Goal: Task Accomplishment & Management: Use online tool/utility

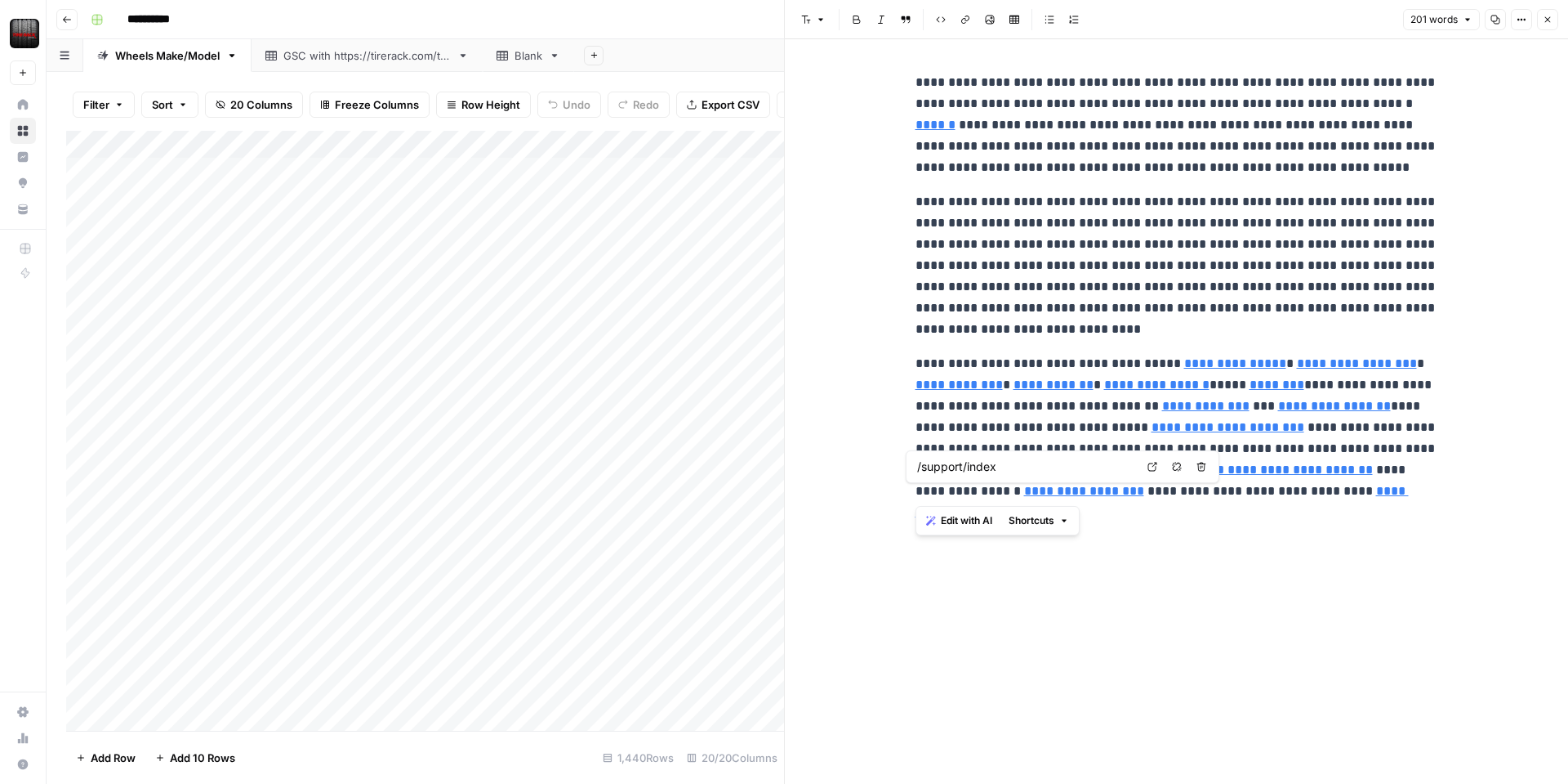
click at [1221, 609] on div "**********" at bounding box center [1177, 412] width 543 height 745
type input "/mobile-installation"
click at [1546, 24] on icon "button" at bounding box center [1547, 20] width 10 height 10
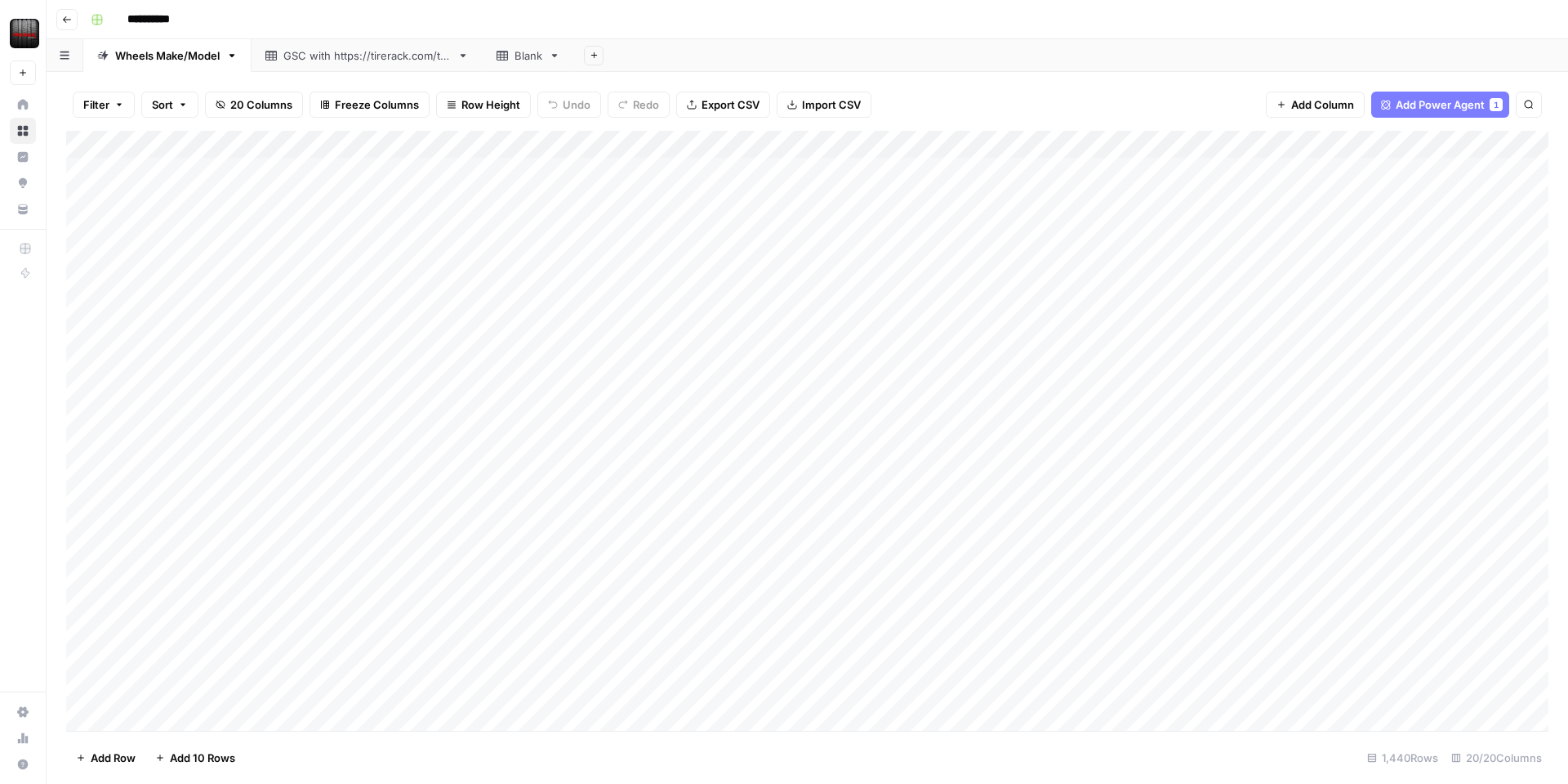
click at [498, 142] on div "Add Column" at bounding box center [807, 430] width 1482 height 600
click at [436, 304] on span "Edit Workflow" at bounding box center [462, 305] width 143 height 17
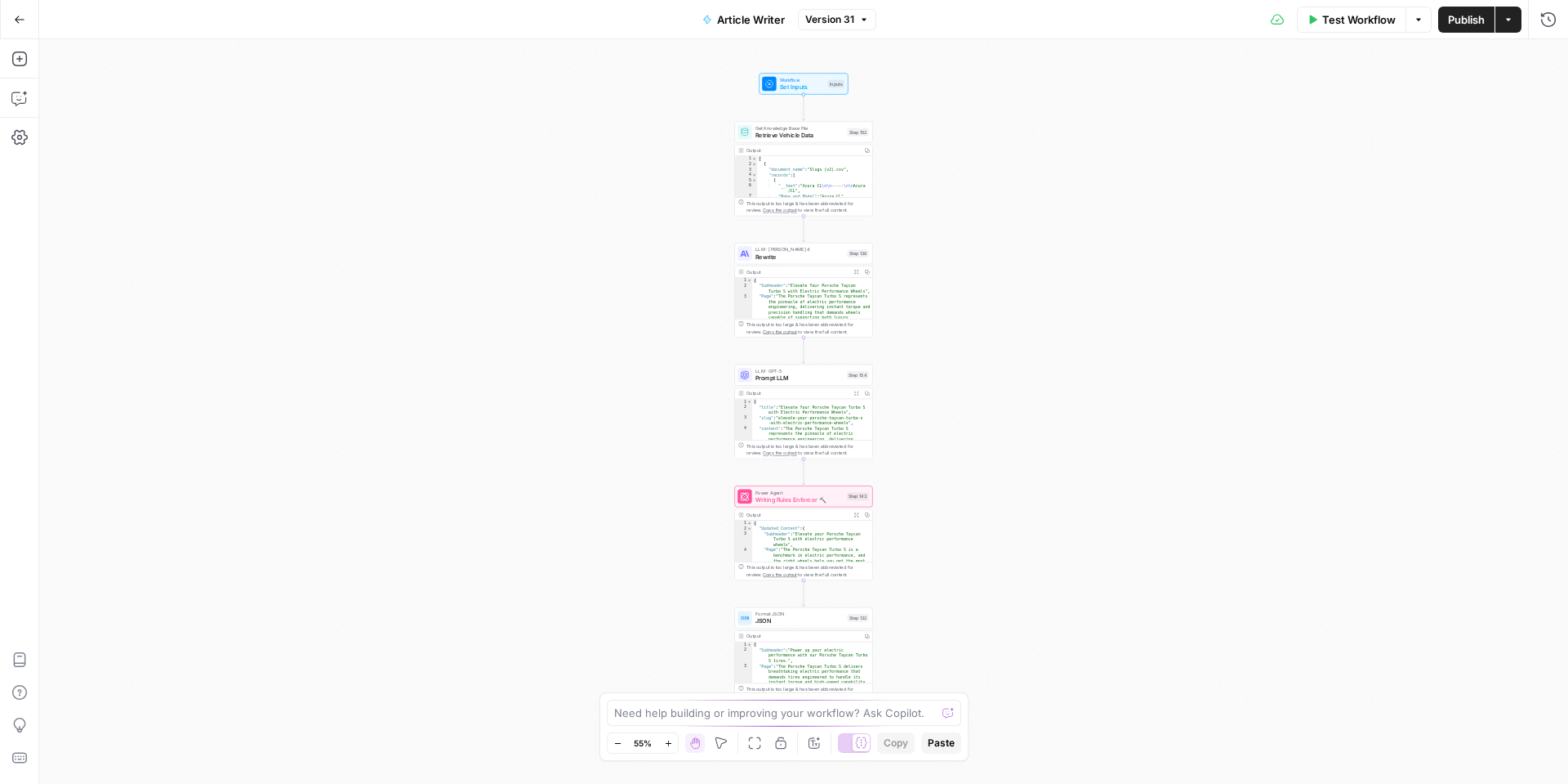
click at [1358, 22] on span "Test Workflow" at bounding box center [1358, 20] width 73 height 17
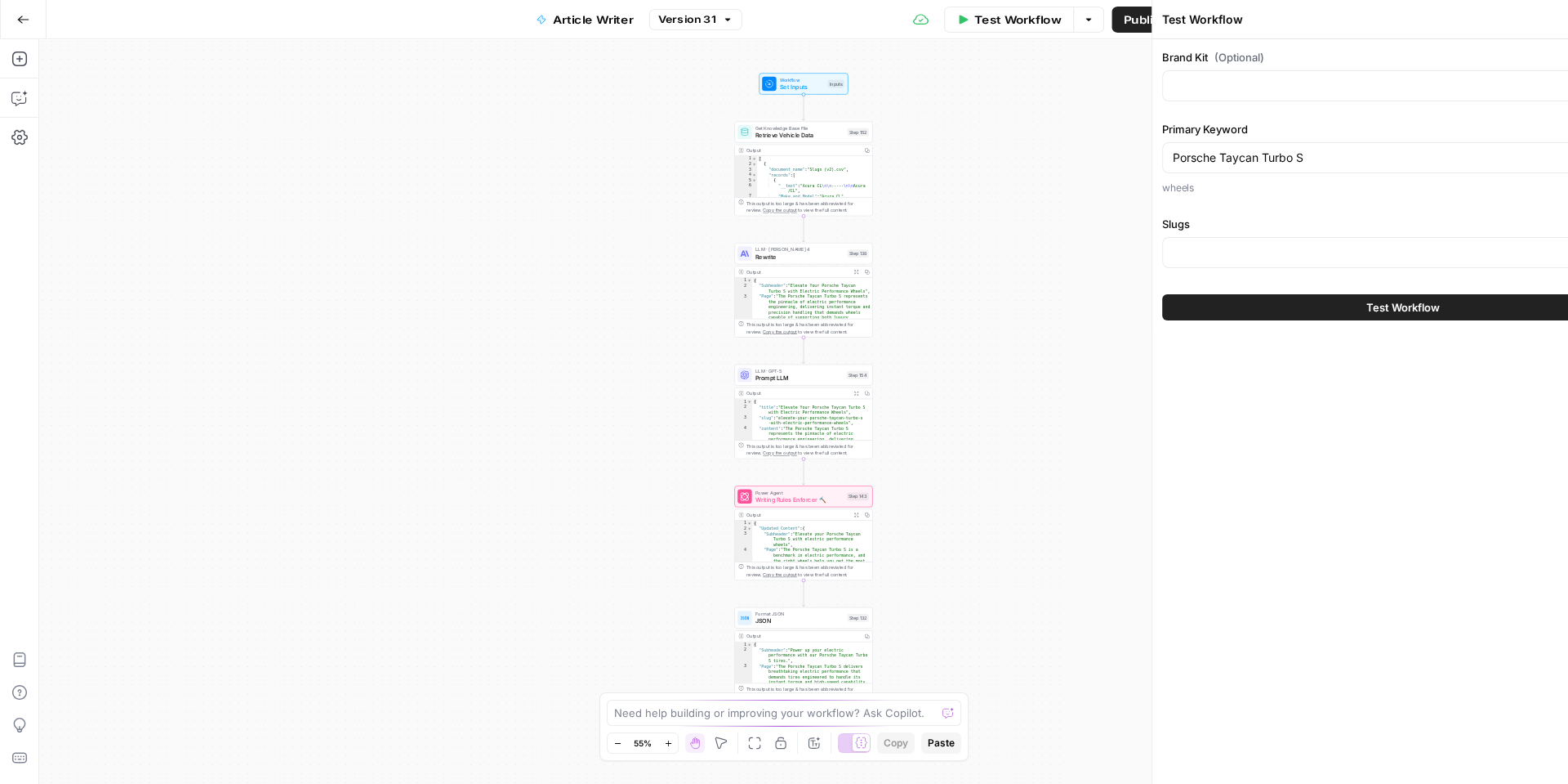
type input "Slugs"
type input "Tire Rack"
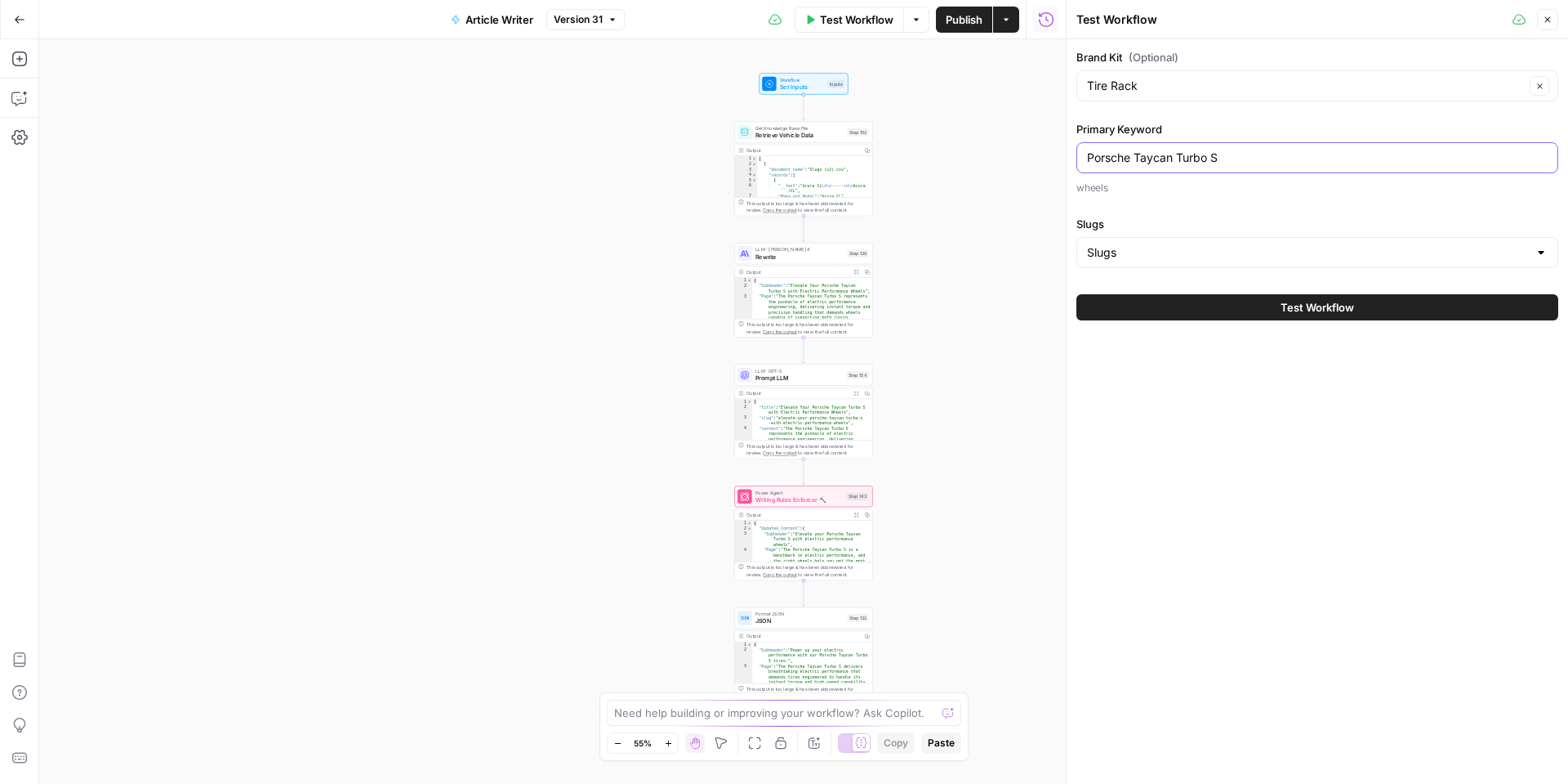
click at [1233, 153] on input "Porsche Taycan Turbo S" at bounding box center [1317, 158] width 460 height 17
click at [1232, 152] on input "Porsche Taycan Turbo S" at bounding box center [1317, 158] width 460 height 17
click at [1231, 153] on input "Porsche Taycan Turbo S" at bounding box center [1317, 158] width 460 height 17
click at [1231, 154] on input "Porsche Taycan Turbo S" at bounding box center [1317, 158] width 460 height 17
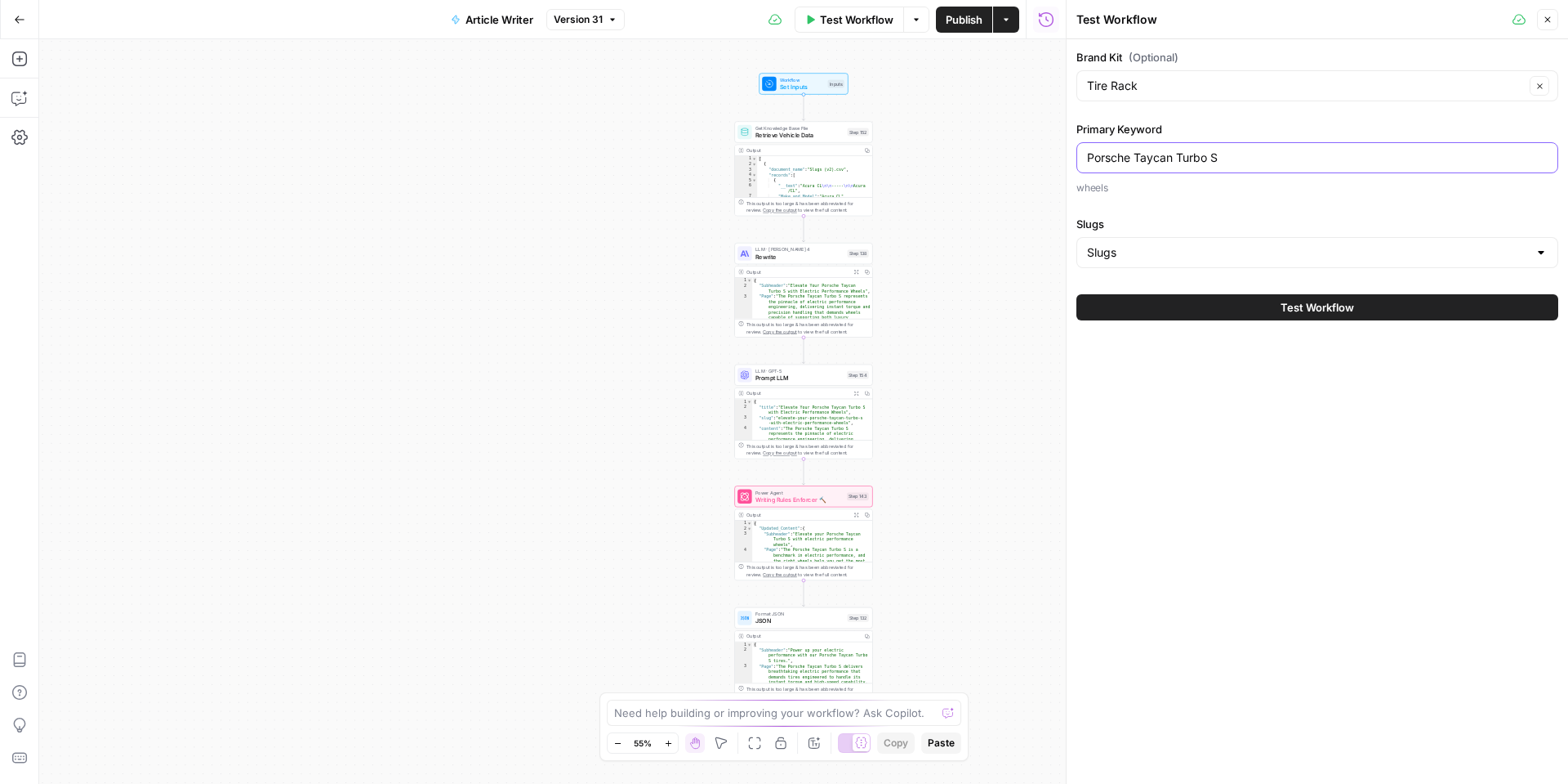
click at [1231, 154] on input "Porsche Taycan Turbo S" at bounding box center [1317, 158] width 460 height 17
type input "Alfa Romeo"
click at [1265, 303] on button "Test Workflow" at bounding box center [1317, 307] width 482 height 26
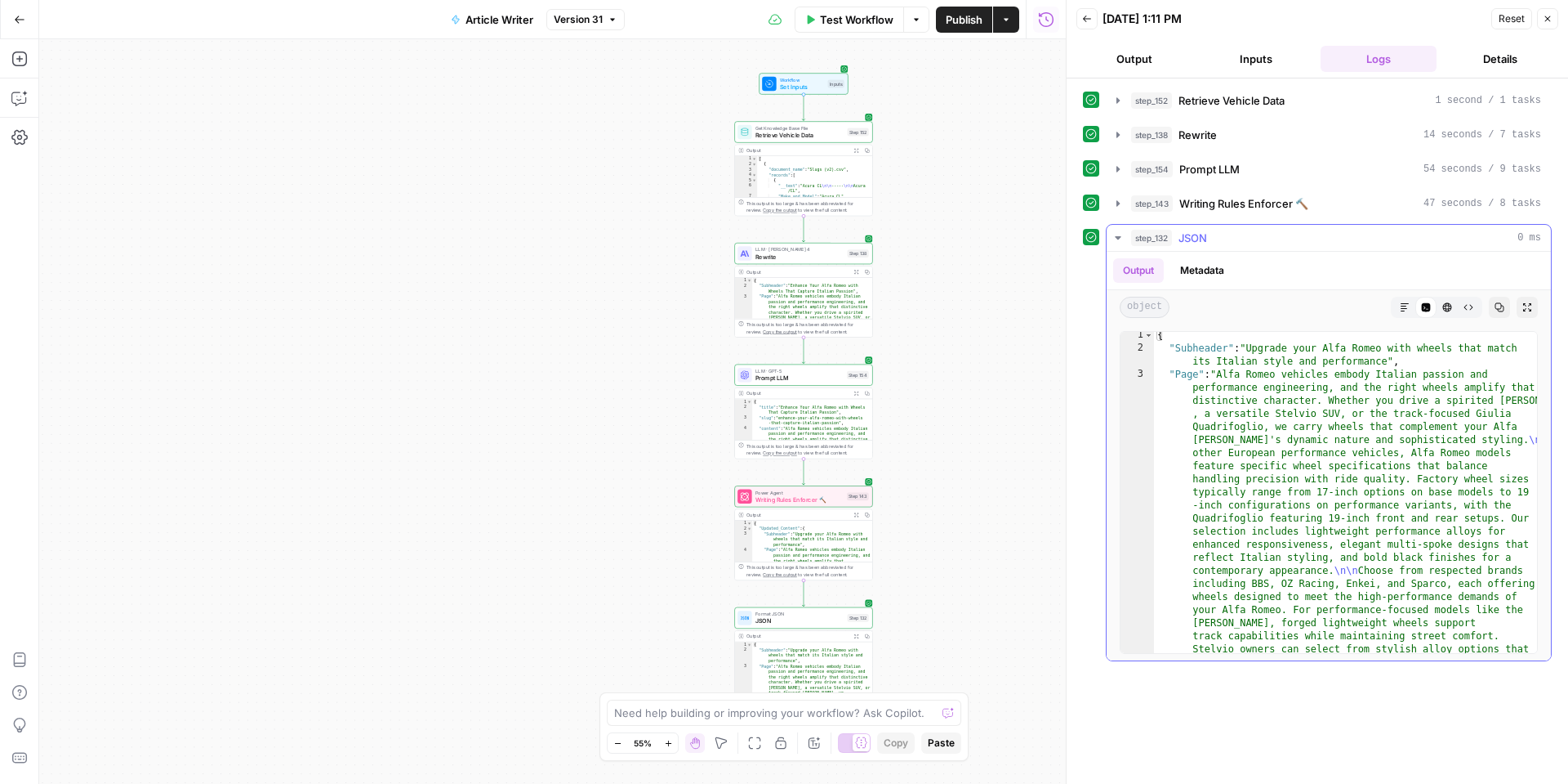
scroll to position [3, 0]
click at [1402, 313] on button "Markdown" at bounding box center [1404, 308] width 22 height 22
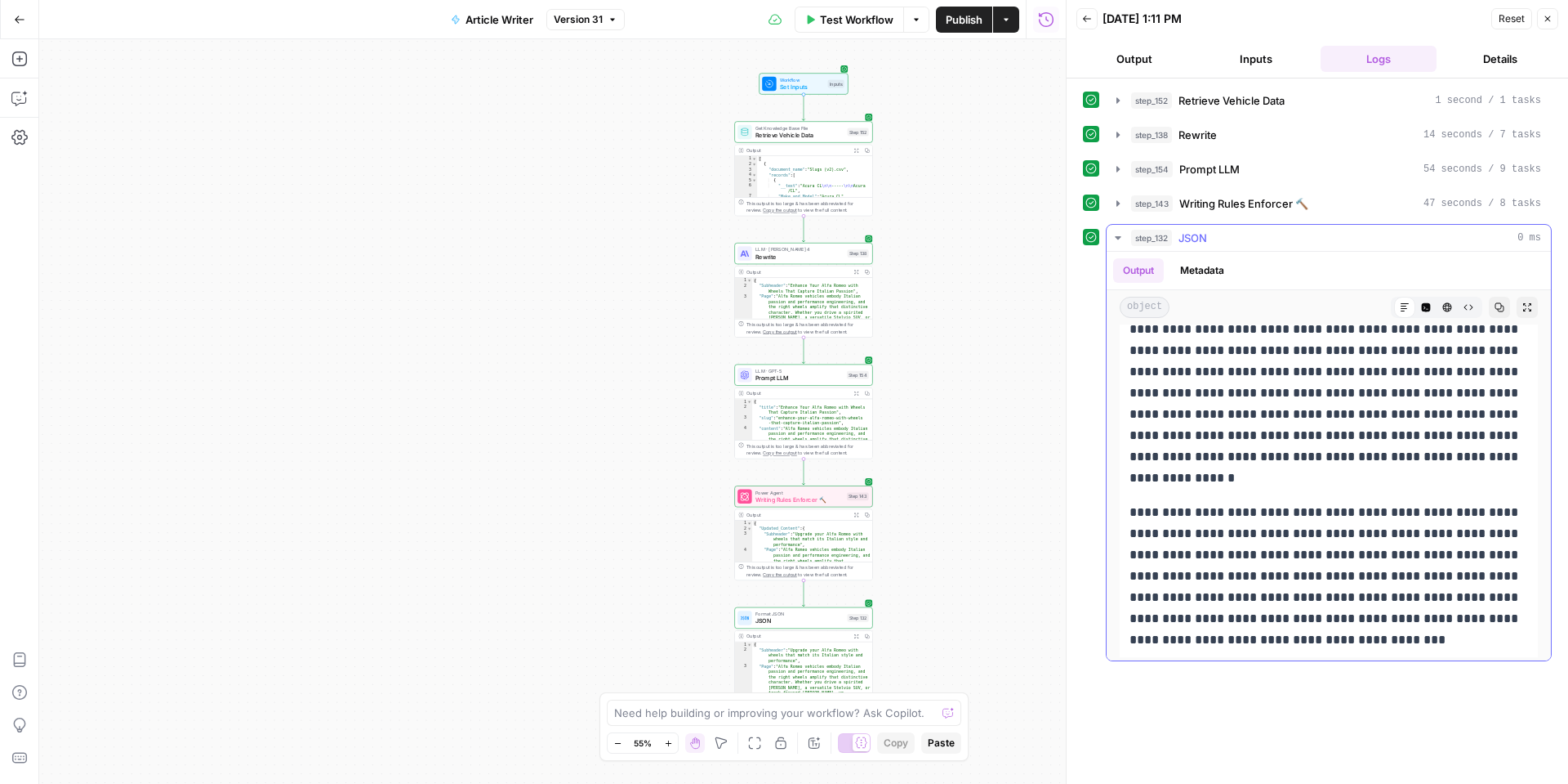
scroll to position [514, 0]
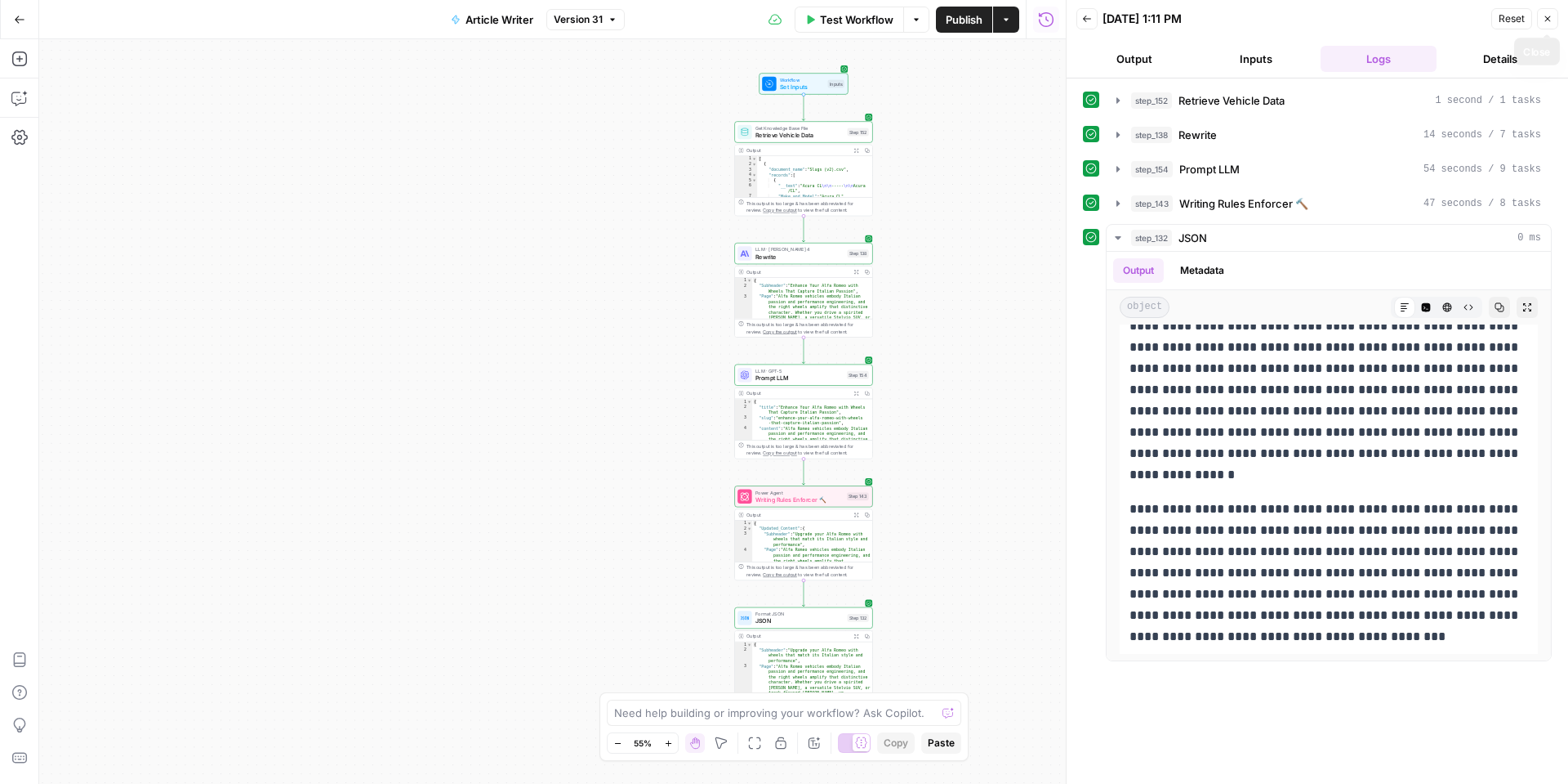
drag, startPoint x: 1544, startPoint y: 16, endPoint x: 1531, endPoint y: 20, distance: 13.6
click at [1543, 17] on icon "button" at bounding box center [1547, 19] width 10 height 10
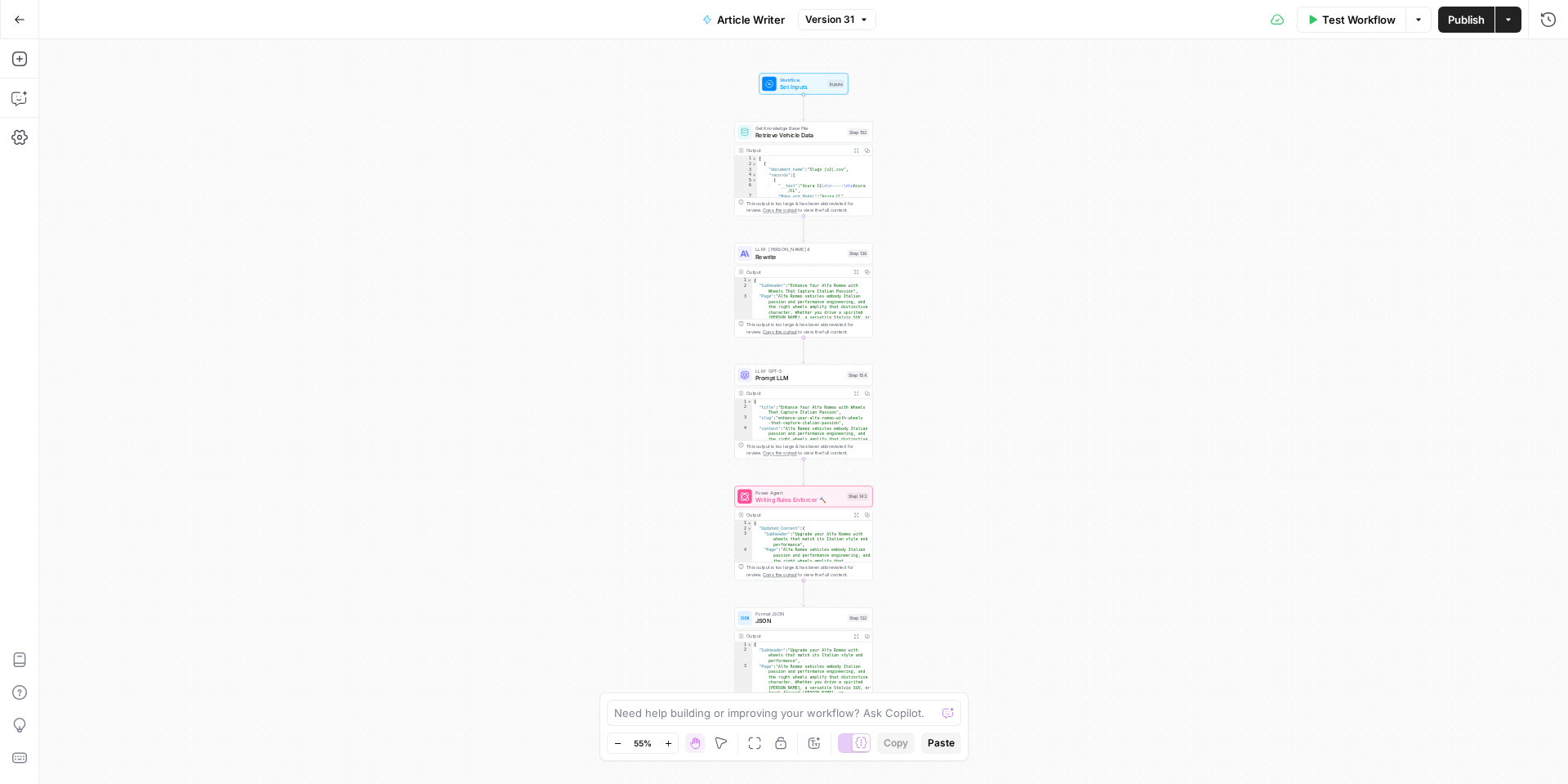
click at [23, 24] on icon "button" at bounding box center [20, 20] width 12 height 12
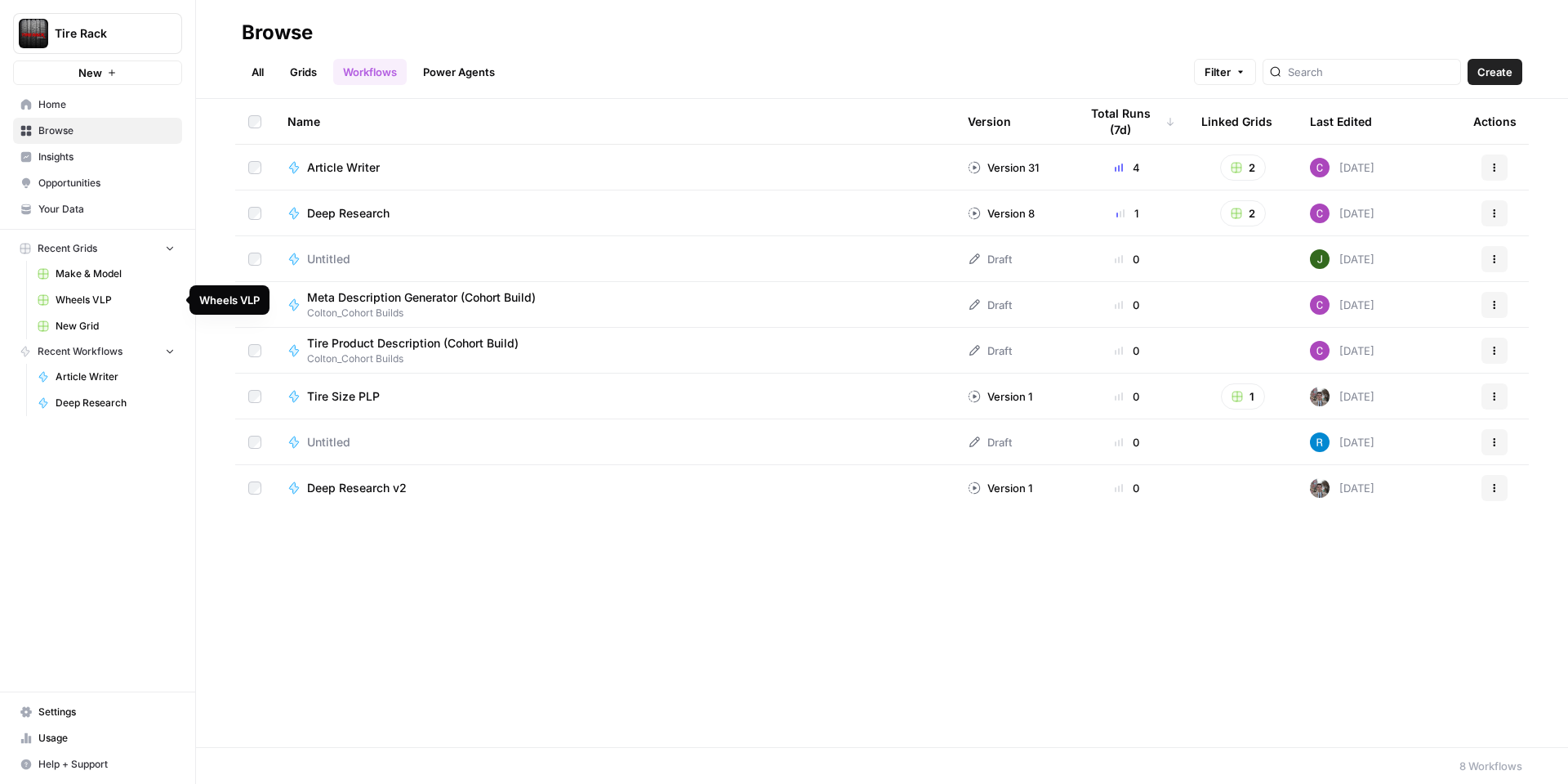
click at [69, 301] on span "Wheels VLP" at bounding box center [116, 300] width 119 height 15
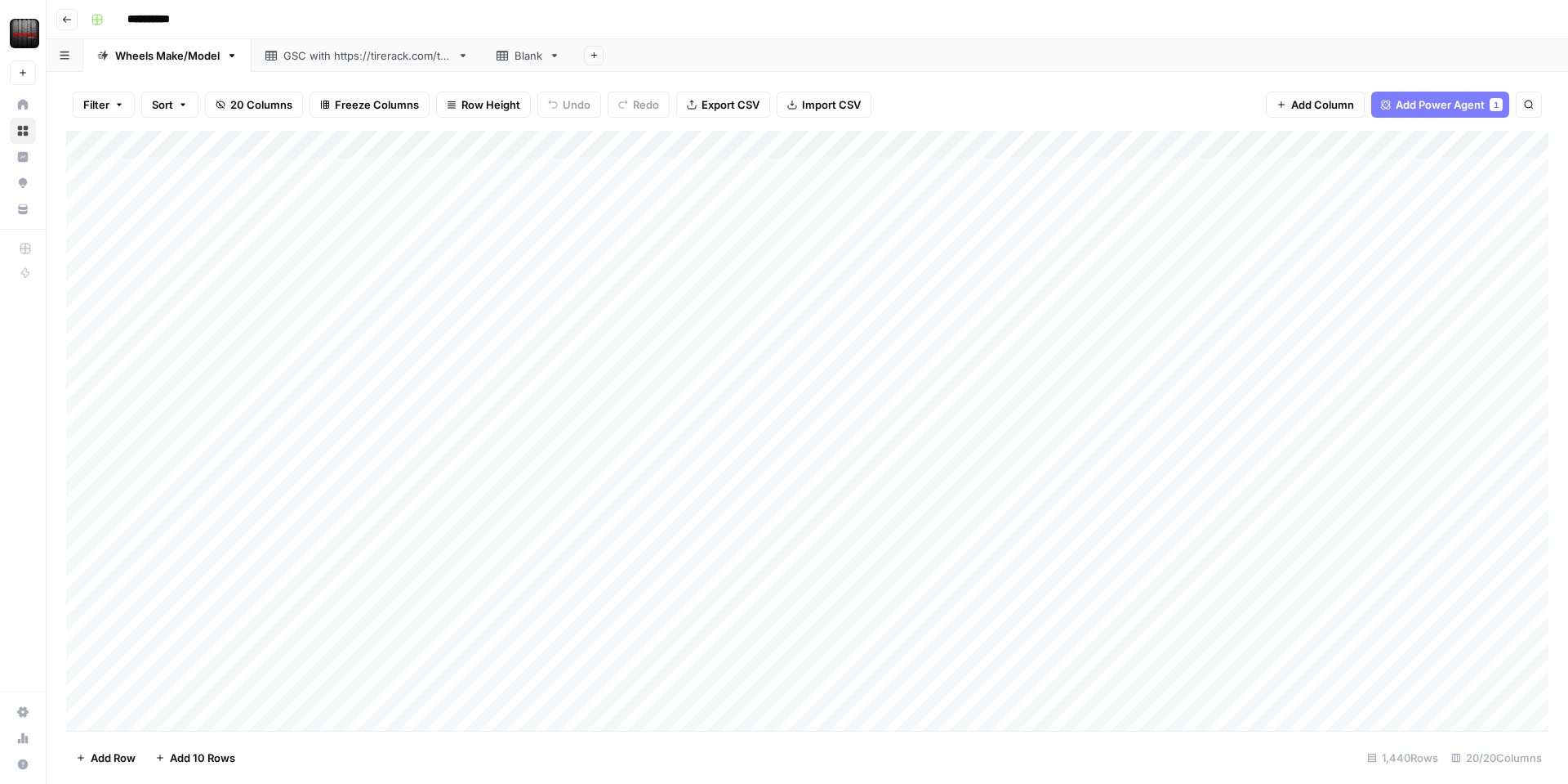
click at [730, 647] on div "Add Column" at bounding box center [807, 430] width 1482 height 600
click at [720, 643] on div "Add Column" at bounding box center [807, 430] width 1482 height 600
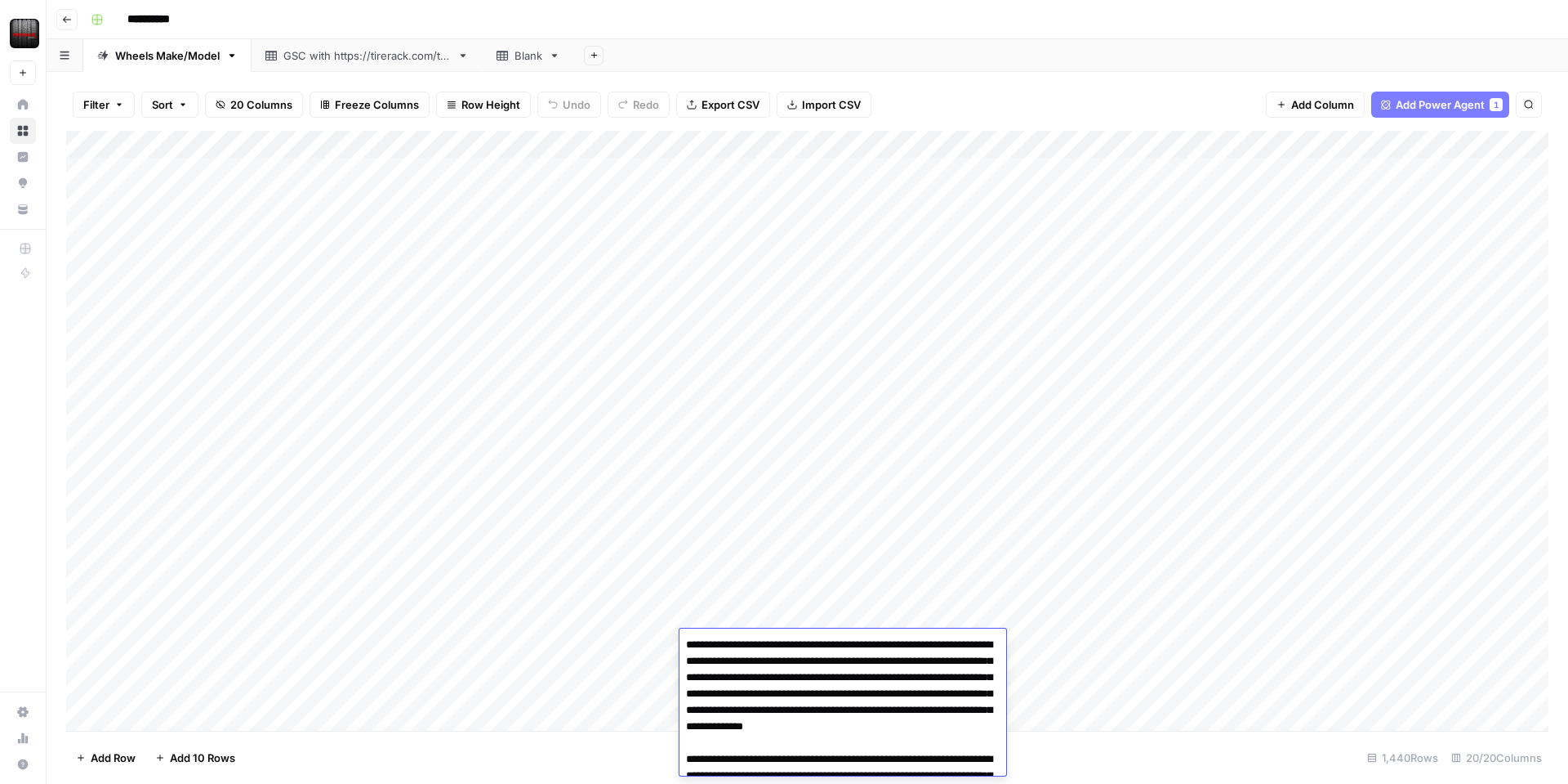
scroll to position [322, 0]
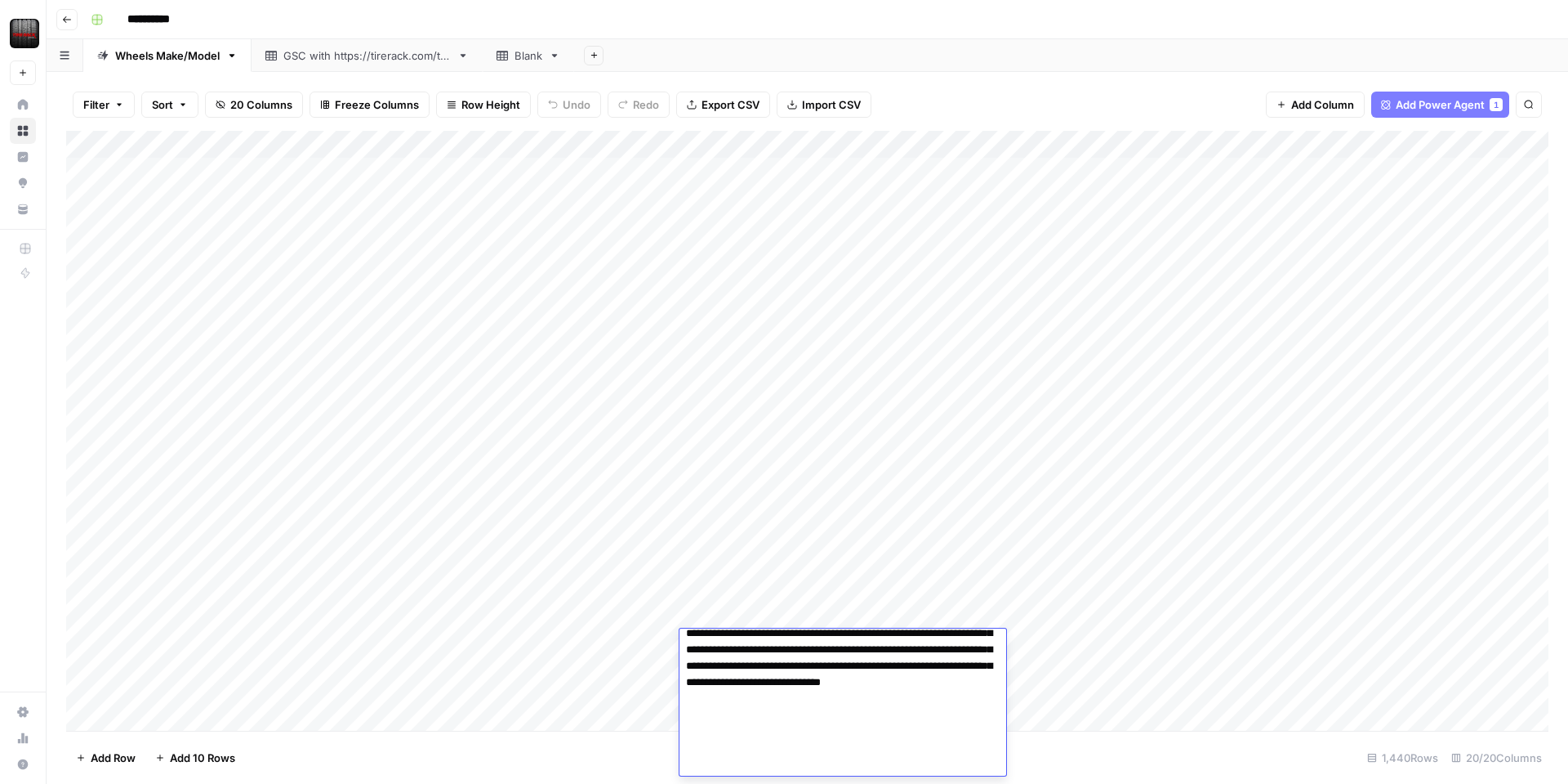
drag, startPoint x: 641, startPoint y: 681, endPoint x: 612, endPoint y: 676, distance: 29.4
click at [641, 681] on div "Add Column" at bounding box center [807, 430] width 1482 height 600
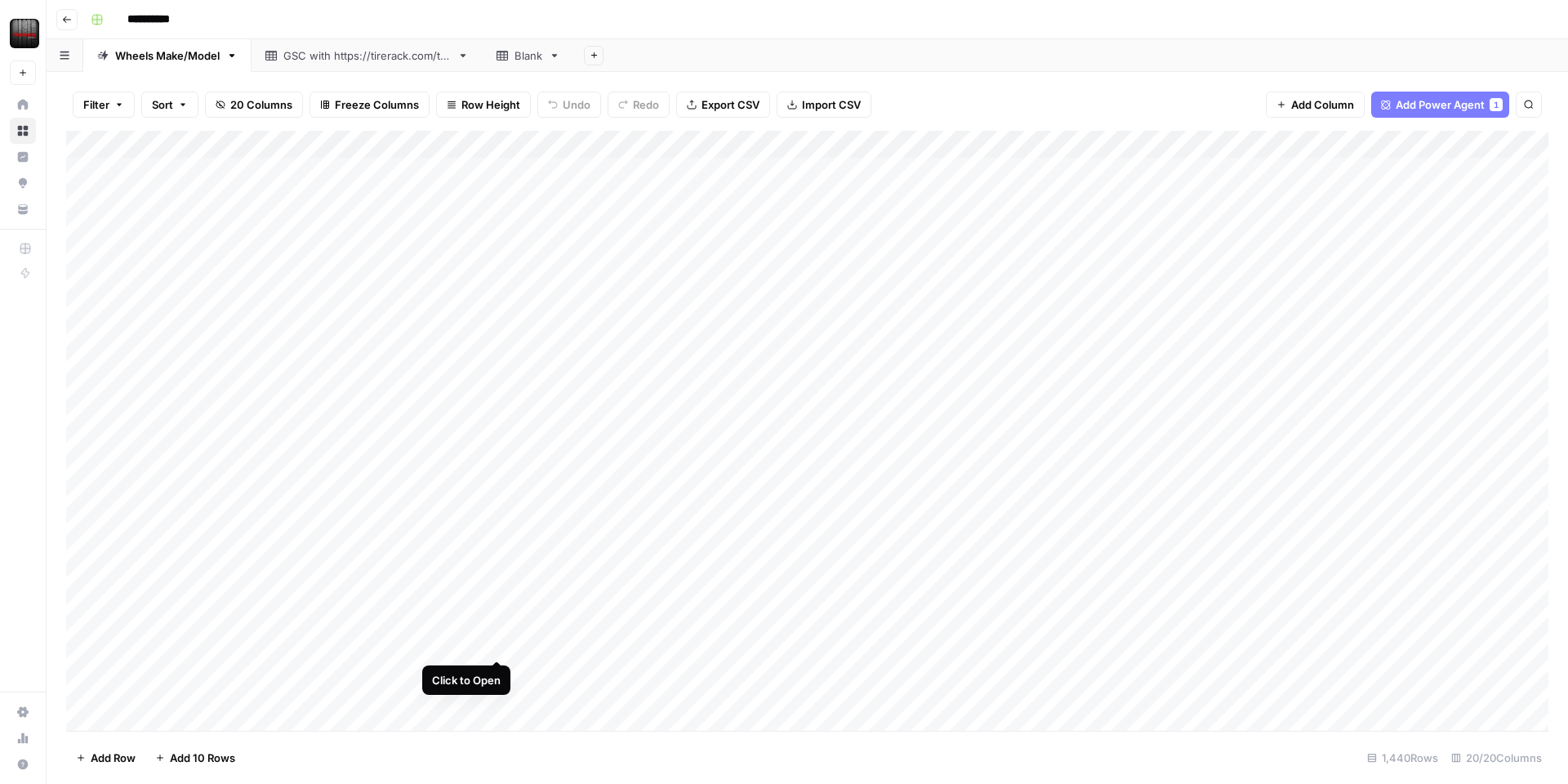
click at [491, 644] on div "Add Column" at bounding box center [807, 430] width 1482 height 600
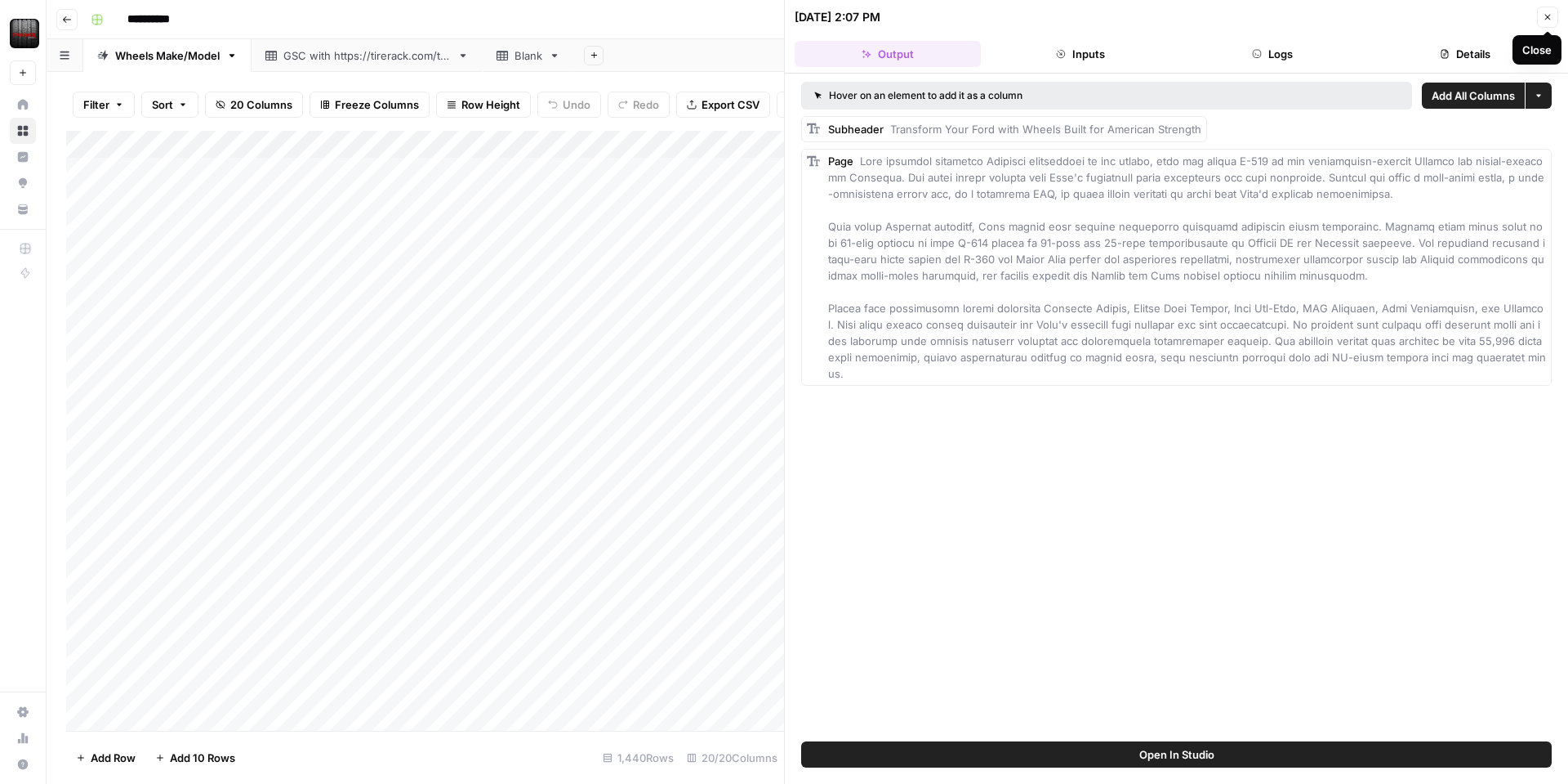
click at [1541, 14] on button "Close" at bounding box center [1547, 18] width 22 height 22
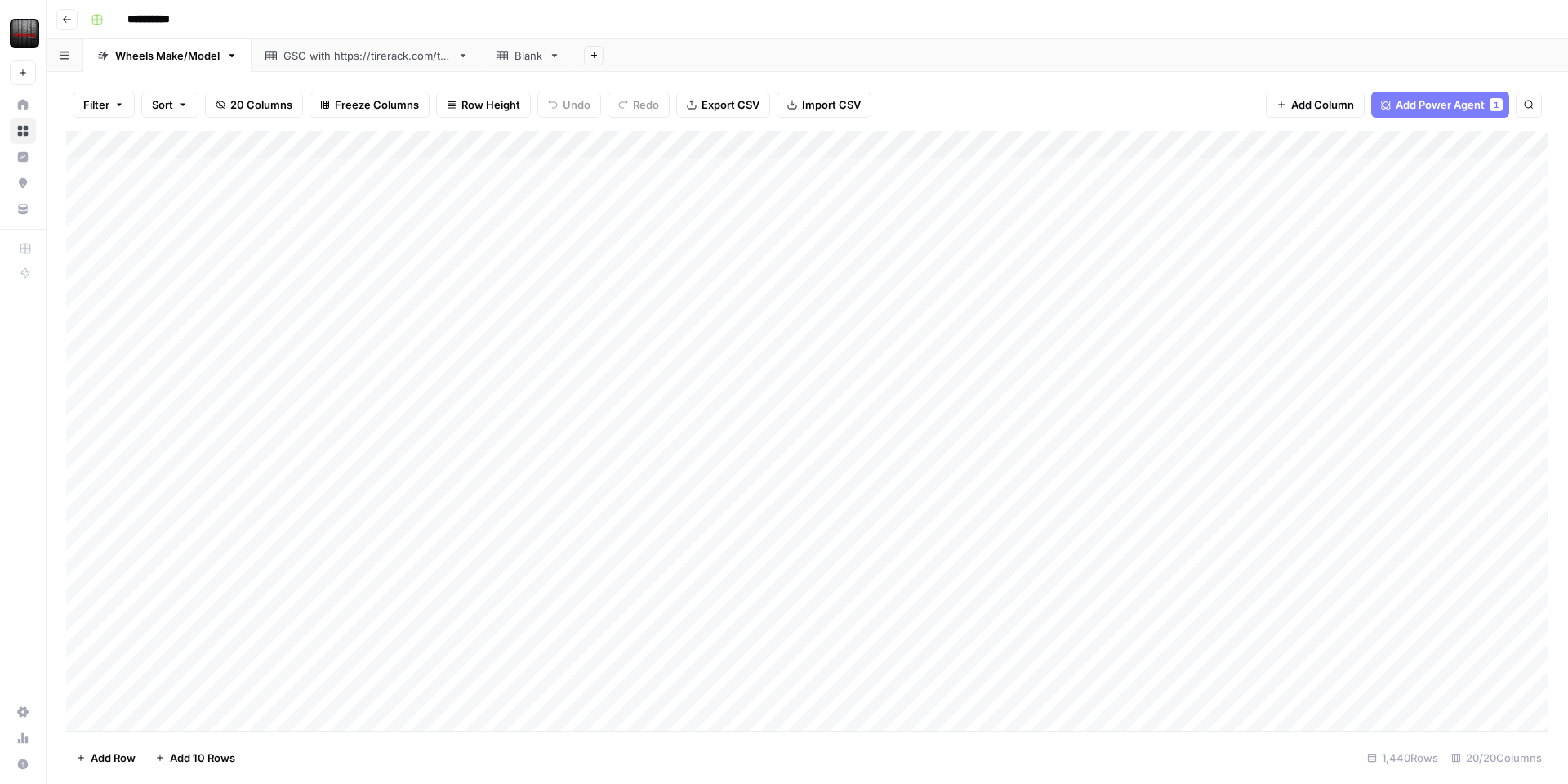
click at [499, 149] on div "Add Column" at bounding box center [807, 430] width 1482 height 600
drag, startPoint x: 501, startPoint y: 146, endPoint x: 881, endPoint y: 460, distance: 492.9
click at [502, 145] on div at bounding box center [446, 146] width 175 height 32
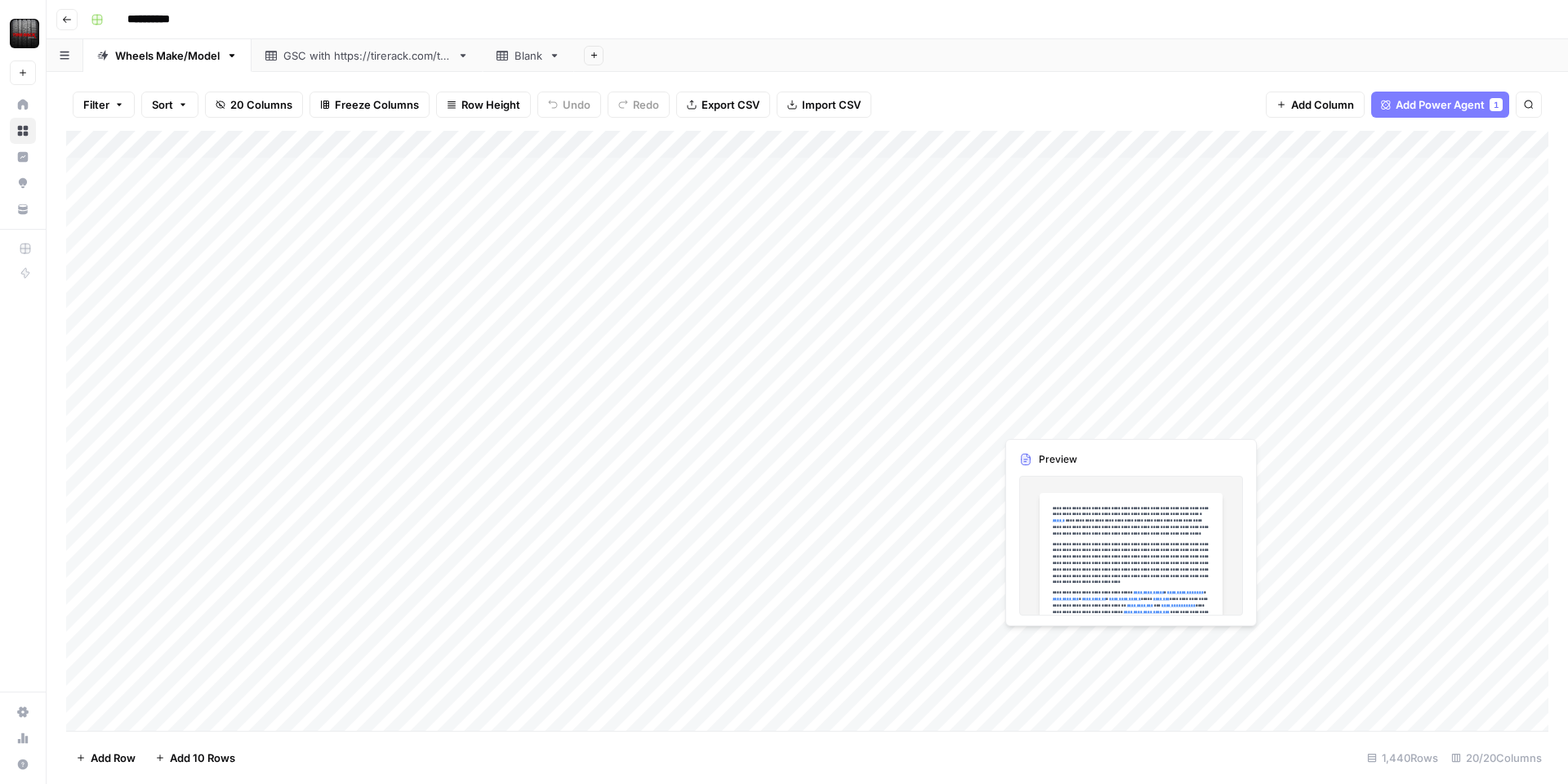
click at [1044, 646] on div "Add Column" at bounding box center [807, 430] width 1482 height 600
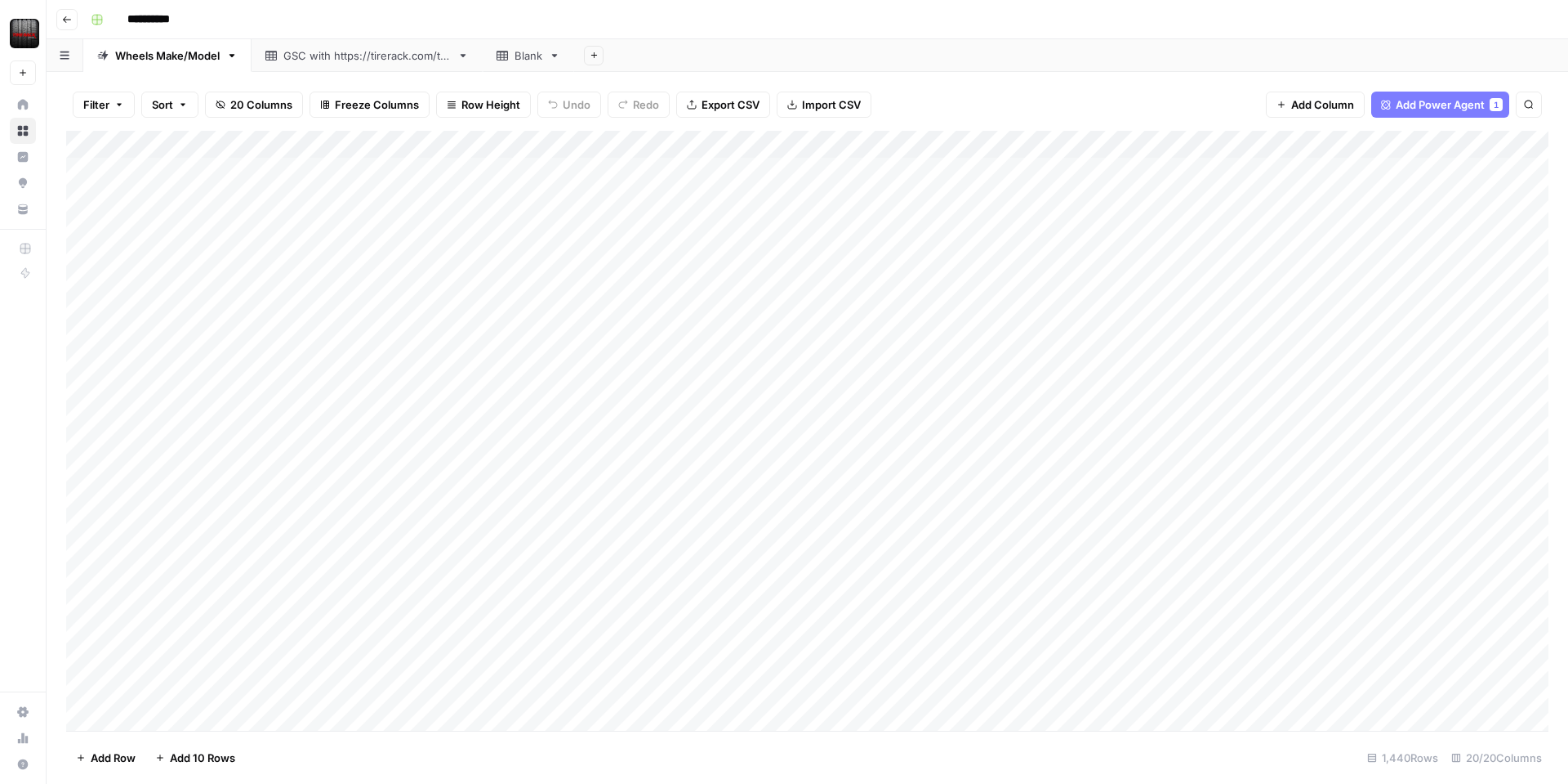
click at [963, 145] on div "Add Column" at bounding box center [807, 430] width 1482 height 600
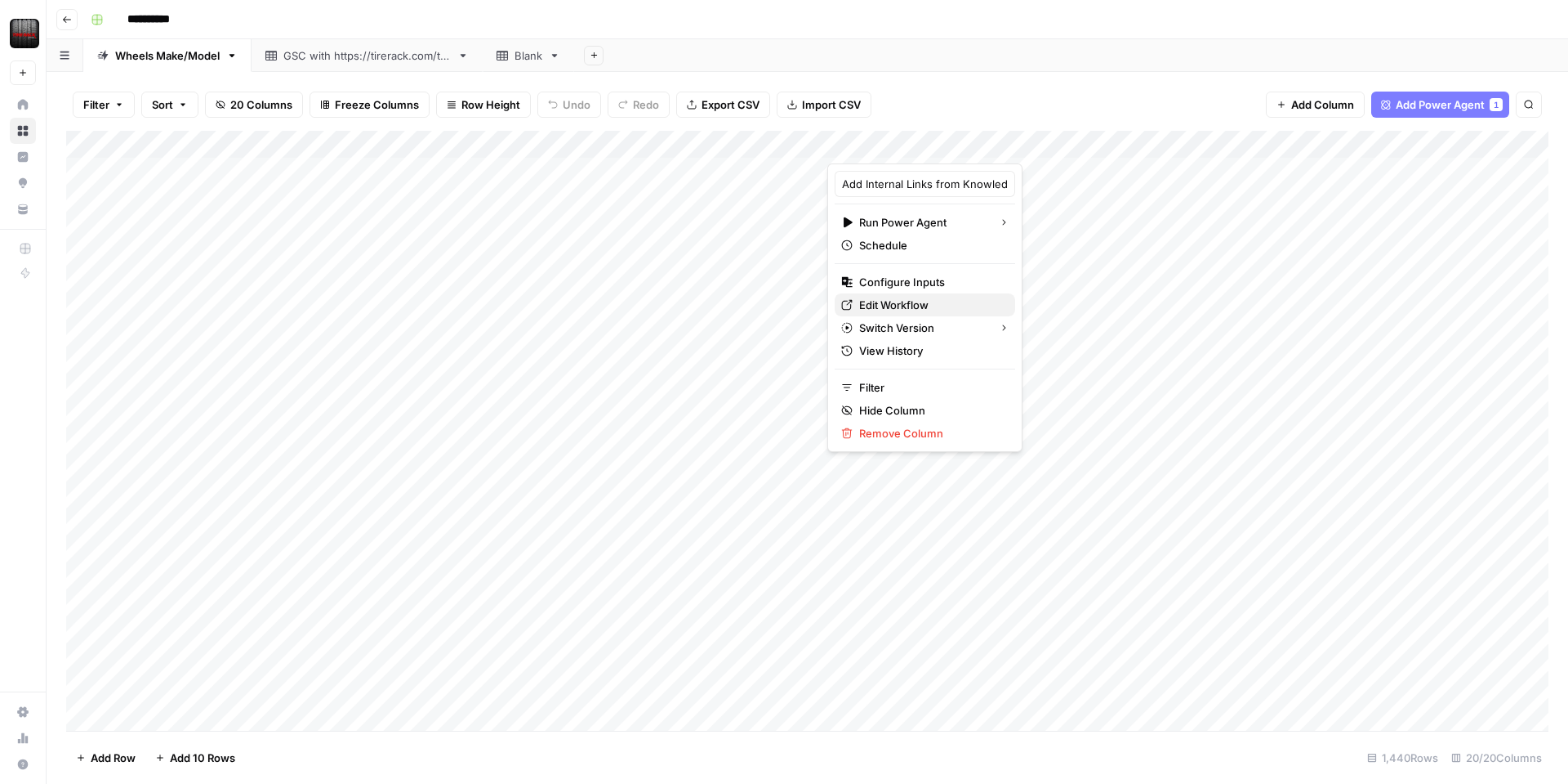
click at [929, 300] on span "Edit Workflow" at bounding box center [930, 305] width 143 height 17
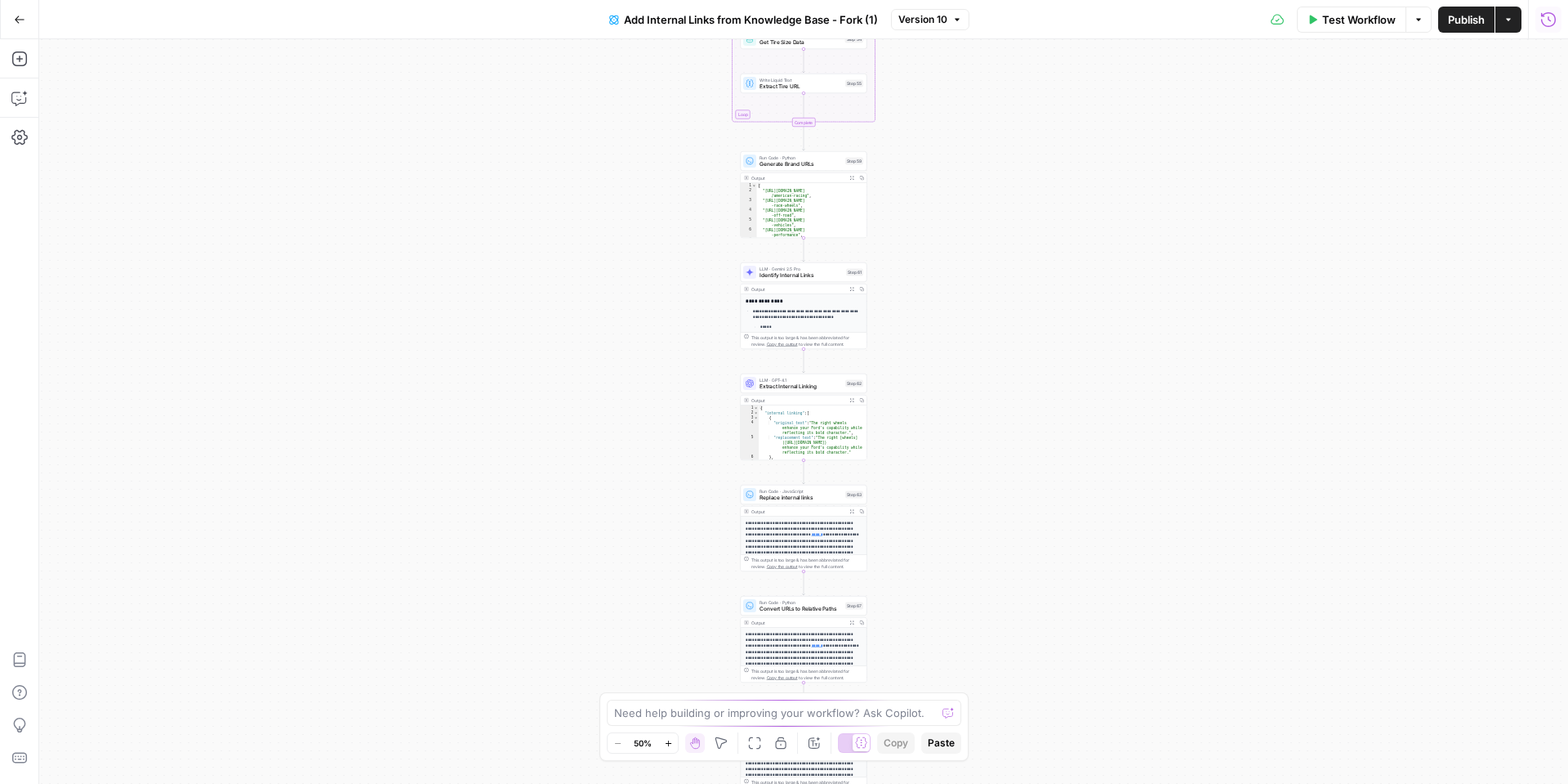
click at [1538, 16] on button "Run History" at bounding box center [1548, 20] width 26 height 26
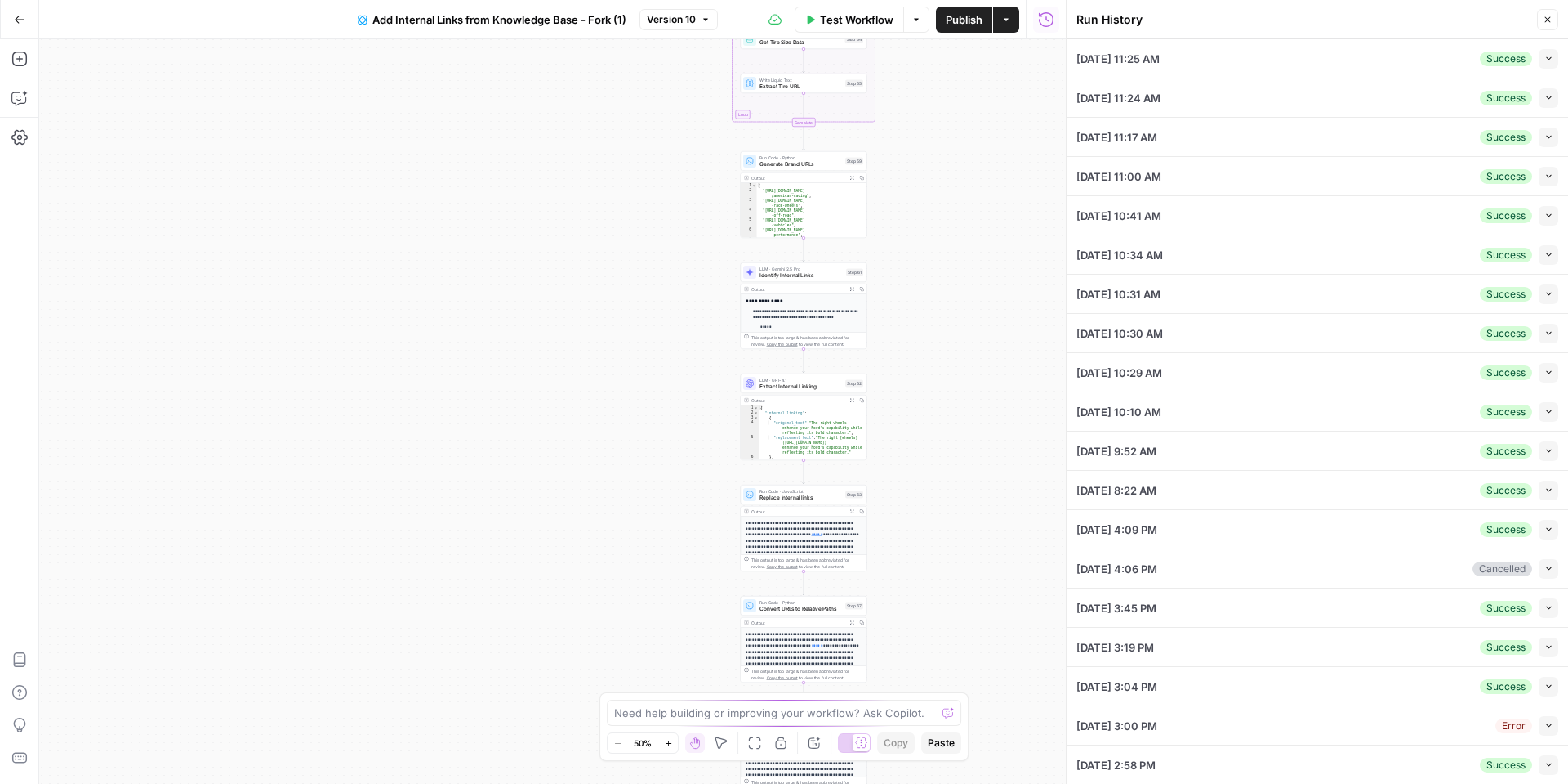
click at [1199, 54] on div "09/18/25 at 11:25 AM Success Collapse" at bounding box center [1317, 58] width 482 height 38
click at [1545, 57] on icon "button" at bounding box center [1548, 58] width 9 height 9
type input "Sitemap V2"
type input "Slugs"
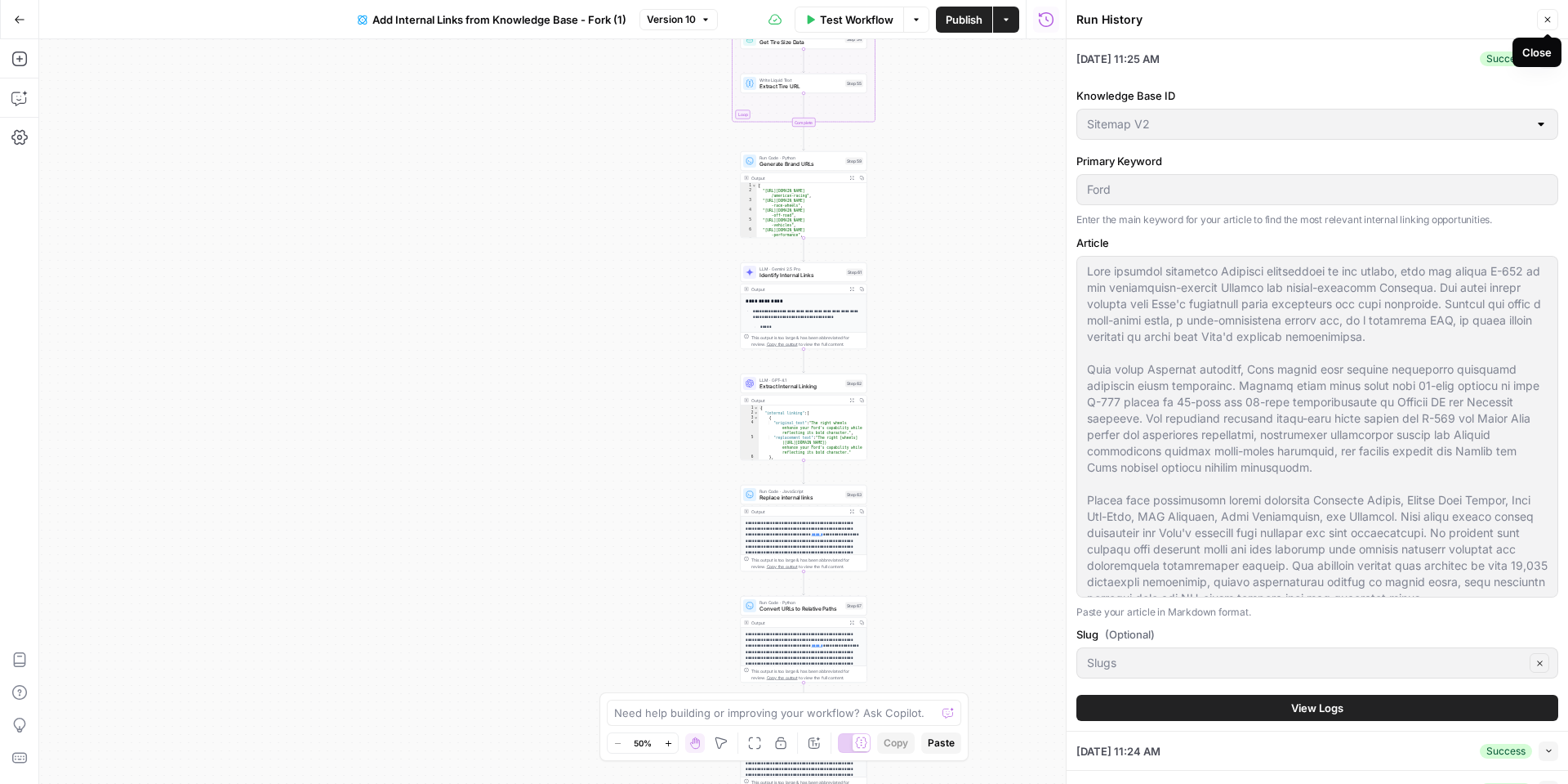
click at [1540, 24] on button "Close" at bounding box center [1547, 20] width 22 height 22
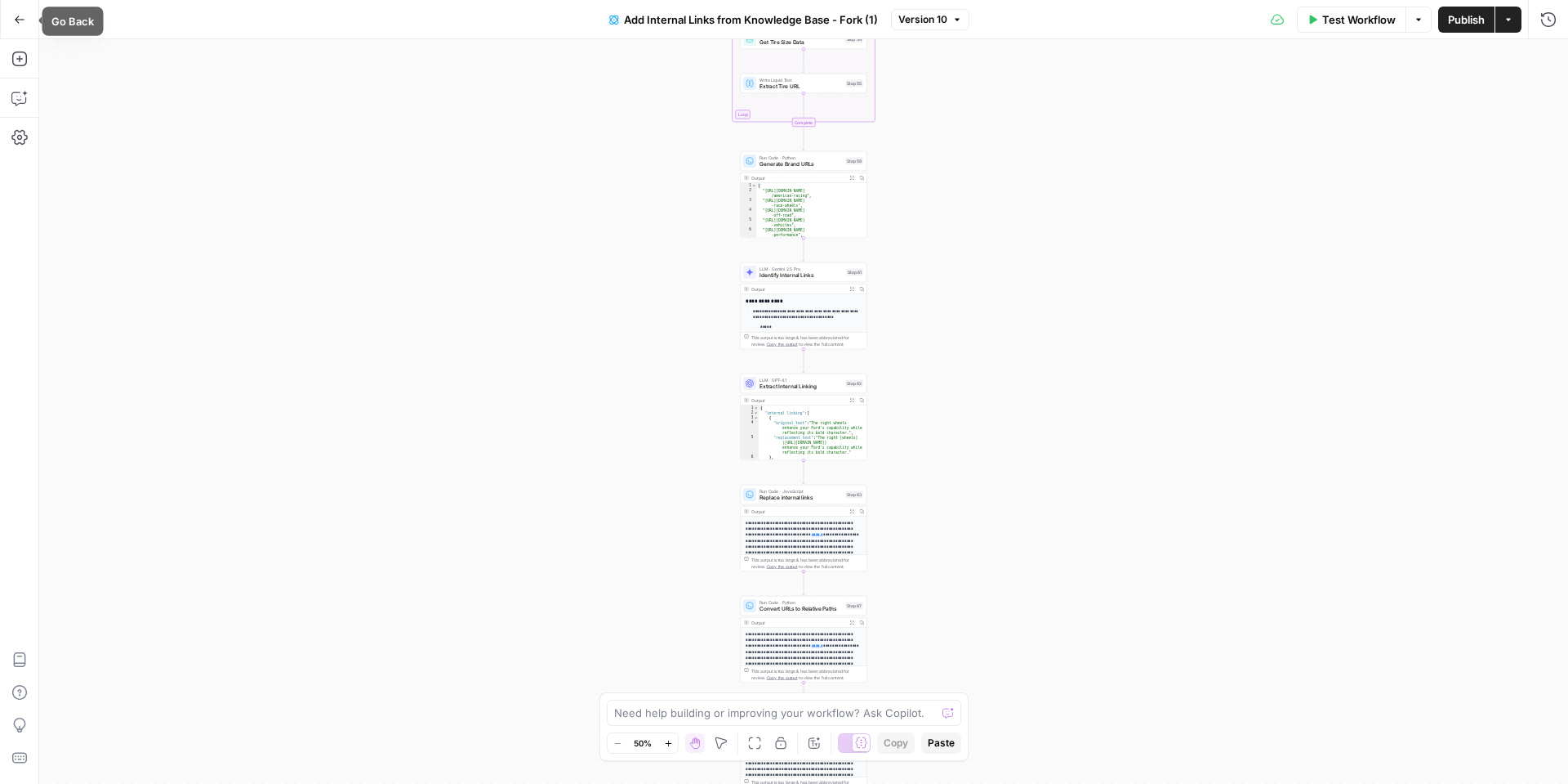
click at [24, 15] on icon "button" at bounding box center [20, 20] width 12 height 12
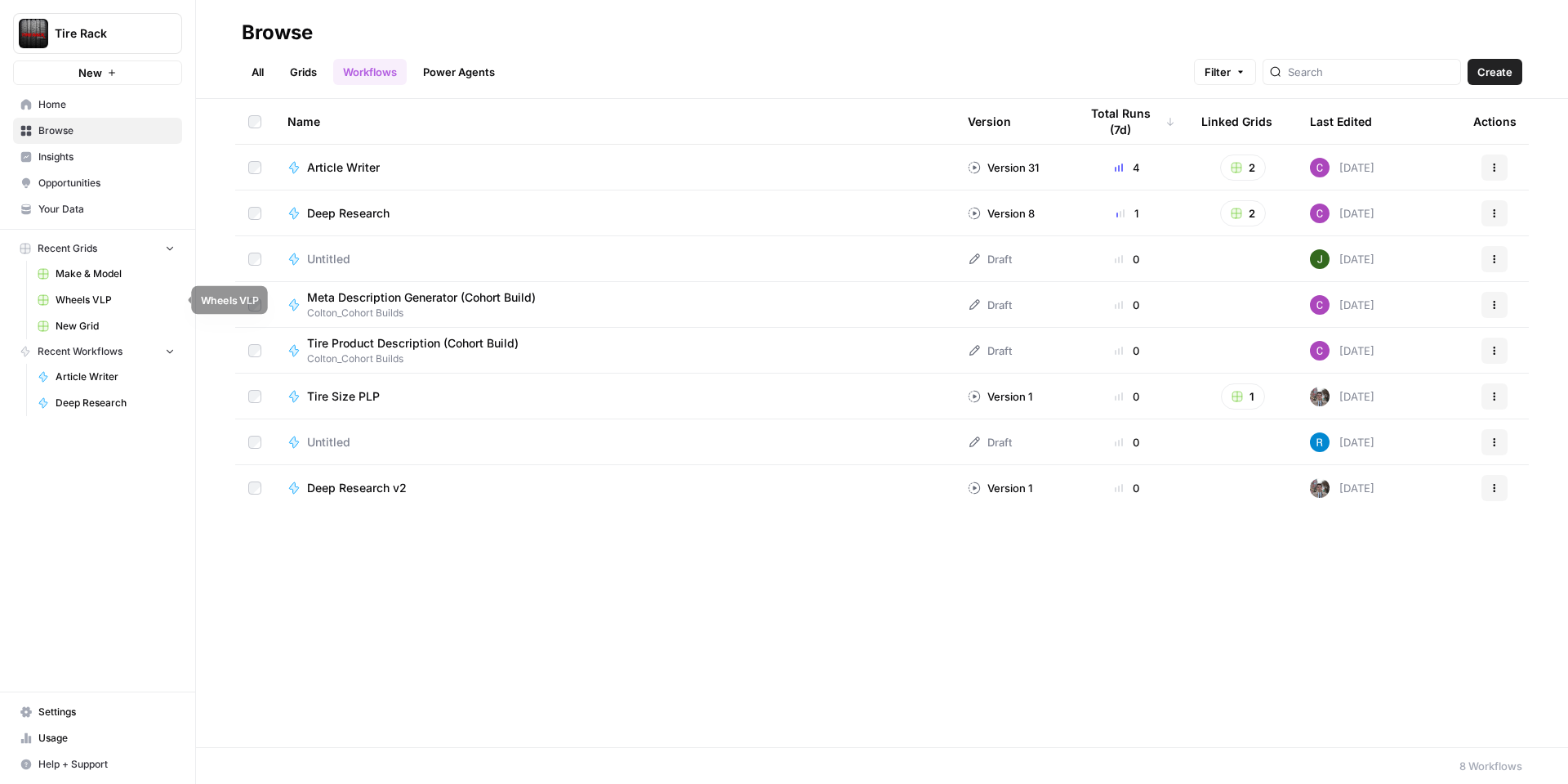
click at [143, 293] on span "Wheels VLP" at bounding box center [116, 300] width 119 height 15
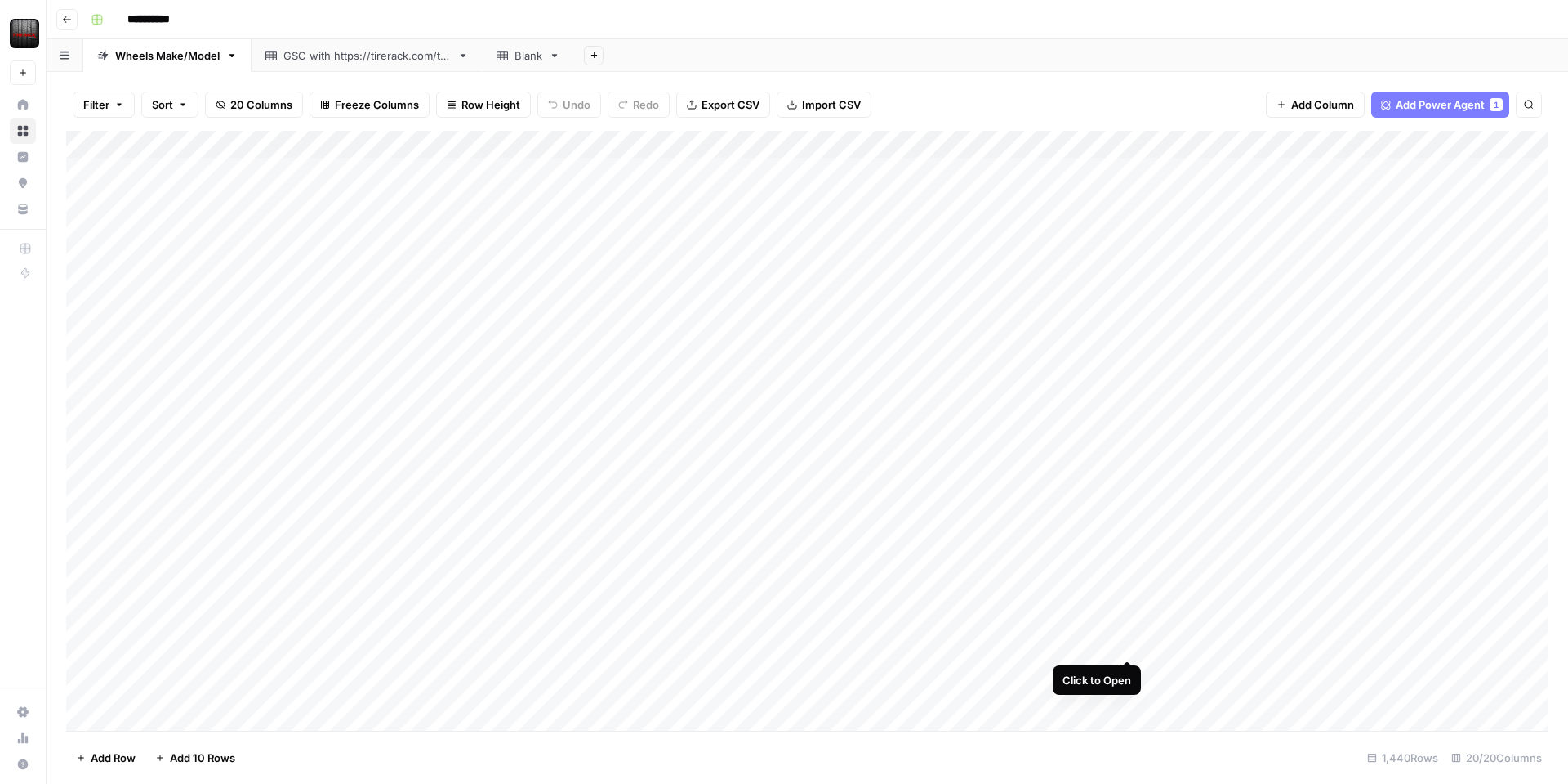
click at [1122, 642] on div "Add Column" at bounding box center [807, 430] width 1482 height 600
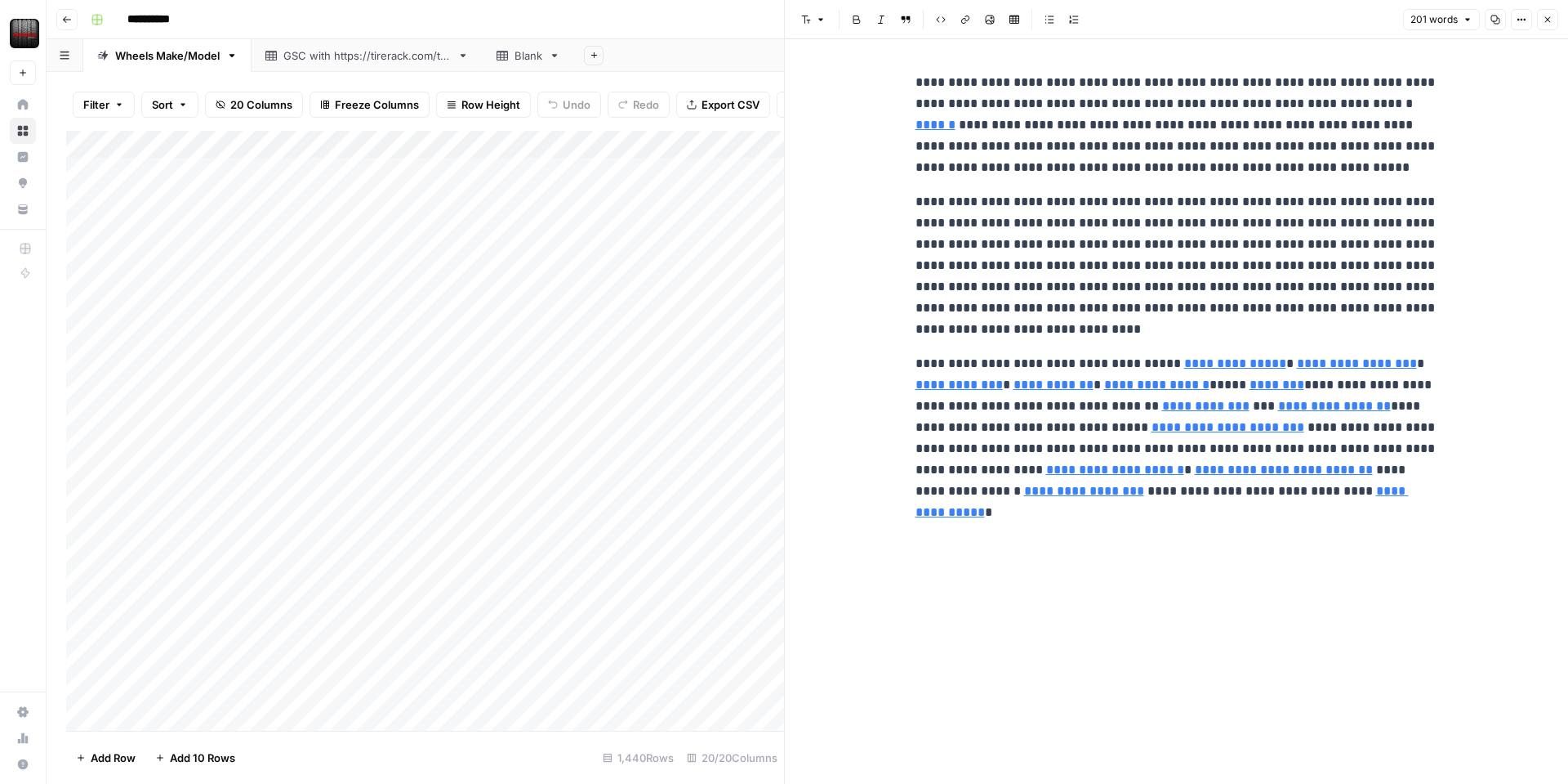
click at [1515, 20] on button "Options" at bounding box center [1522, 20] width 22 height 22
click at [1449, 170] on span "Code" at bounding box center [1472, 172] width 78 height 17
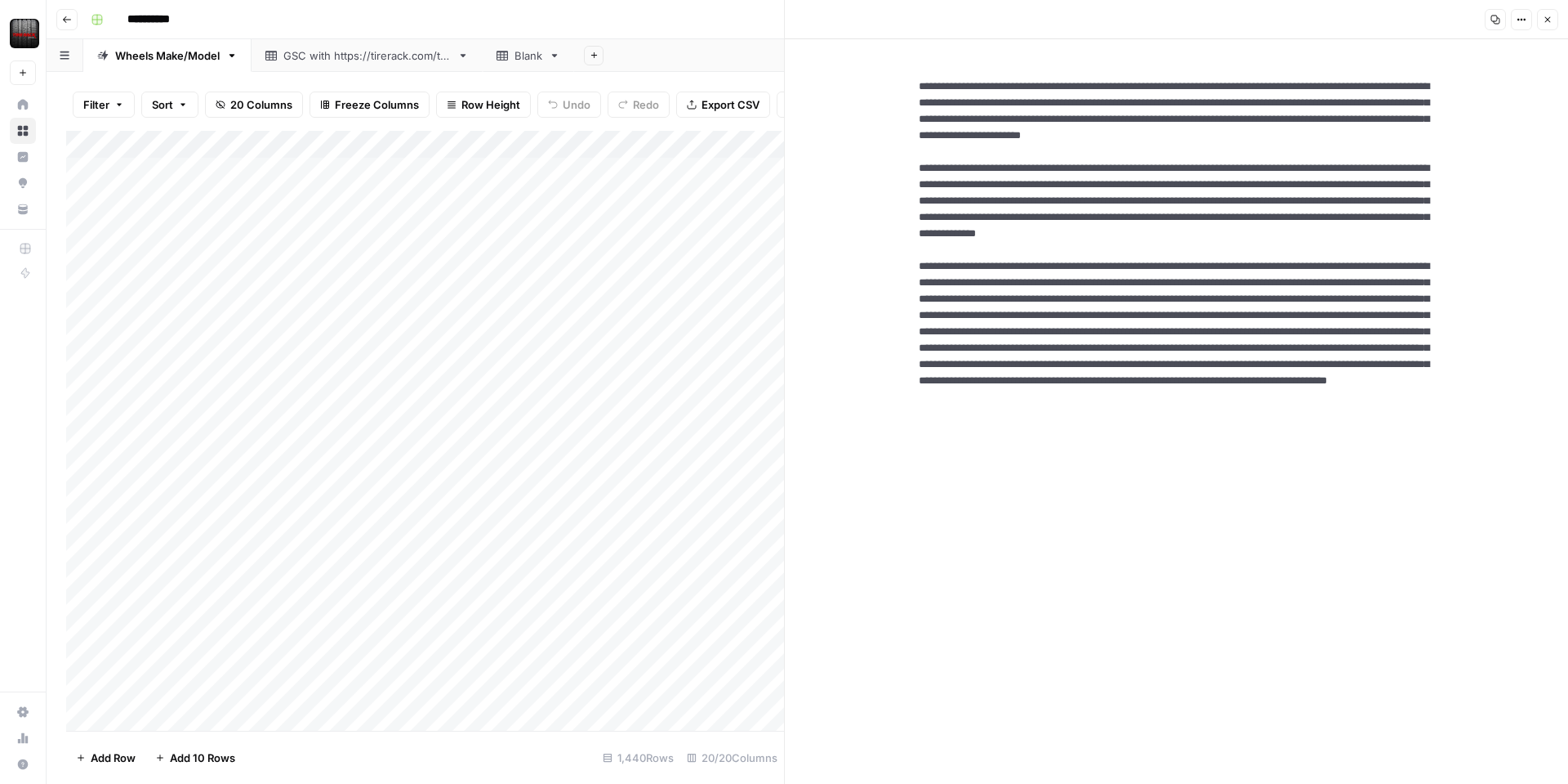
click at [600, 642] on div "Add Column" at bounding box center [425, 430] width 718 height 600
click at [1547, 20] on icon "button" at bounding box center [1547, 20] width 10 height 10
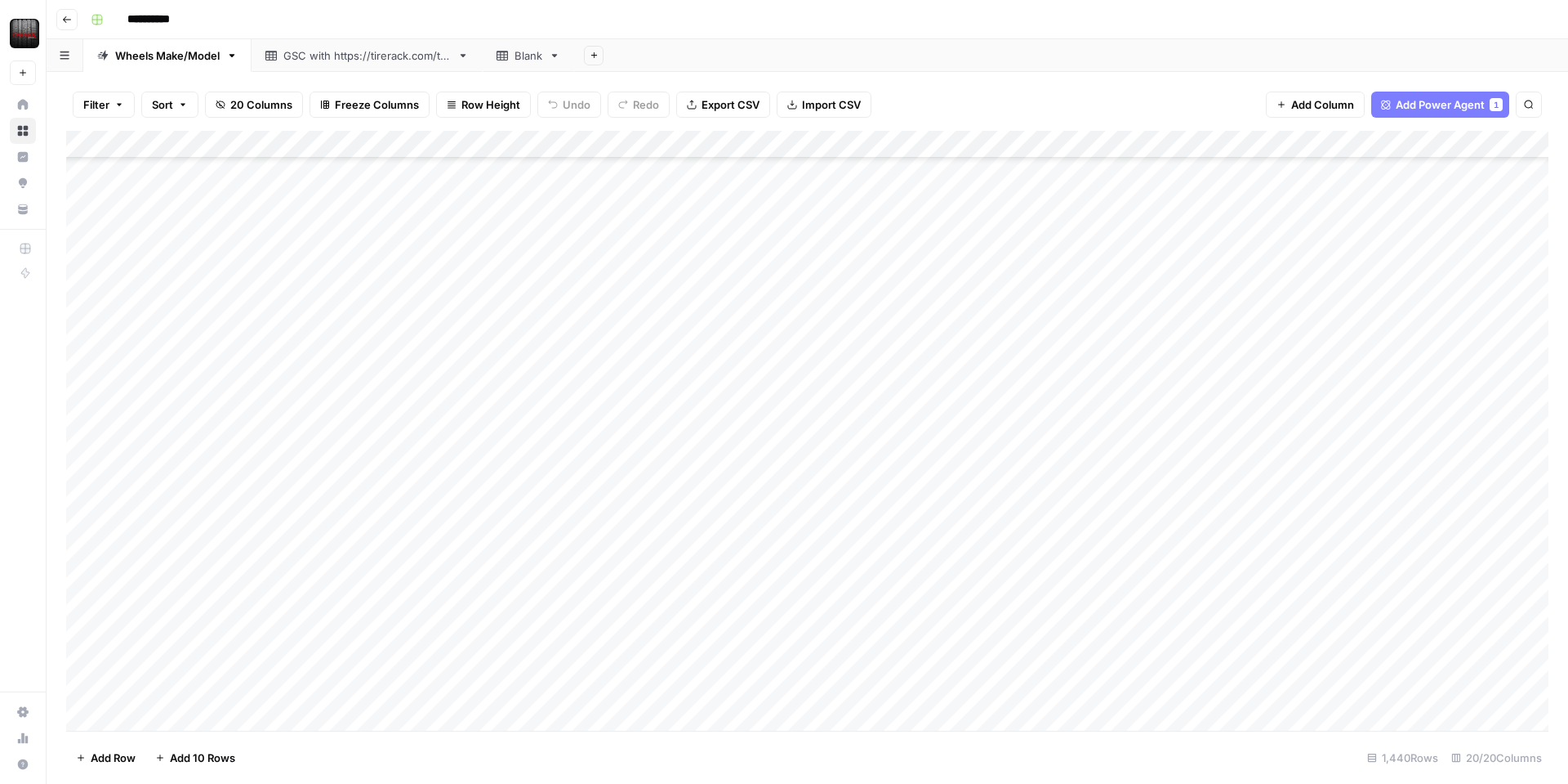
scroll to position [341, 0]
click at [228, 432] on div "Add Column" at bounding box center [807, 430] width 1482 height 600
drag, startPoint x: 163, startPoint y: 220, endPoint x: 725, endPoint y: 228, distance: 562.1
click at [725, 228] on div "Add Column" at bounding box center [807, 430] width 1482 height 600
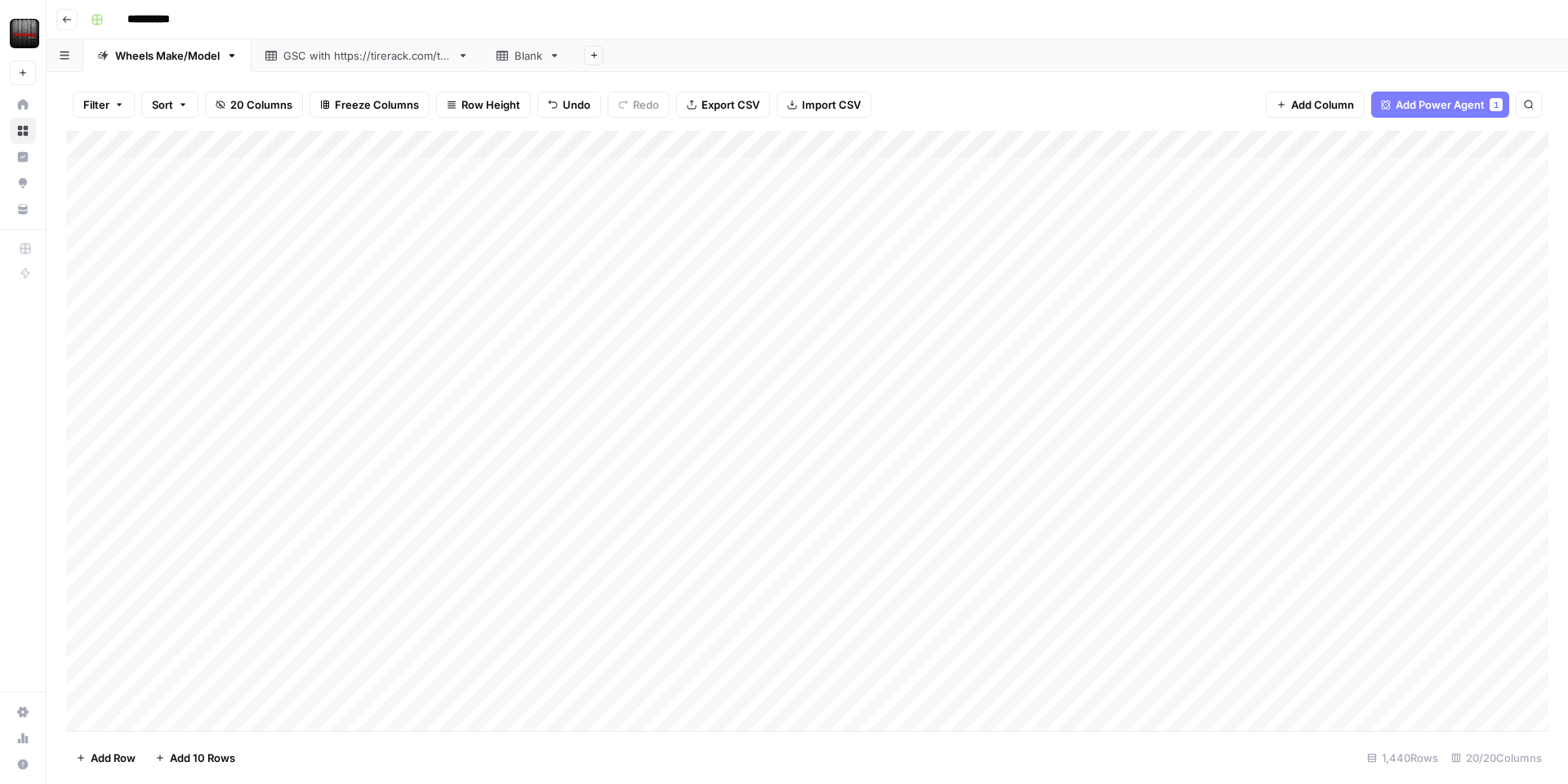
click at [205, 221] on div "Add Column" at bounding box center [807, 430] width 1482 height 600
click at [224, 287] on div "Add Column" at bounding box center [807, 430] width 1482 height 600
click at [224, 258] on div "Add Column" at bounding box center [807, 430] width 1482 height 600
click at [198, 416] on div "Add Column" at bounding box center [807, 430] width 1482 height 600
drag, startPoint x: 262, startPoint y: 252, endPoint x: 266, endPoint y: 217, distance: 35.2
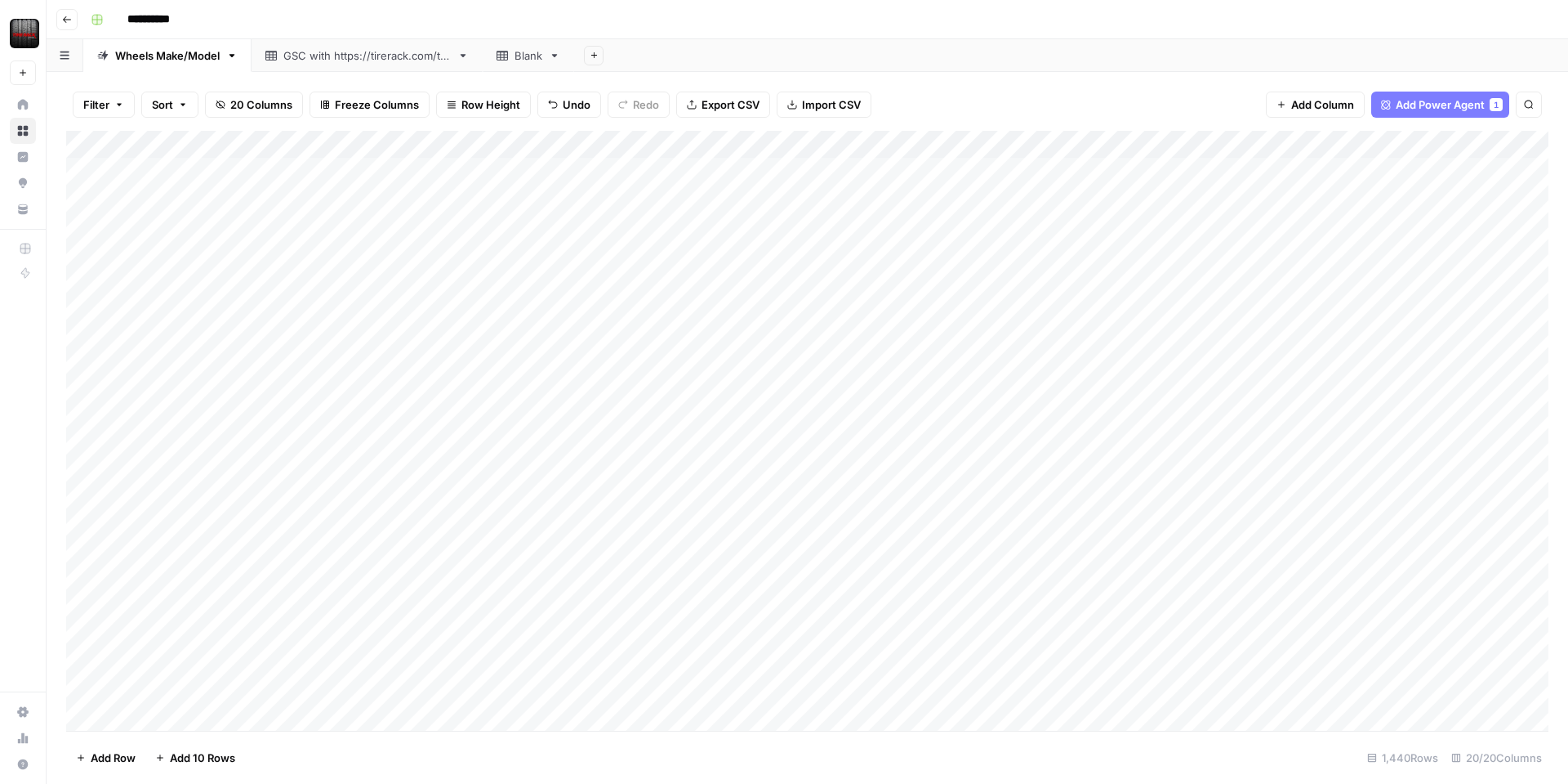
click at [266, 217] on div "Add Column" at bounding box center [807, 430] width 1482 height 600
click at [247, 277] on div "Add Column" at bounding box center [807, 430] width 1482 height 600
click at [290, 244] on div "Add Column" at bounding box center [807, 430] width 1482 height 600
click at [225, 421] on div "Add Column" at bounding box center [807, 430] width 1482 height 600
click at [226, 219] on div "Add Column" at bounding box center [807, 430] width 1482 height 600
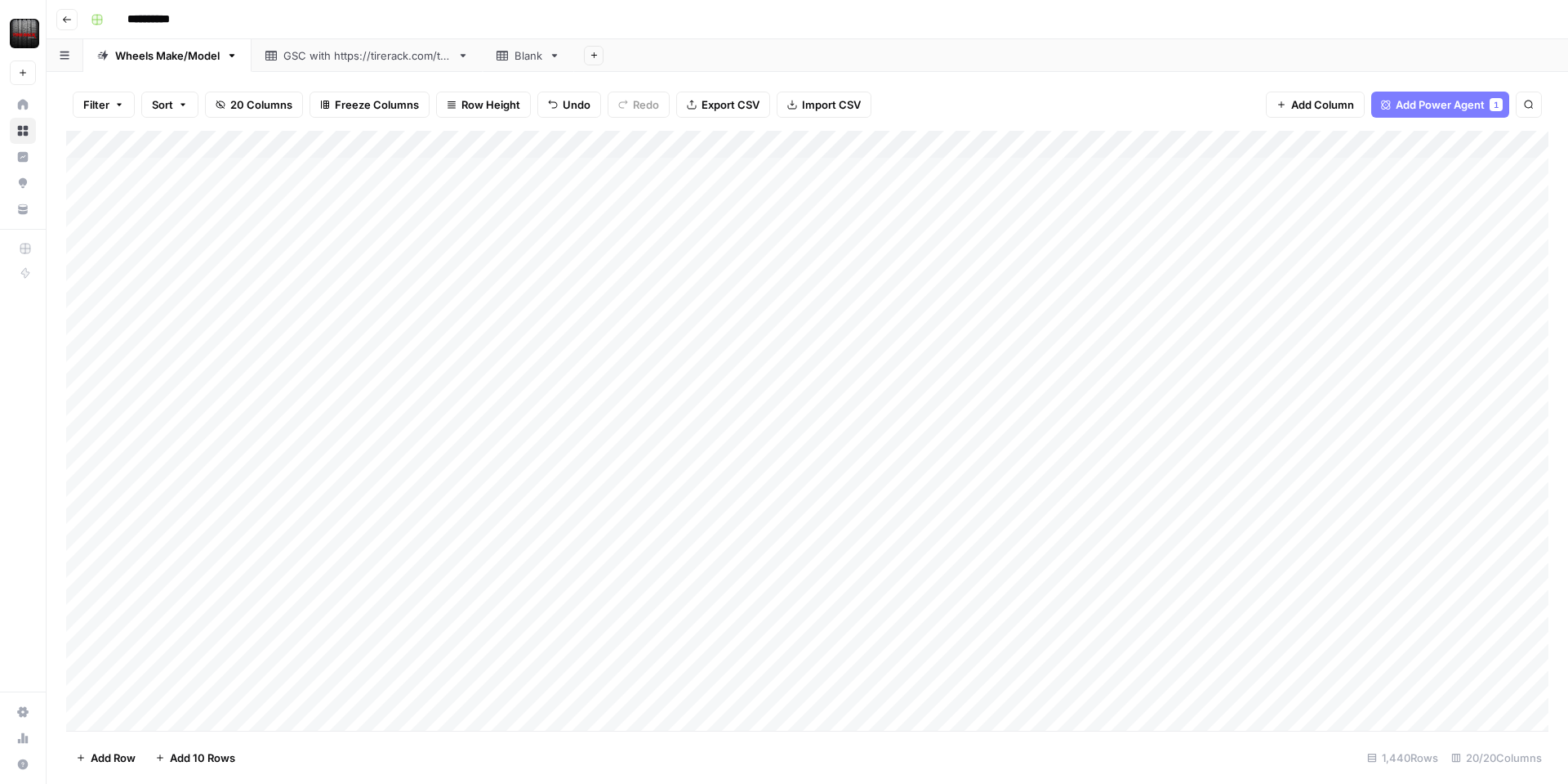
click at [211, 472] on div "Add Column" at bounding box center [807, 430] width 1482 height 600
click at [209, 469] on div "Add Column" at bounding box center [807, 430] width 1482 height 600
click at [187, 287] on div "Add Column" at bounding box center [807, 430] width 1482 height 600
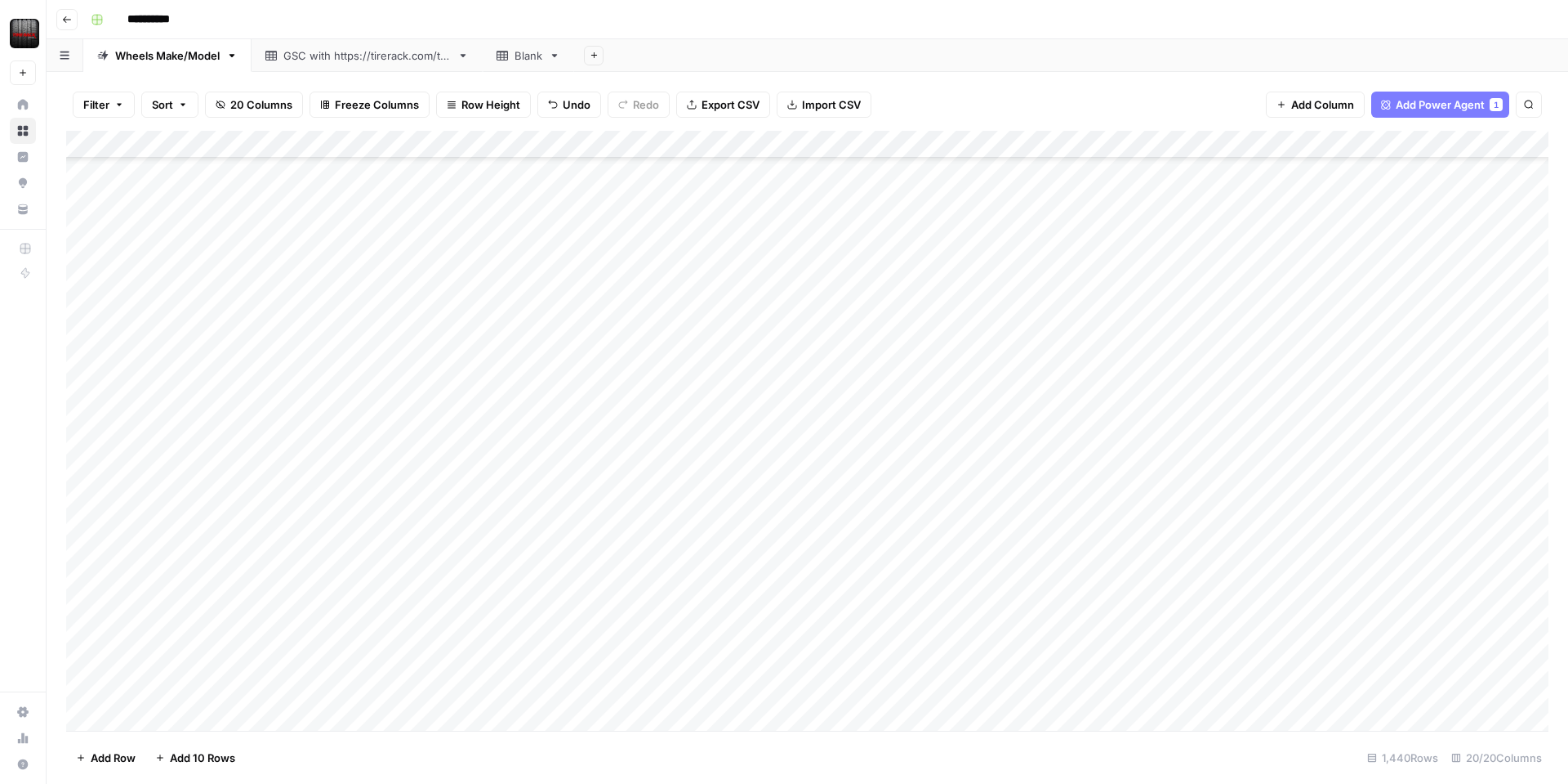
click at [593, 517] on div "Add Column" at bounding box center [807, 430] width 1482 height 600
drag, startPoint x: 597, startPoint y: 521, endPoint x: 597, endPoint y: 463, distance: 58.0
click at [597, 463] on div "Add Column" at bounding box center [807, 430] width 1482 height 600
click at [591, 514] on div "Add Column" at bounding box center [807, 430] width 1482 height 600
click at [602, 542] on div "Add Column" at bounding box center [807, 430] width 1482 height 600
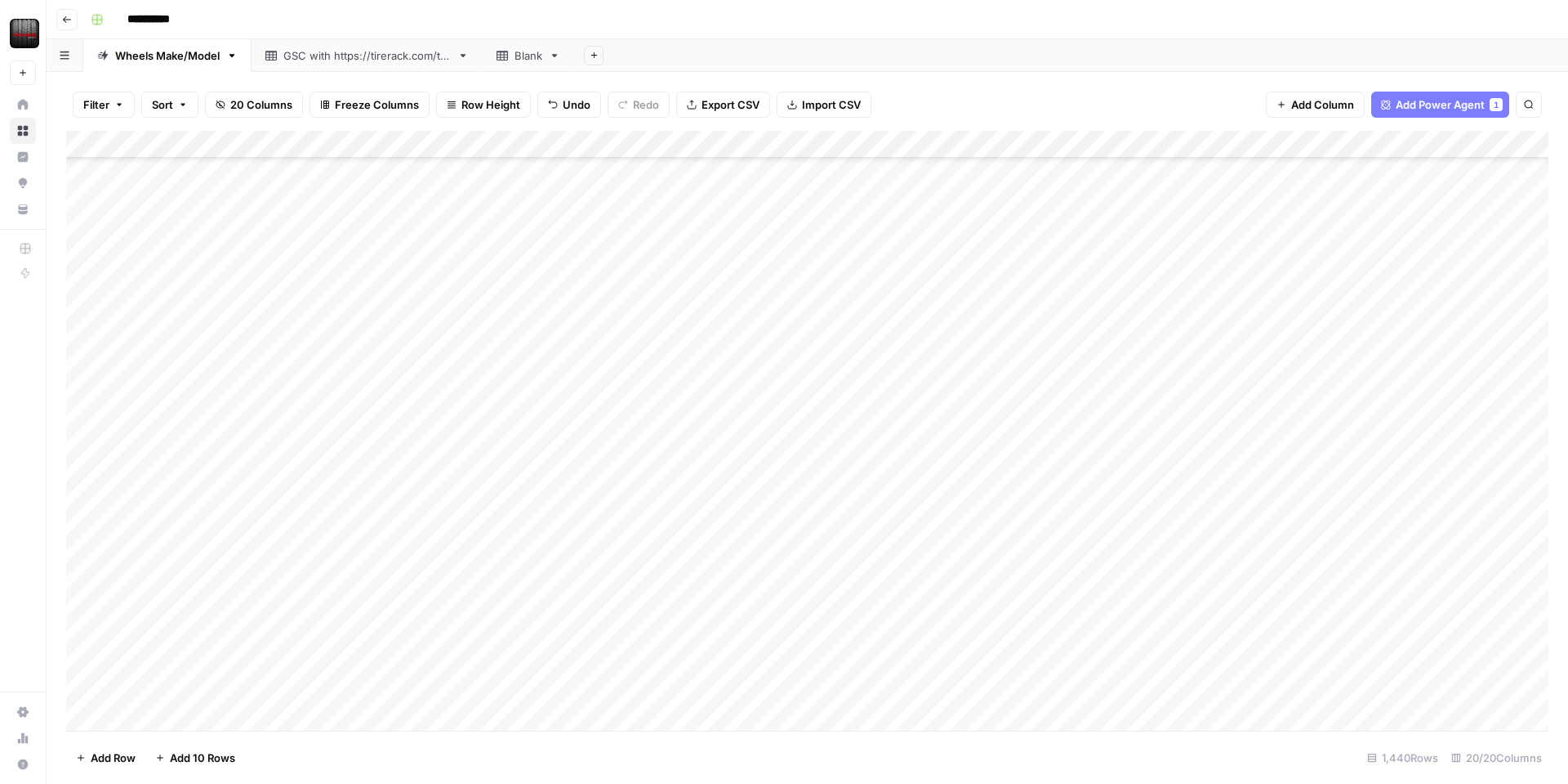
click at [701, 514] on div "Add Column" at bounding box center [807, 430] width 1482 height 600
click at [632, 555] on div "Add Column" at bounding box center [807, 430] width 1482 height 600
click at [627, 502] on div "Add Column" at bounding box center [807, 430] width 1482 height 600
click at [508, 514] on div "Add Column" at bounding box center [807, 430] width 1482 height 600
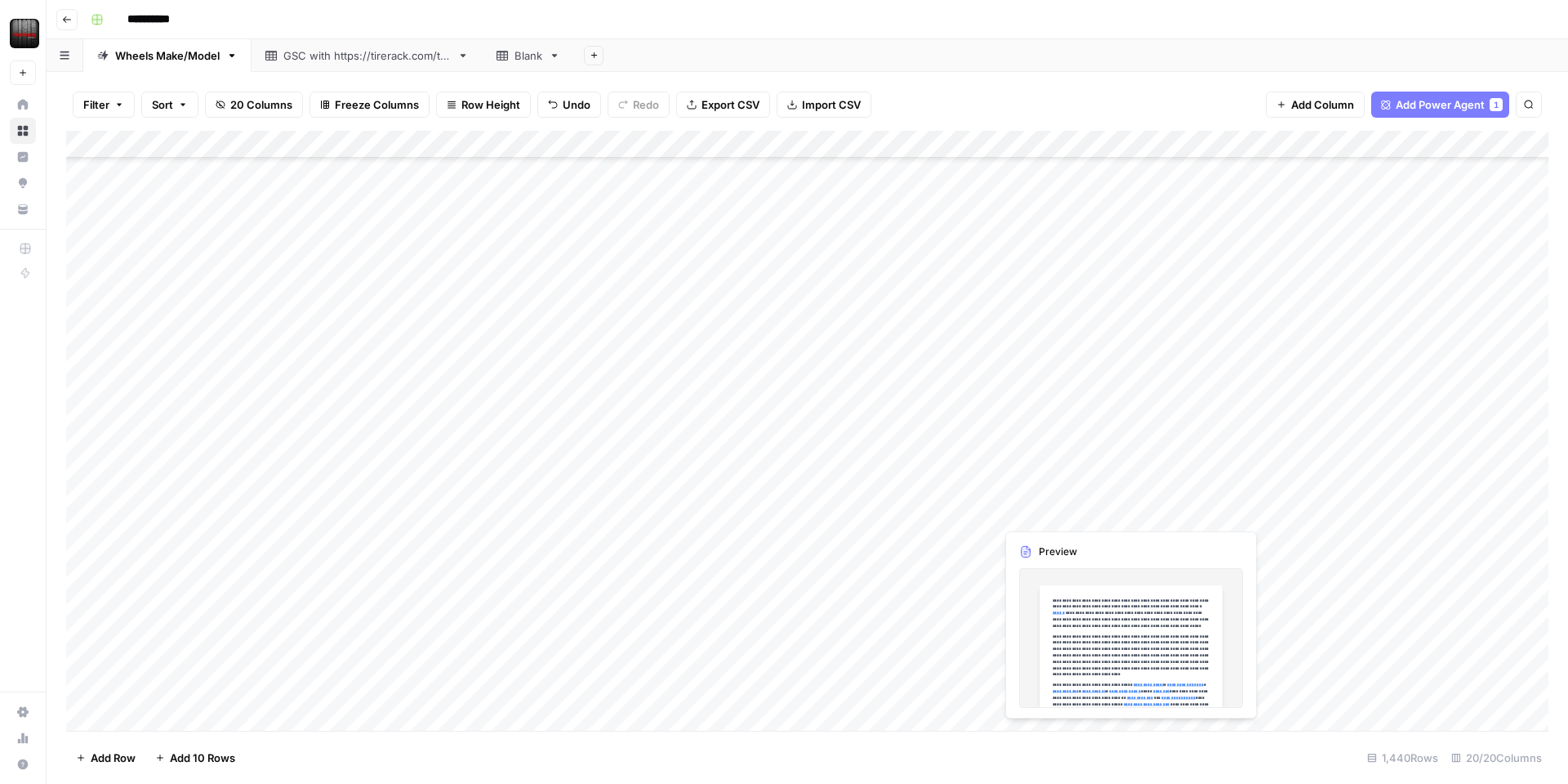
click at [1063, 507] on div "Add Column" at bounding box center [807, 430] width 1482 height 600
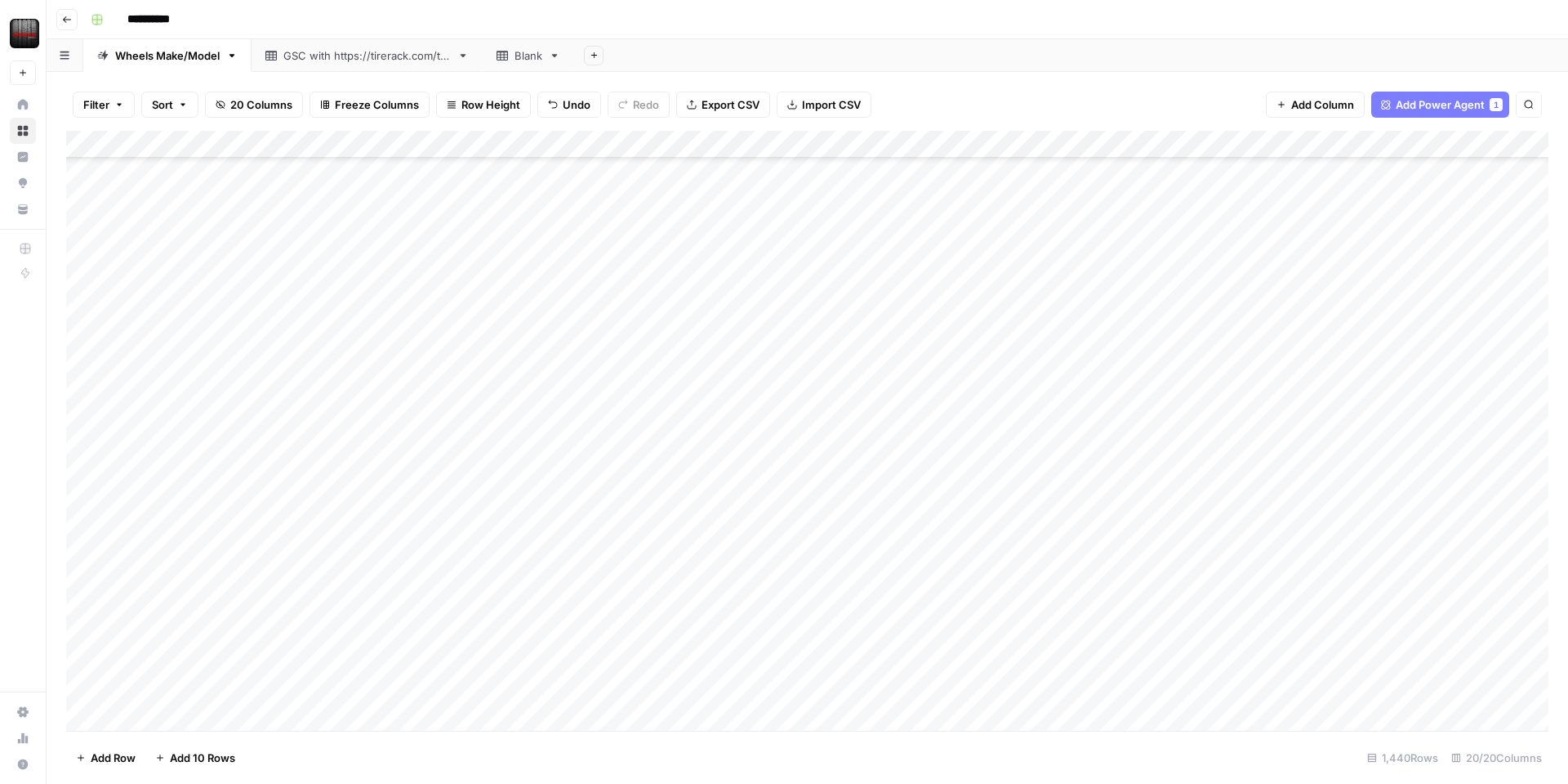
click at [589, 454] on div "Add Column" at bounding box center [807, 430] width 1482 height 600
click at [199, 472] on div "Add Column" at bounding box center [807, 430] width 1482 height 600
click at [212, 386] on div "Add Column" at bounding box center [807, 430] width 1482 height 600
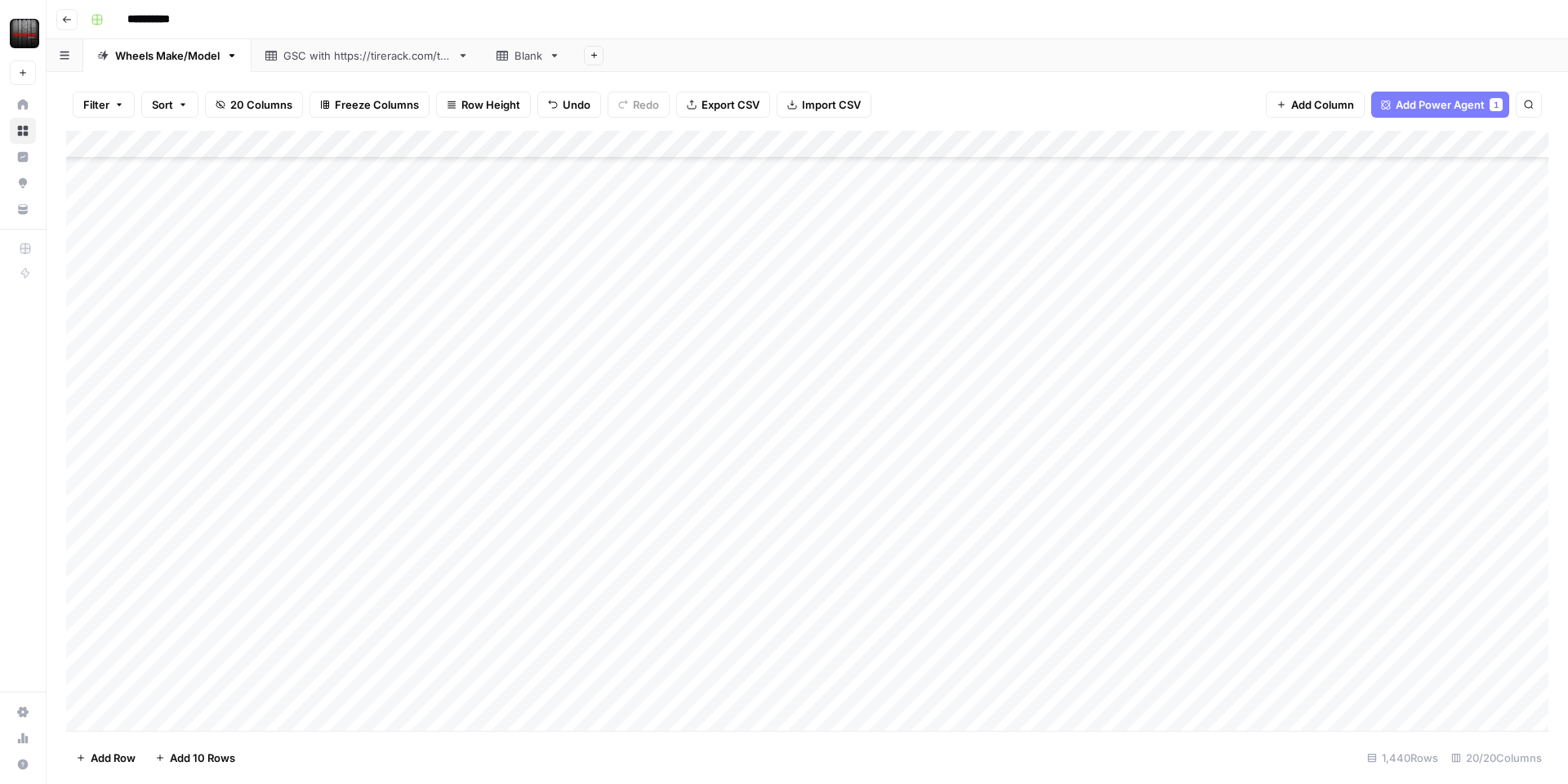
click at [209, 323] on div "Add Column" at bounding box center [807, 430] width 1482 height 600
click at [216, 428] on div "Add Column" at bounding box center [807, 430] width 1482 height 600
click at [214, 446] on div "Add Column" at bounding box center [807, 430] width 1482 height 600
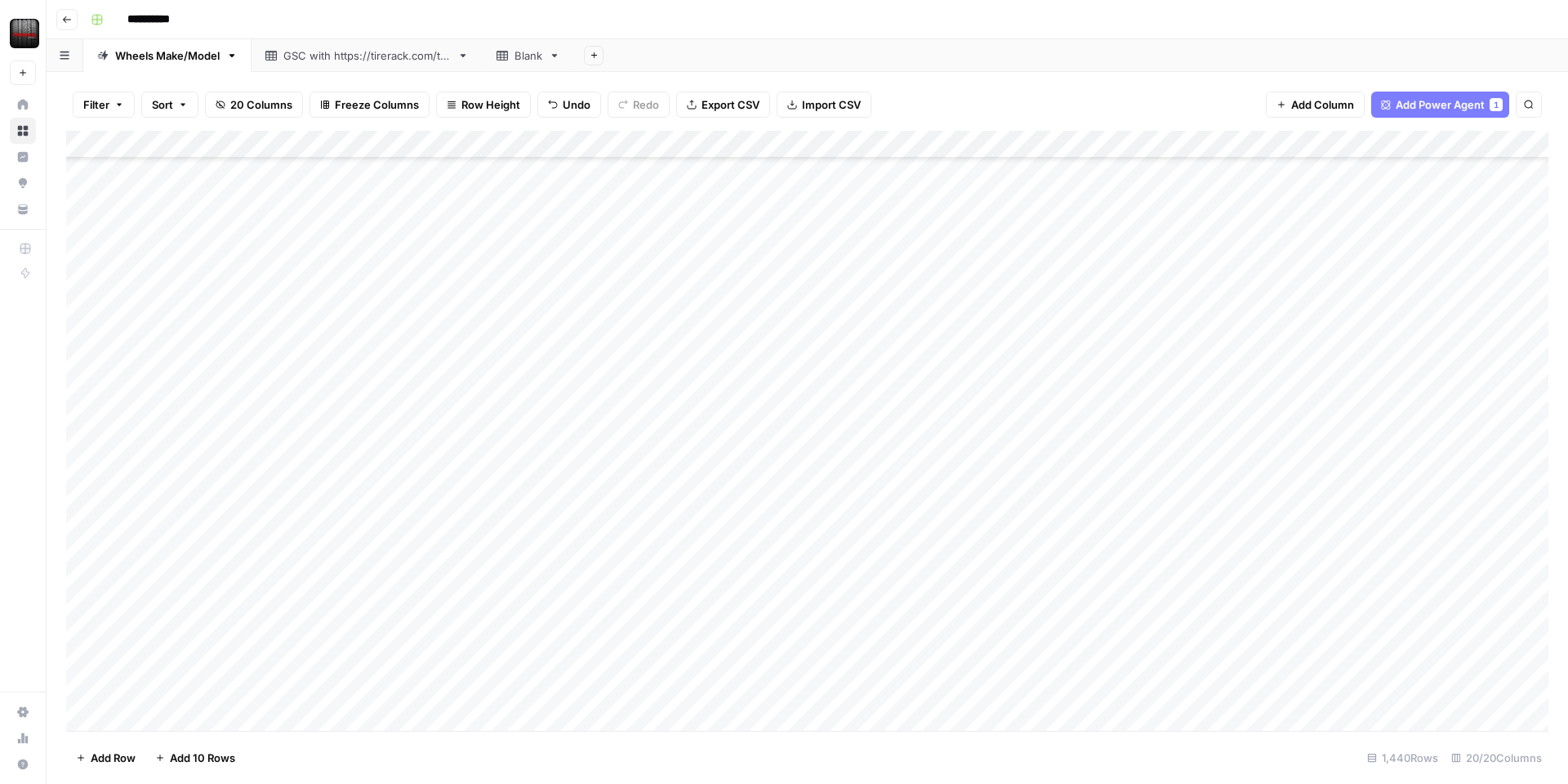
click at [188, 313] on div "Add Column" at bounding box center [807, 430] width 1482 height 600
click at [184, 505] on div "Add Column" at bounding box center [807, 430] width 1482 height 600
click at [173, 579] on div "Add Column" at bounding box center [807, 430] width 1482 height 600
click at [187, 362] on div "Add Column" at bounding box center [807, 430] width 1482 height 600
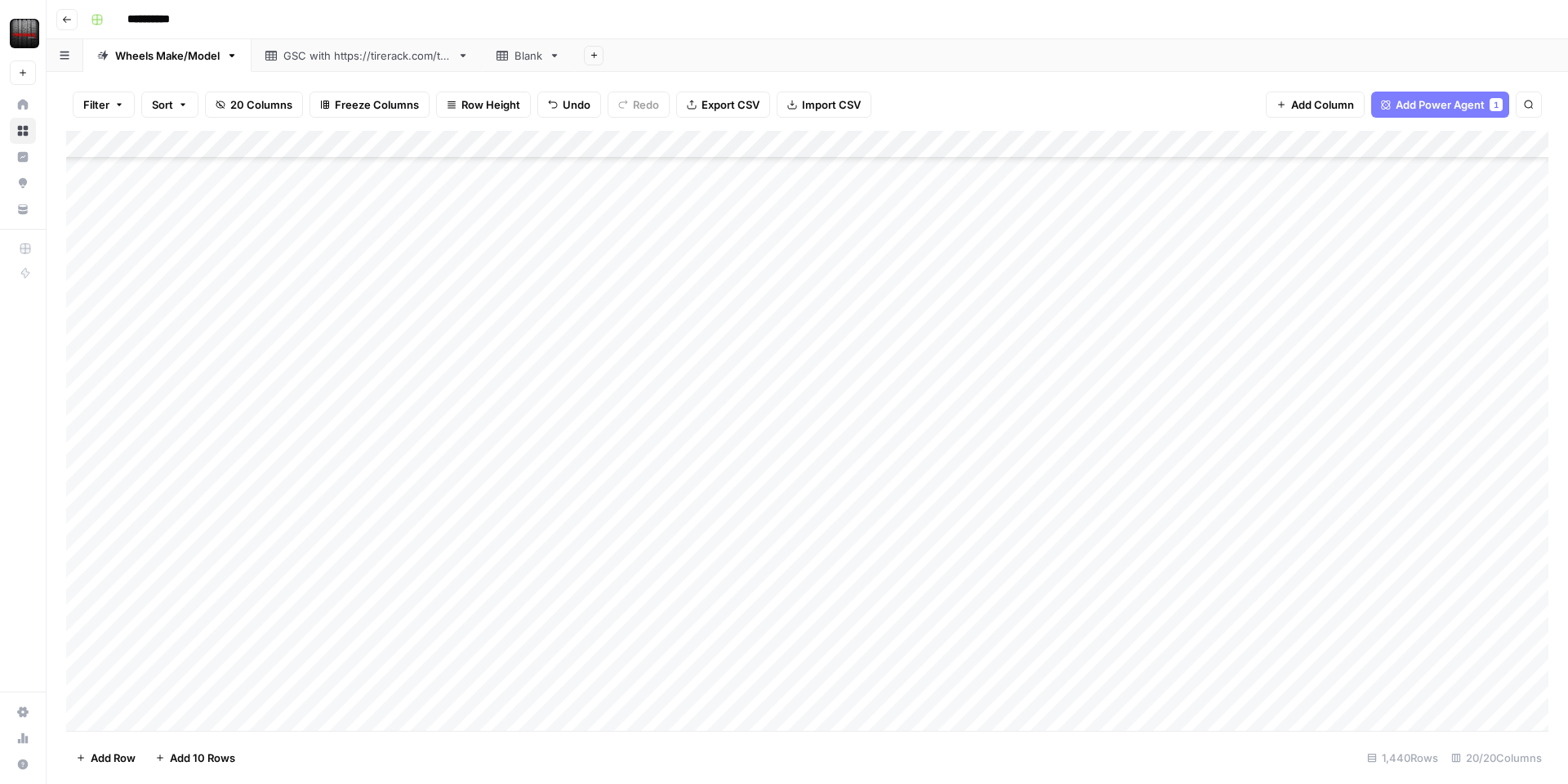
scroll to position [1612, 3]
click at [196, 393] on div "Add Column" at bounding box center [807, 430] width 1482 height 600
click at [190, 415] on div "Add Column" at bounding box center [807, 430] width 1482 height 600
click at [199, 288] on div "Add Column" at bounding box center [807, 430] width 1482 height 600
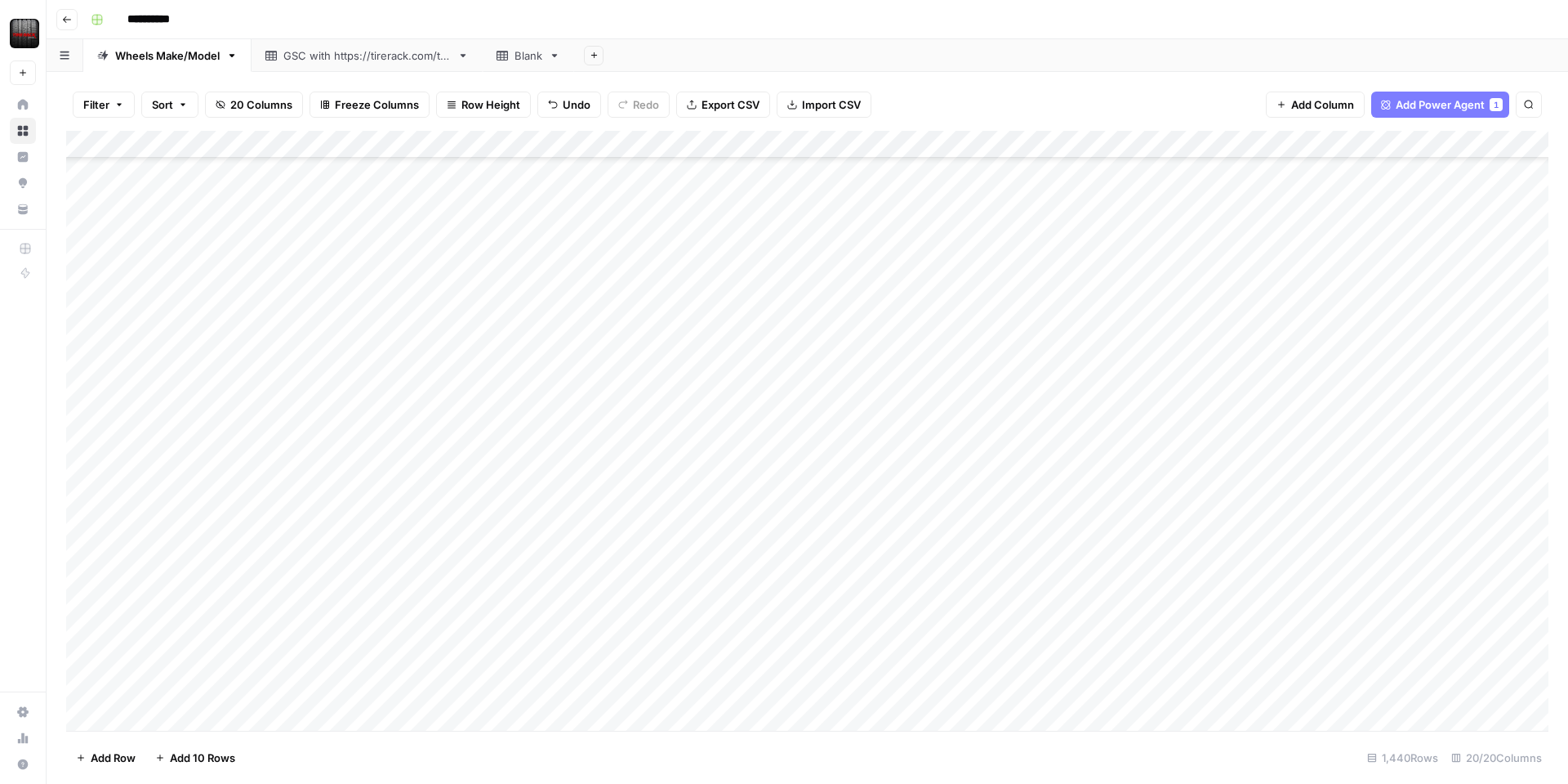
click at [183, 589] on div "Add Column" at bounding box center [807, 430] width 1482 height 600
click at [214, 346] on div "Add Column" at bounding box center [807, 430] width 1482 height 600
click at [580, 495] on div "Add Column" at bounding box center [807, 430] width 1482 height 600
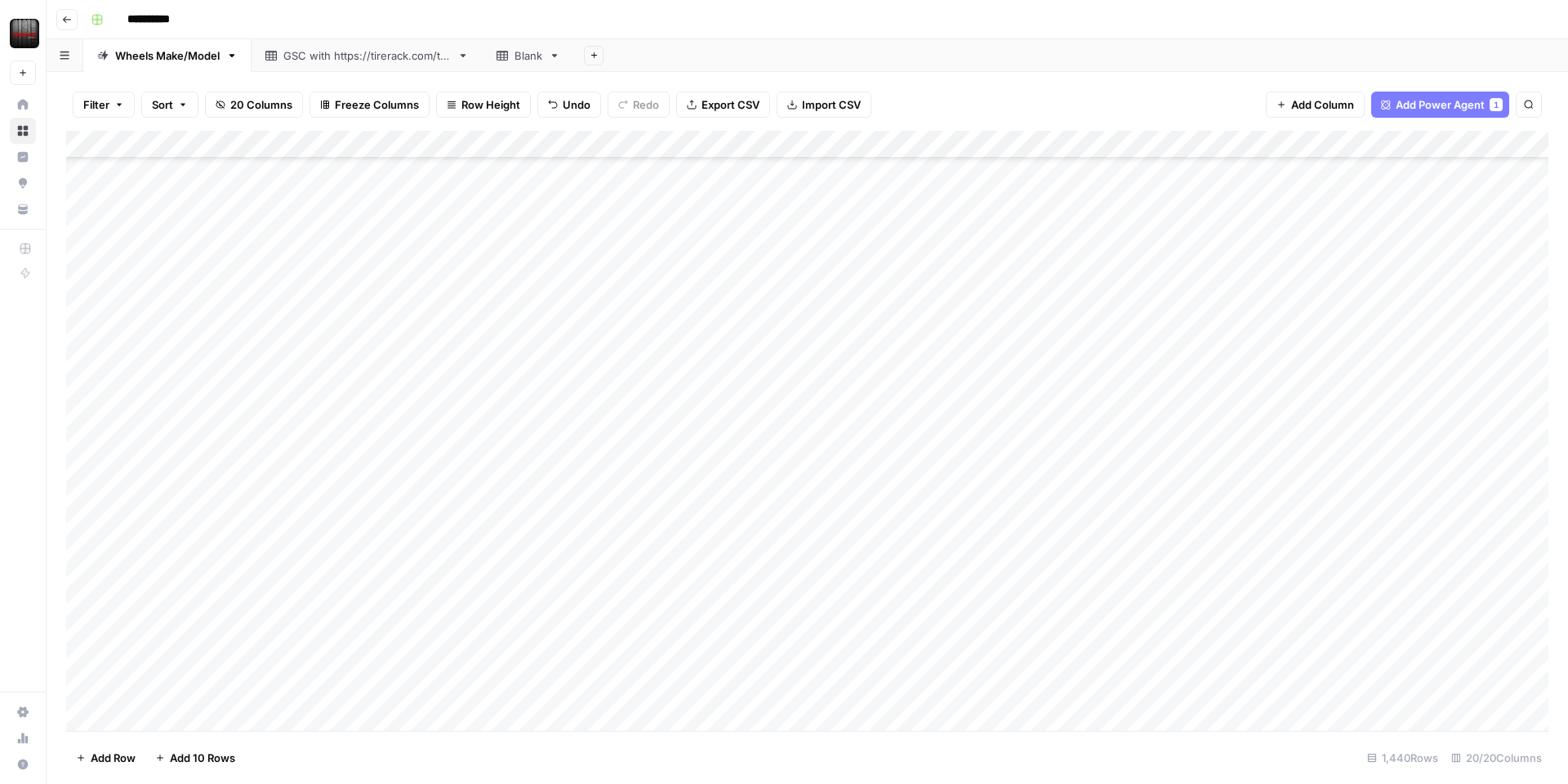
click at [235, 496] on div "Add Column" at bounding box center [807, 430] width 1482 height 600
click at [179, 580] on div "Add Column" at bounding box center [807, 430] width 1482 height 600
click at [440, 495] on div "Add Column" at bounding box center [807, 430] width 1482 height 600
click at [442, 495] on div "Add Column" at bounding box center [807, 430] width 1482 height 600
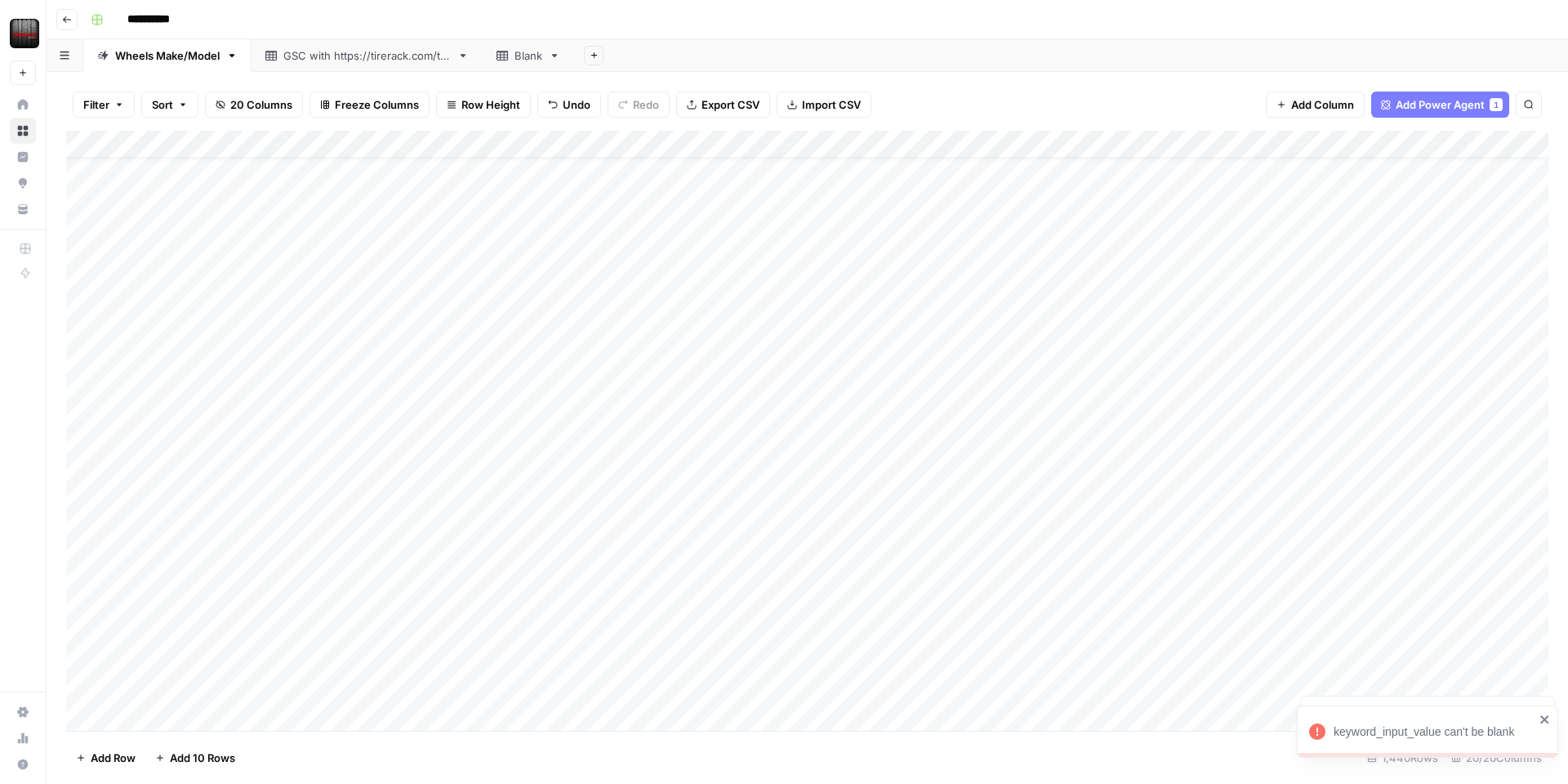
scroll to position [0, 3]
click at [499, 145] on div "Add Column" at bounding box center [807, 430] width 1482 height 600
click at [603, 258] on div "Add Column" at bounding box center [807, 430] width 1482 height 600
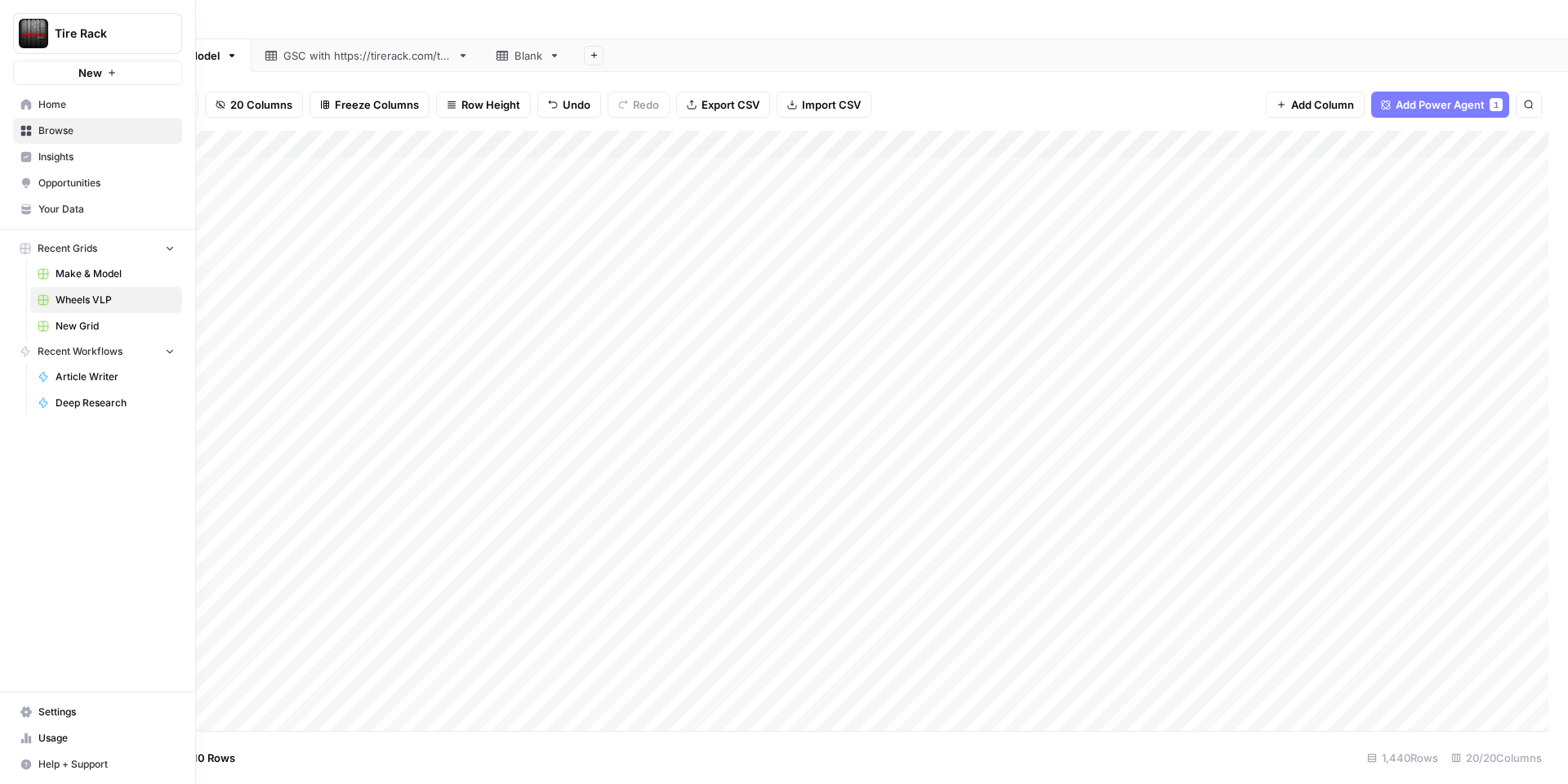
click at [32, 208] on link "Your Data" at bounding box center [97, 209] width 169 height 26
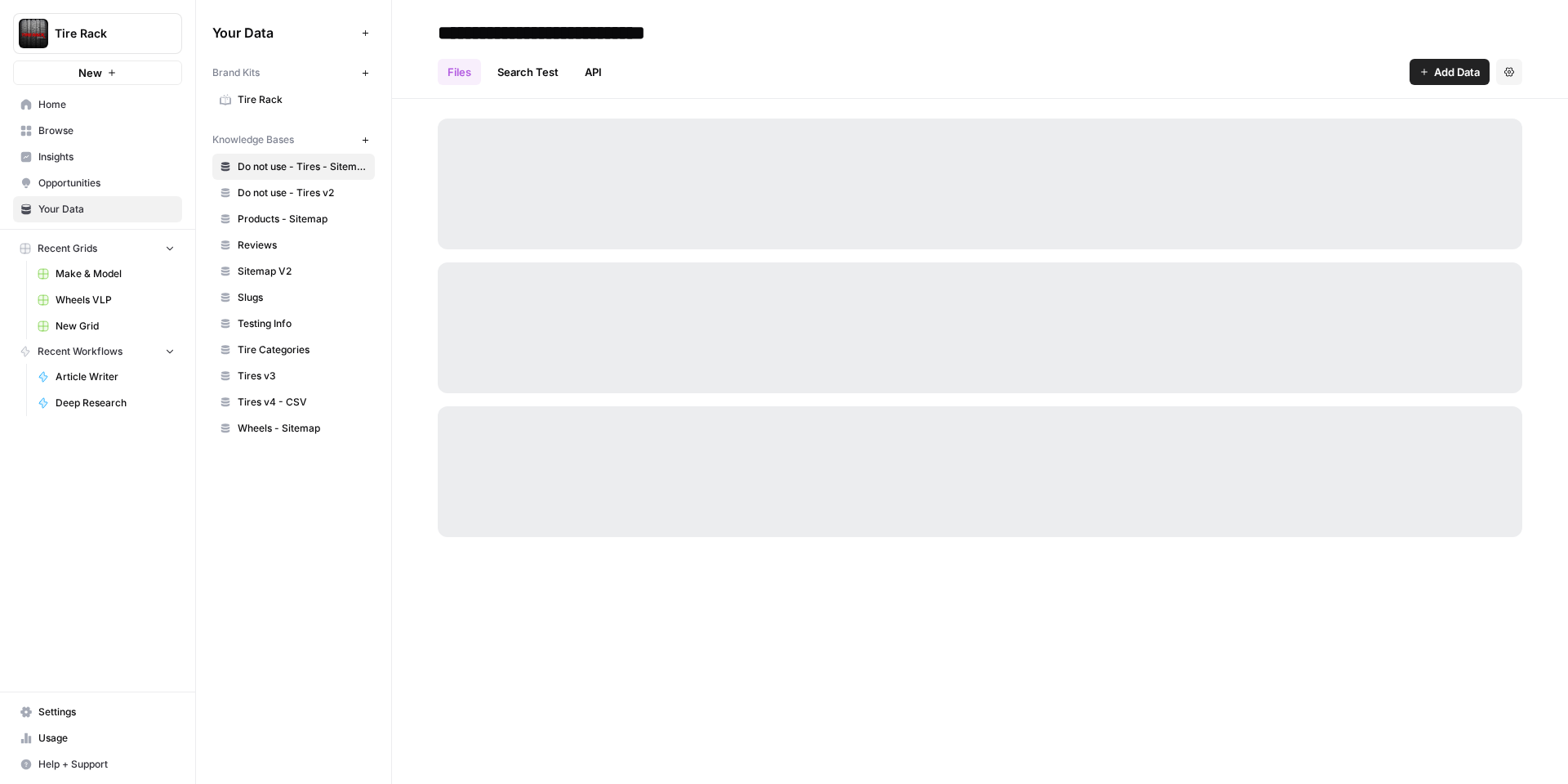
click at [86, 737] on span "Usage" at bounding box center [106, 737] width 136 height 15
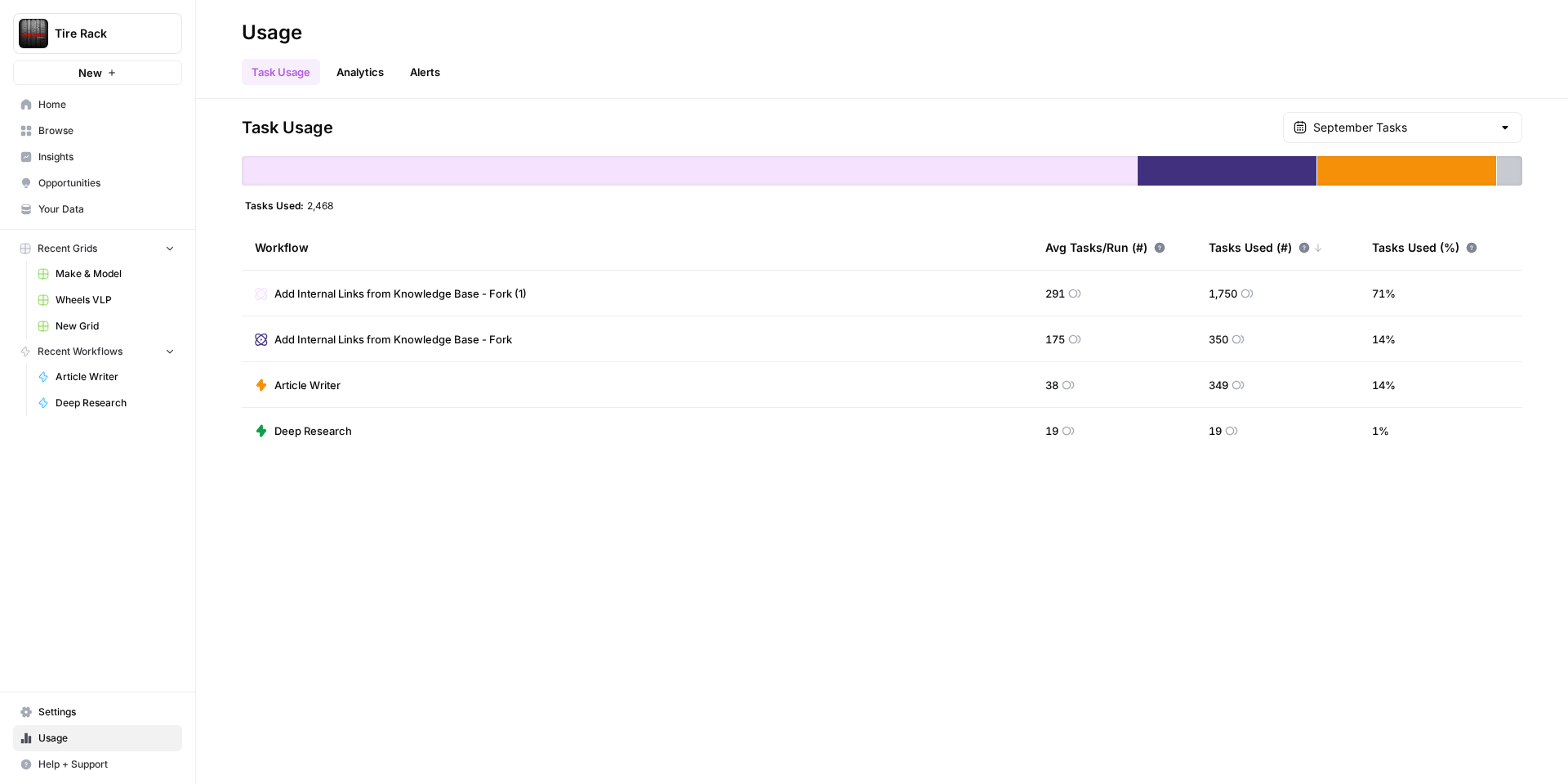
click at [63, 101] on span "Home" at bounding box center [106, 104] width 136 height 15
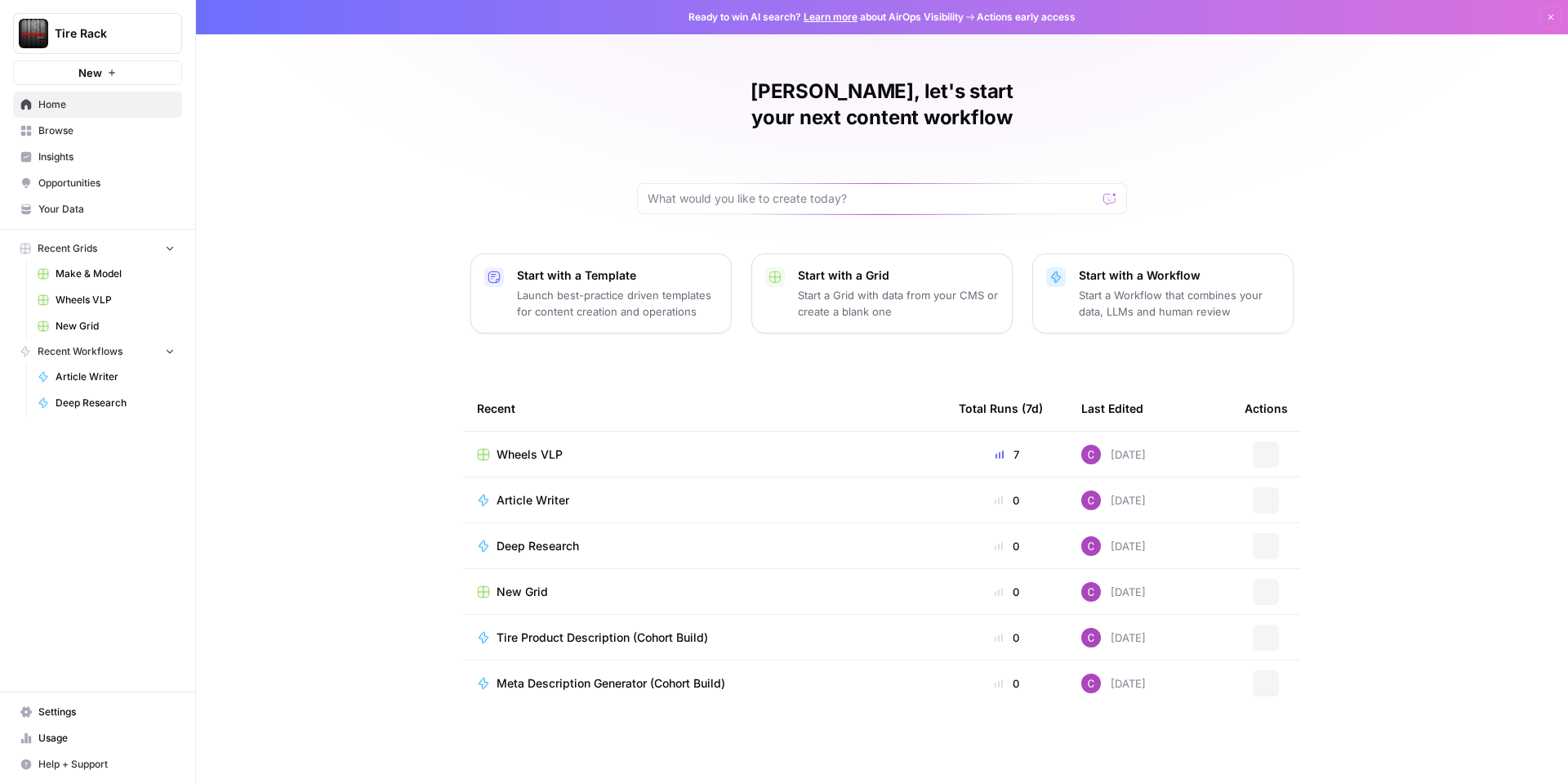
click at [70, 305] on span "Wheels VLP" at bounding box center [116, 300] width 119 height 15
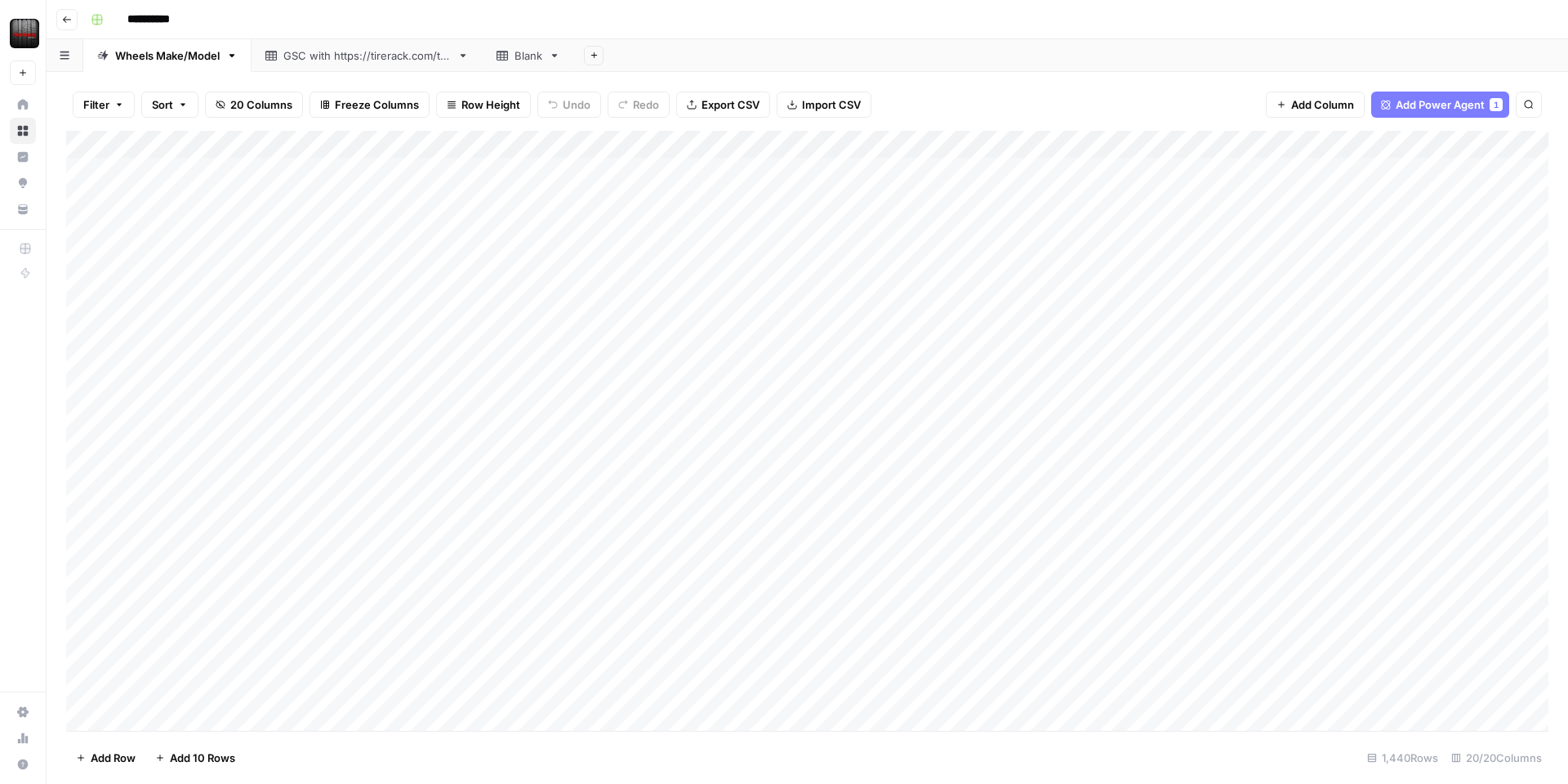
click at [518, 145] on div "Add Column" at bounding box center [807, 430] width 1482 height 600
click at [572, 237] on span "Remaining Rows" at bounding box center [577, 240] width 103 height 17
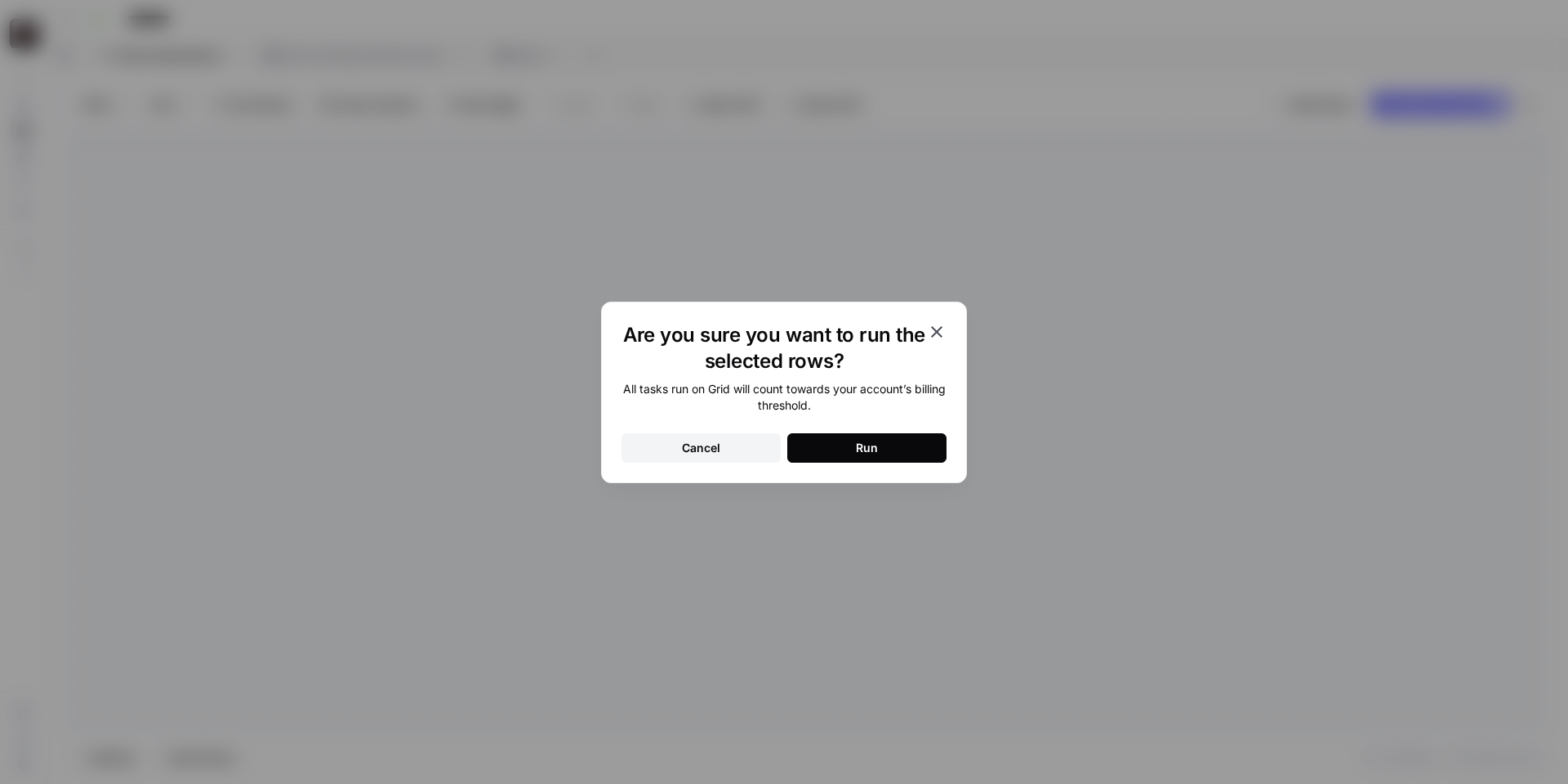
click at [938, 332] on icon "button" at bounding box center [937, 332] width 12 height 12
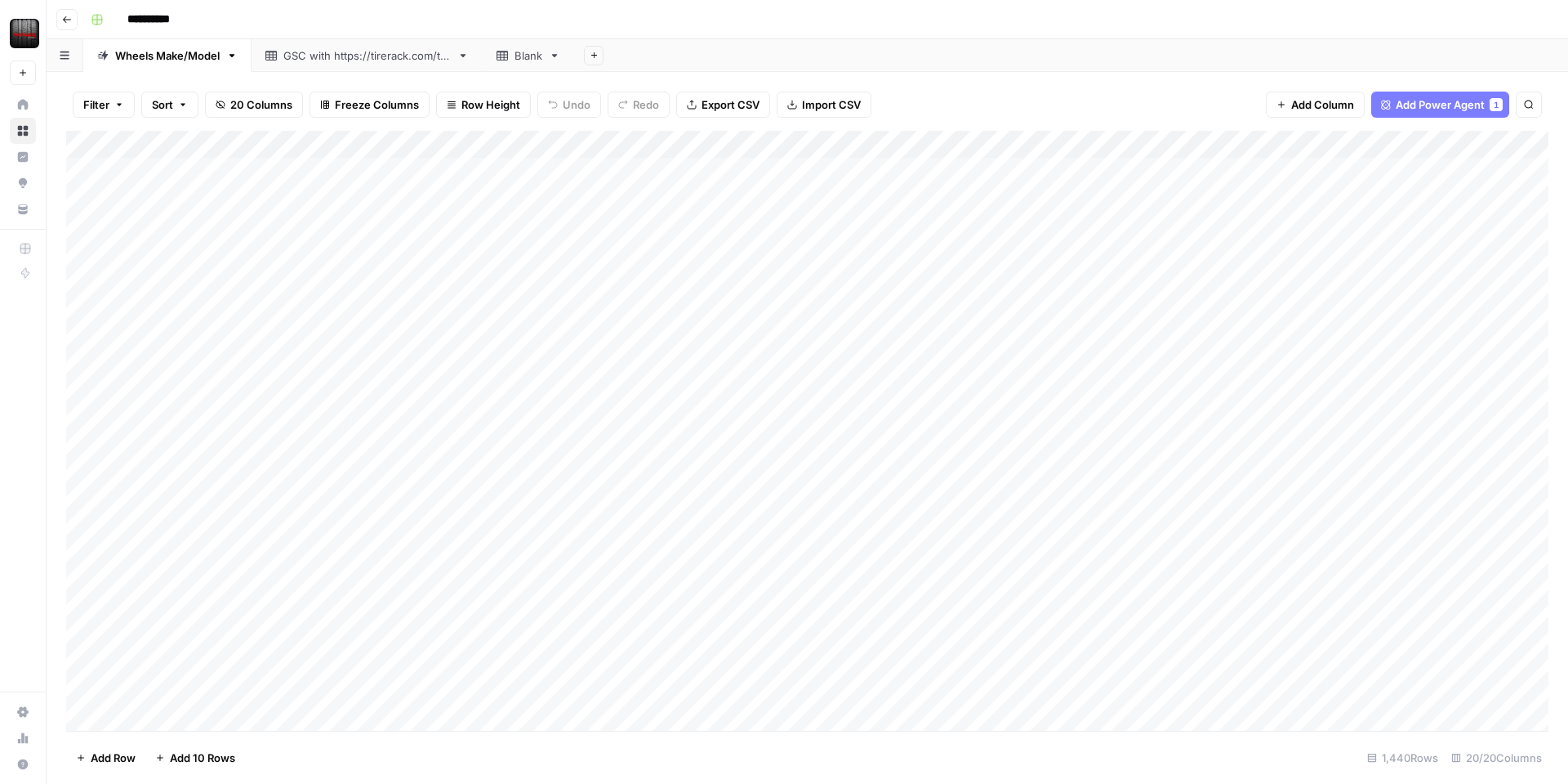
click at [518, 148] on div "Add Column" at bounding box center [807, 430] width 1482 height 600
click at [547, 259] on span "First 10 Rows" at bounding box center [577, 263] width 103 height 17
click at [666, 224] on div "Add Column" at bounding box center [807, 430] width 1482 height 600
click at [808, 222] on div "Add Column" at bounding box center [807, 430] width 1482 height 600
click at [966, 147] on div "Add Column" at bounding box center [807, 430] width 1482 height 600
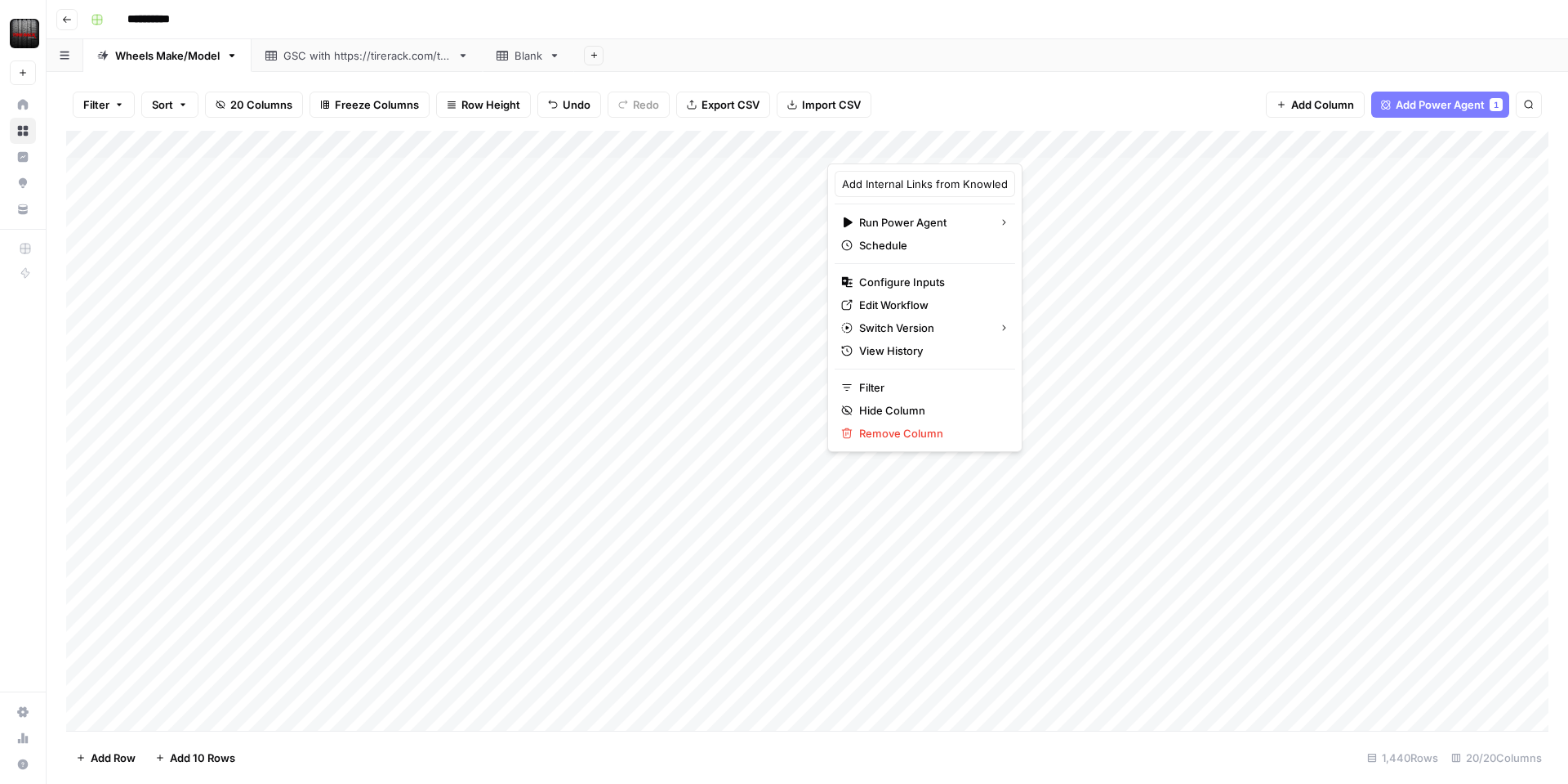
click at [738, 388] on div "Add Column" at bounding box center [807, 430] width 1482 height 600
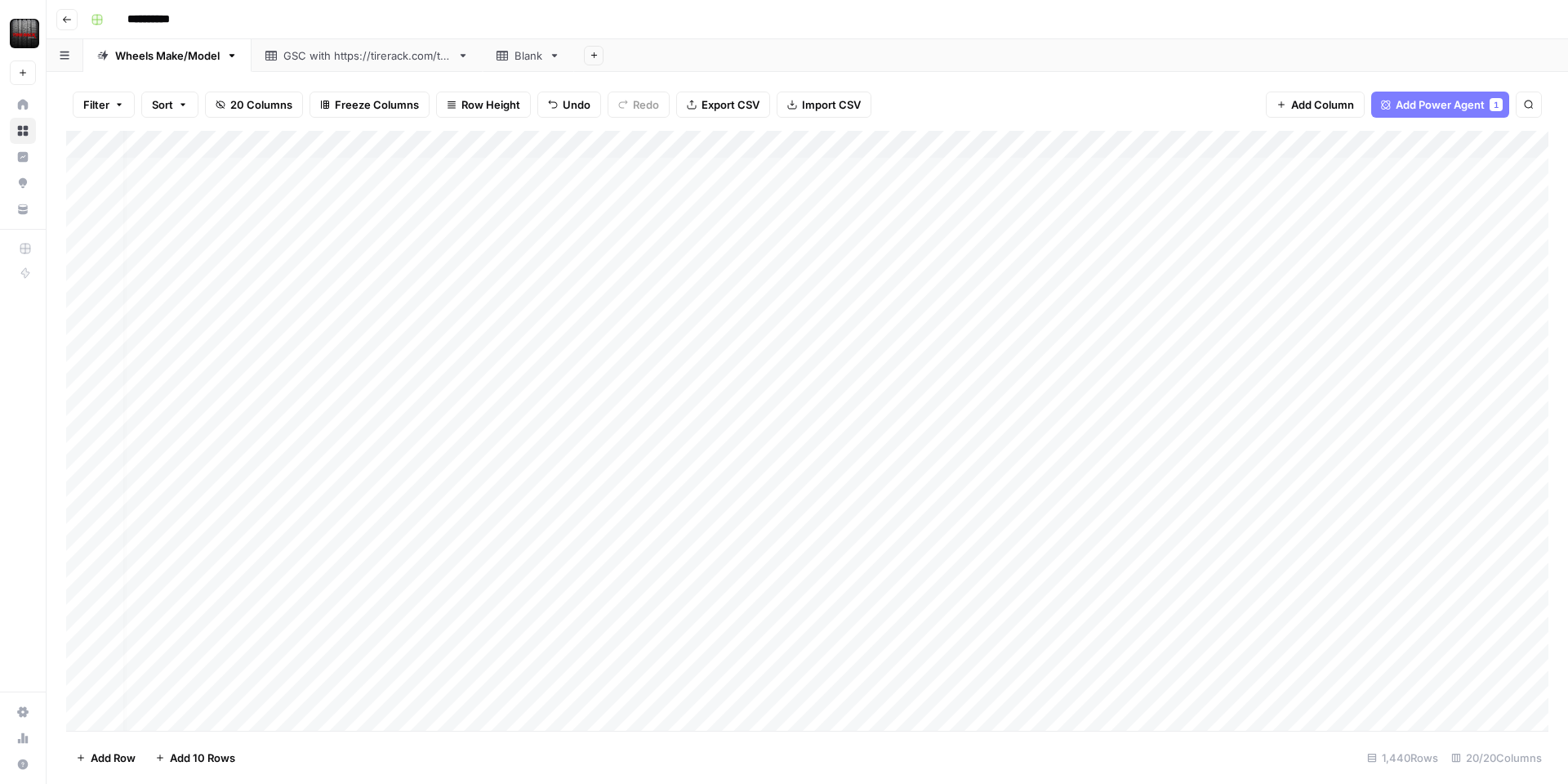
scroll to position [0, 20]
click at [735, 189] on div "Add Column" at bounding box center [807, 430] width 1482 height 600
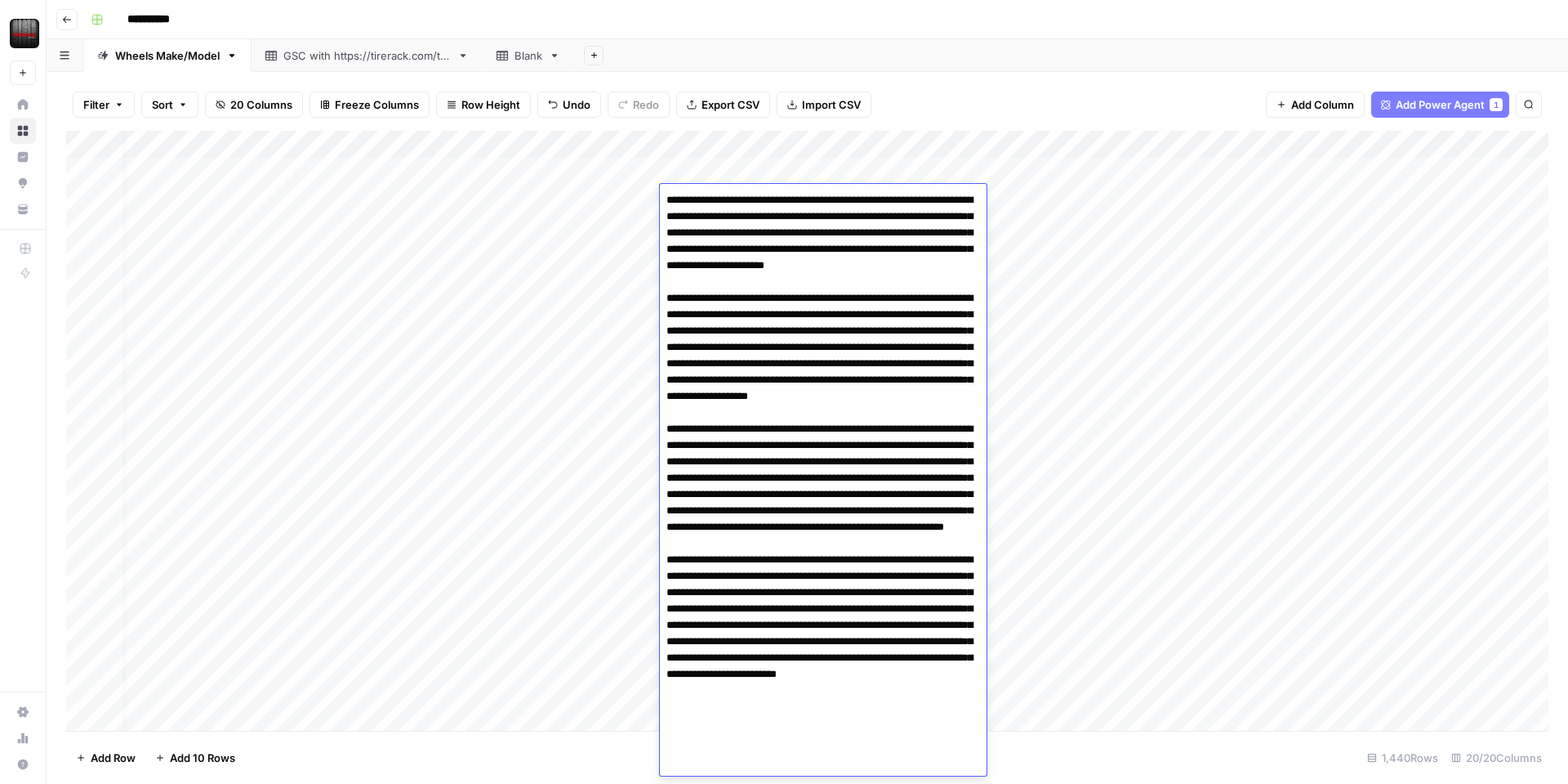
scroll to position [8, 0]
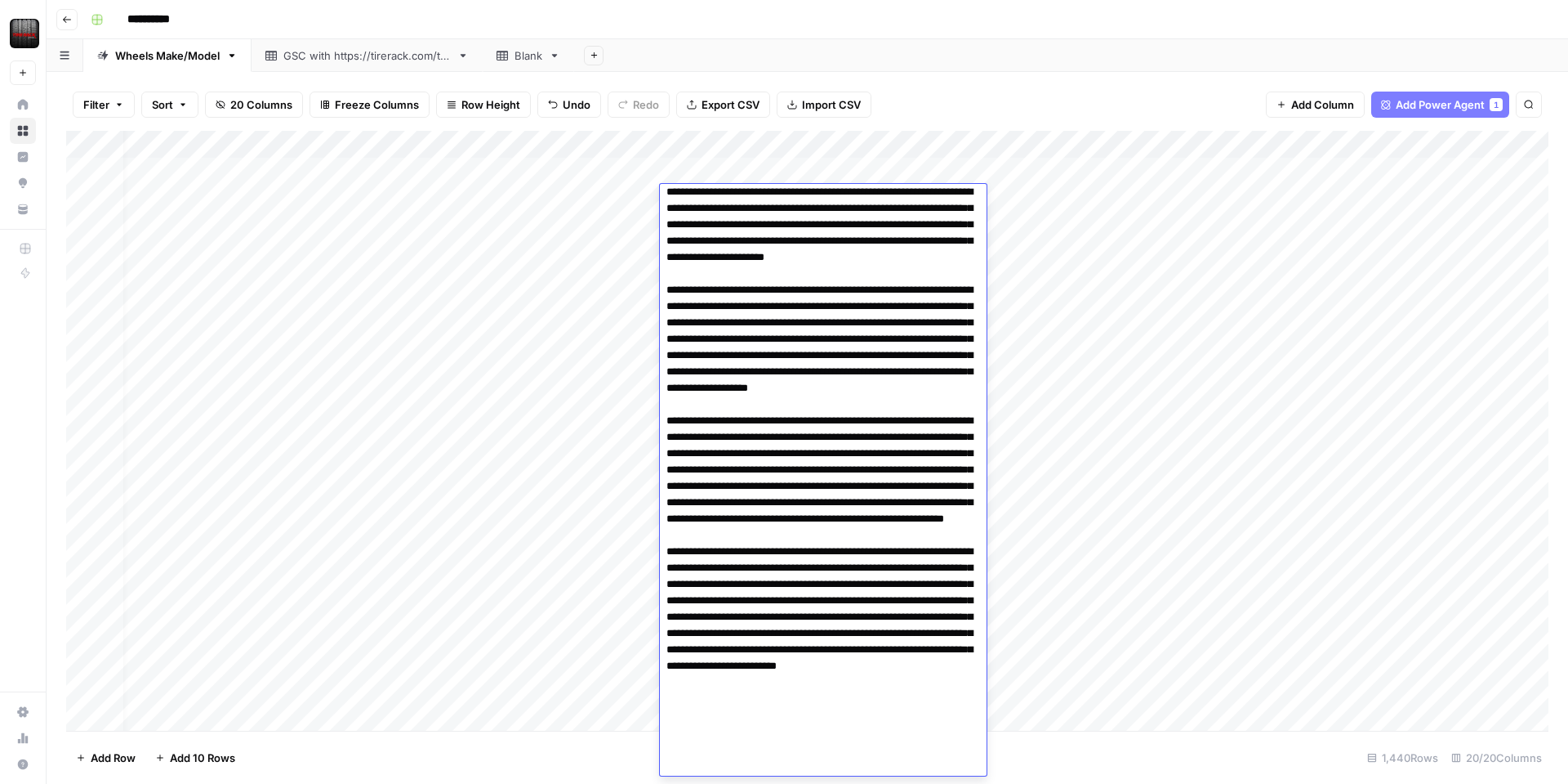
click at [530, 366] on div "Add Column" at bounding box center [807, 430] width 1482 height 600
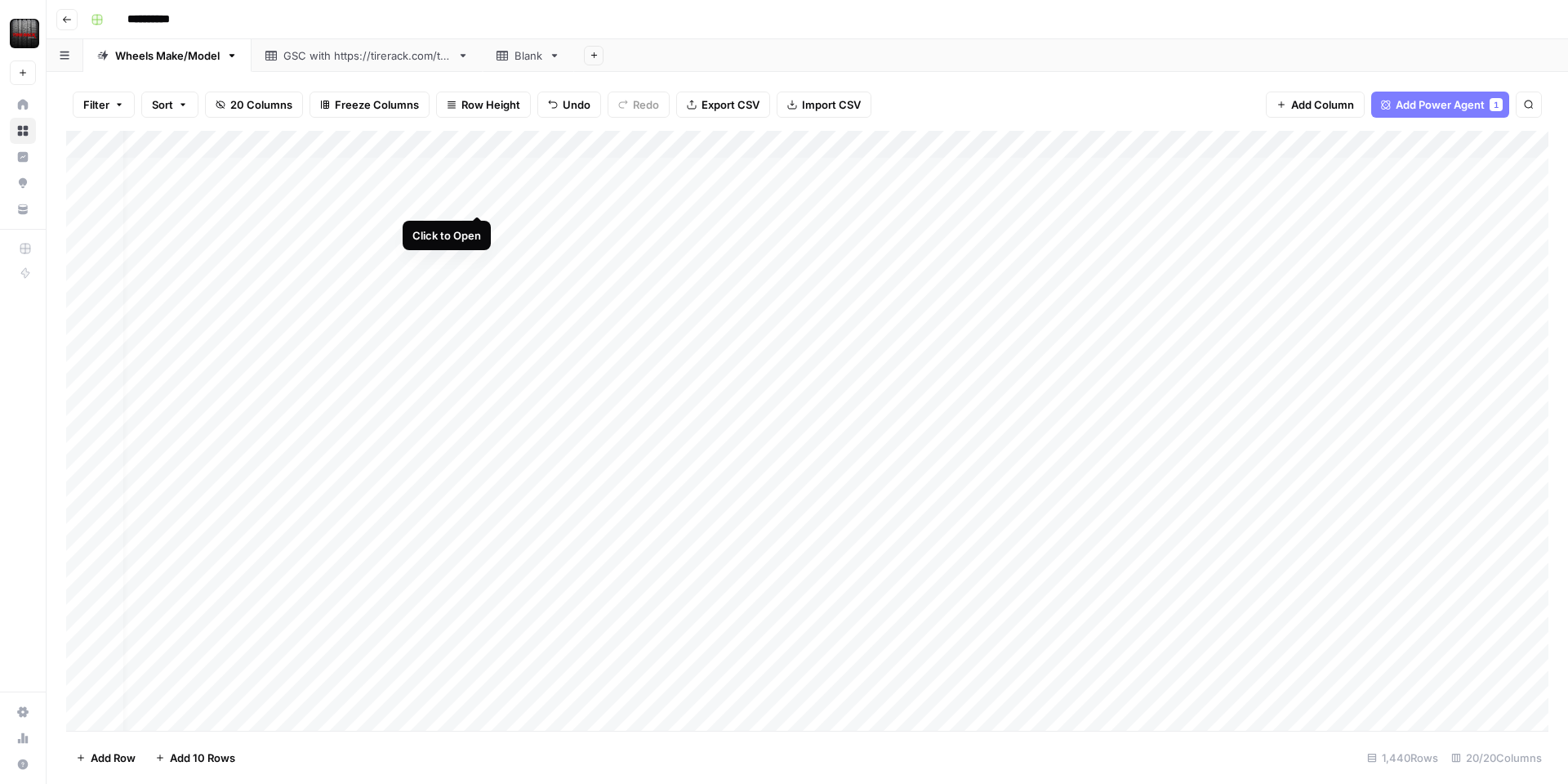
click at [479, 199] on div "Add Column" at bounding box center [807, 430] width 1482 height 600
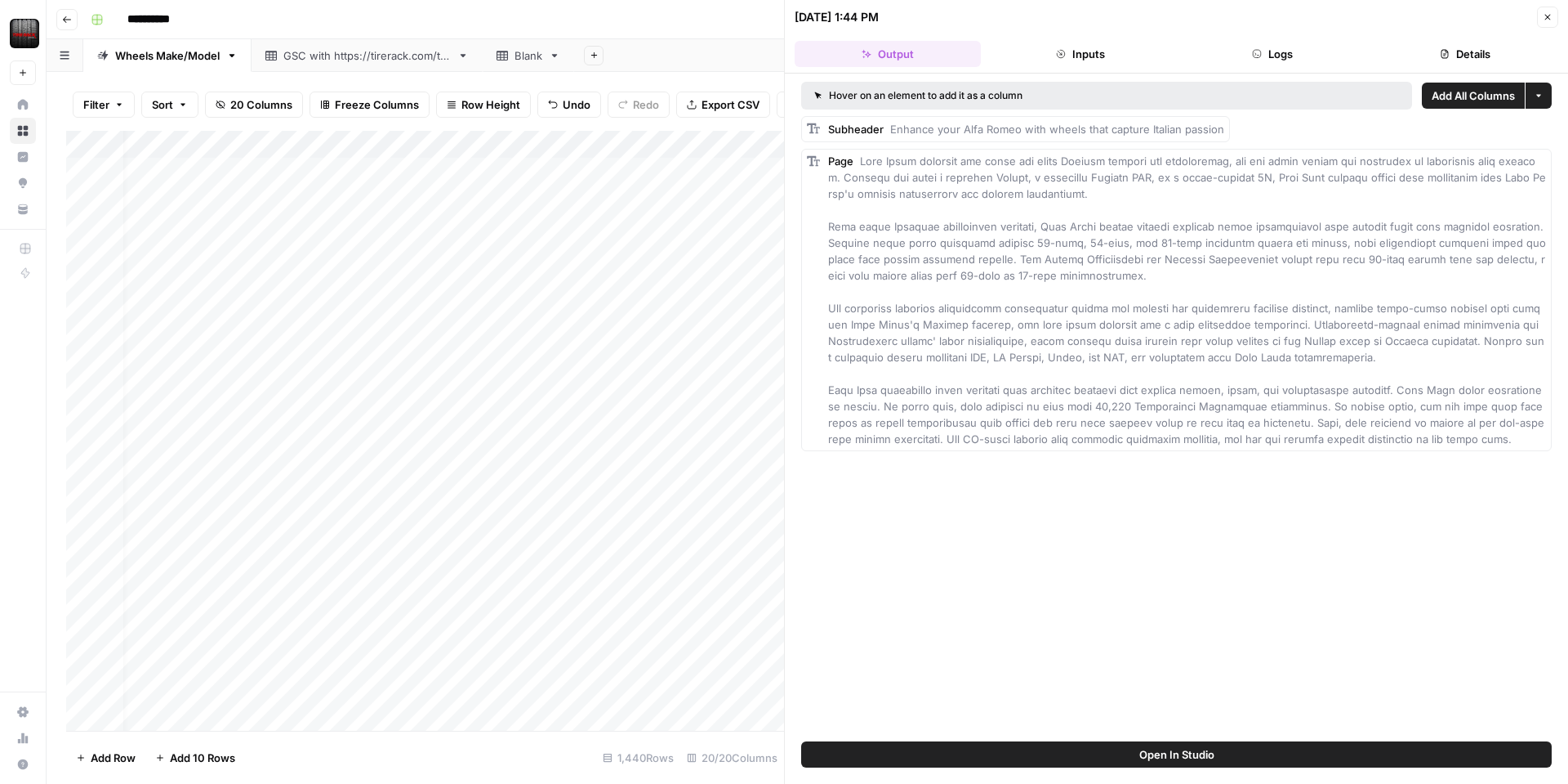
drag, startPoint x: 1545, startPoint y: 14, endPoint x: 1517, endPoint y: 18, distance: 28.3
click at [1543, 14] on icon "button" at bounding box center [1547, 18] width 10 height 10
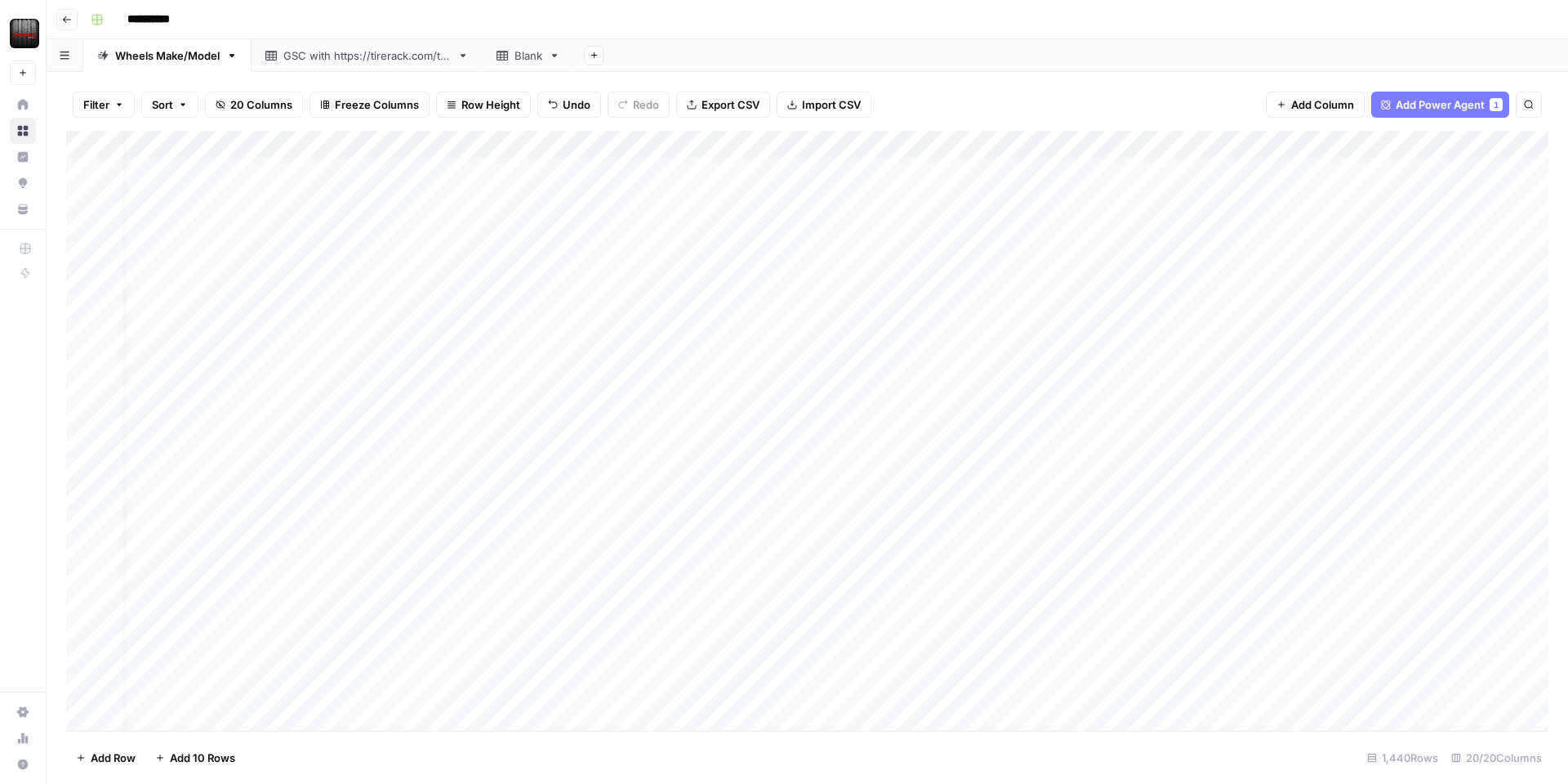
click at [943, 144] on div "Add Column" at bounding box center [807, 430] width 1482 height 600
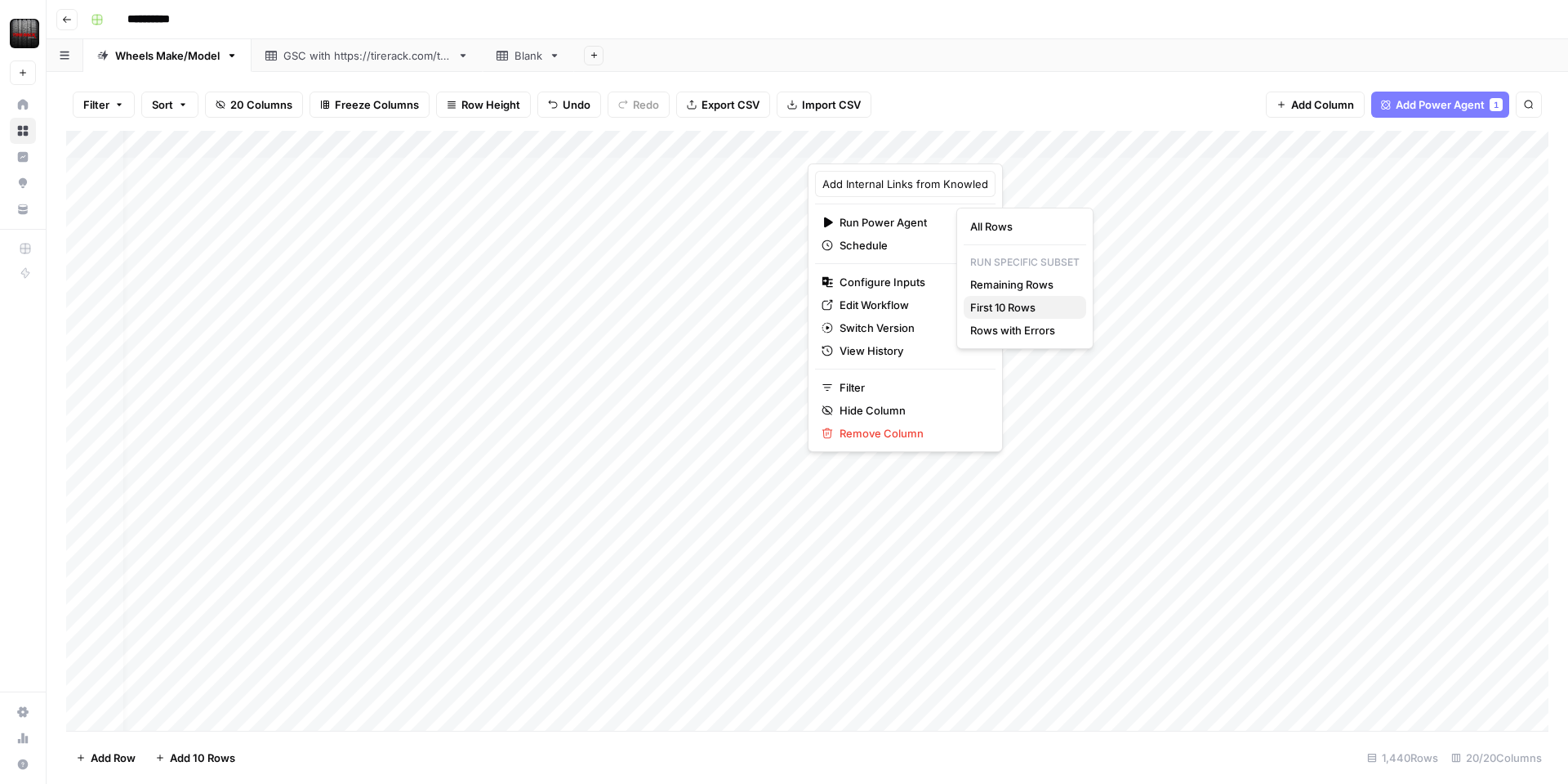
click at [1009, 316] on button "First 10 Rows" at bounding box center [1024, 307] width 122 height 23
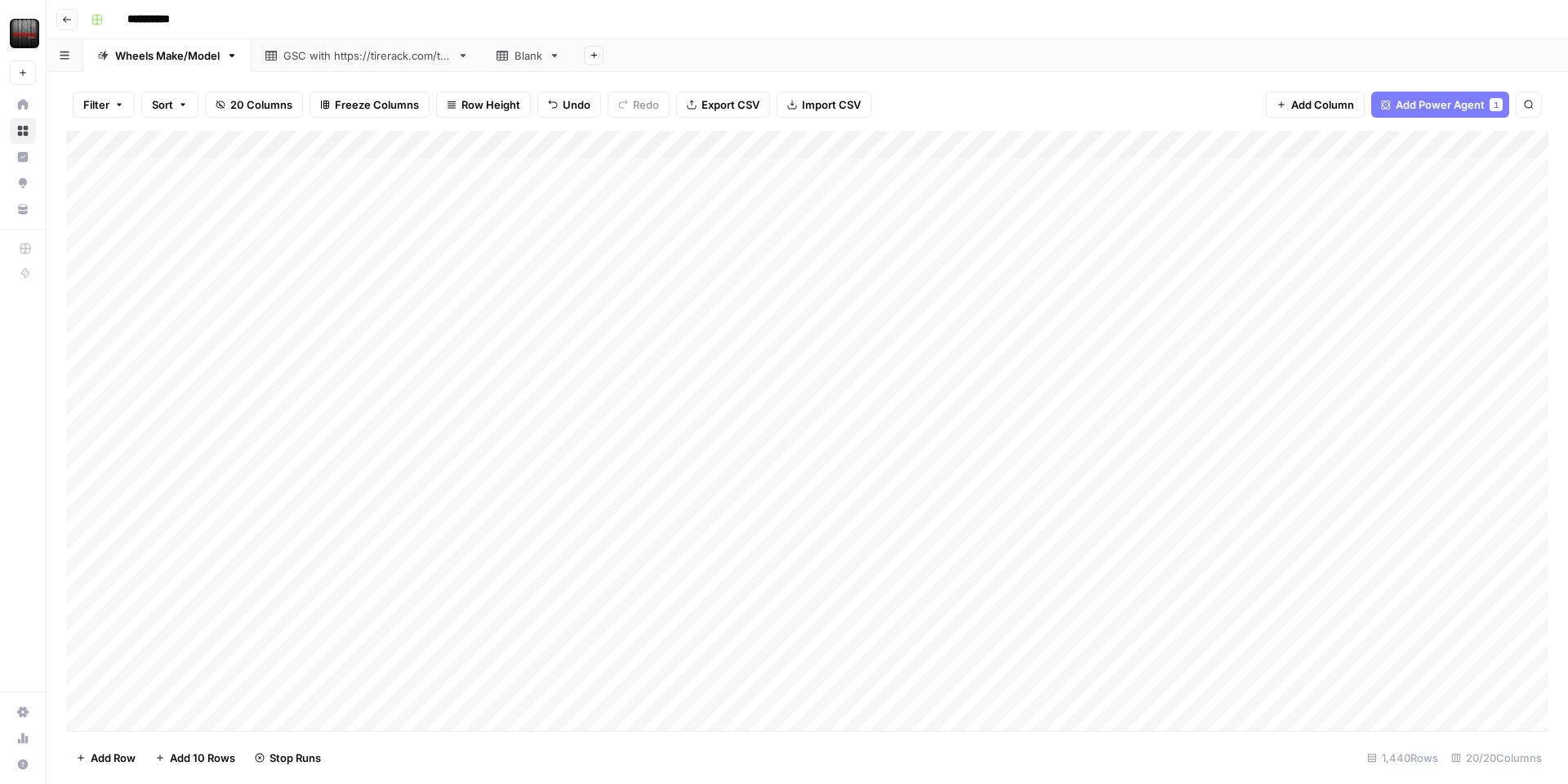
scroll to position [5, 0]
click at [634, 420] on div "Add Column" at bounding box center [807, 430] width 1482 height 600
click at [493, 416] on div "Add Column" at bounding box center [807, 430] width 1482 height 600
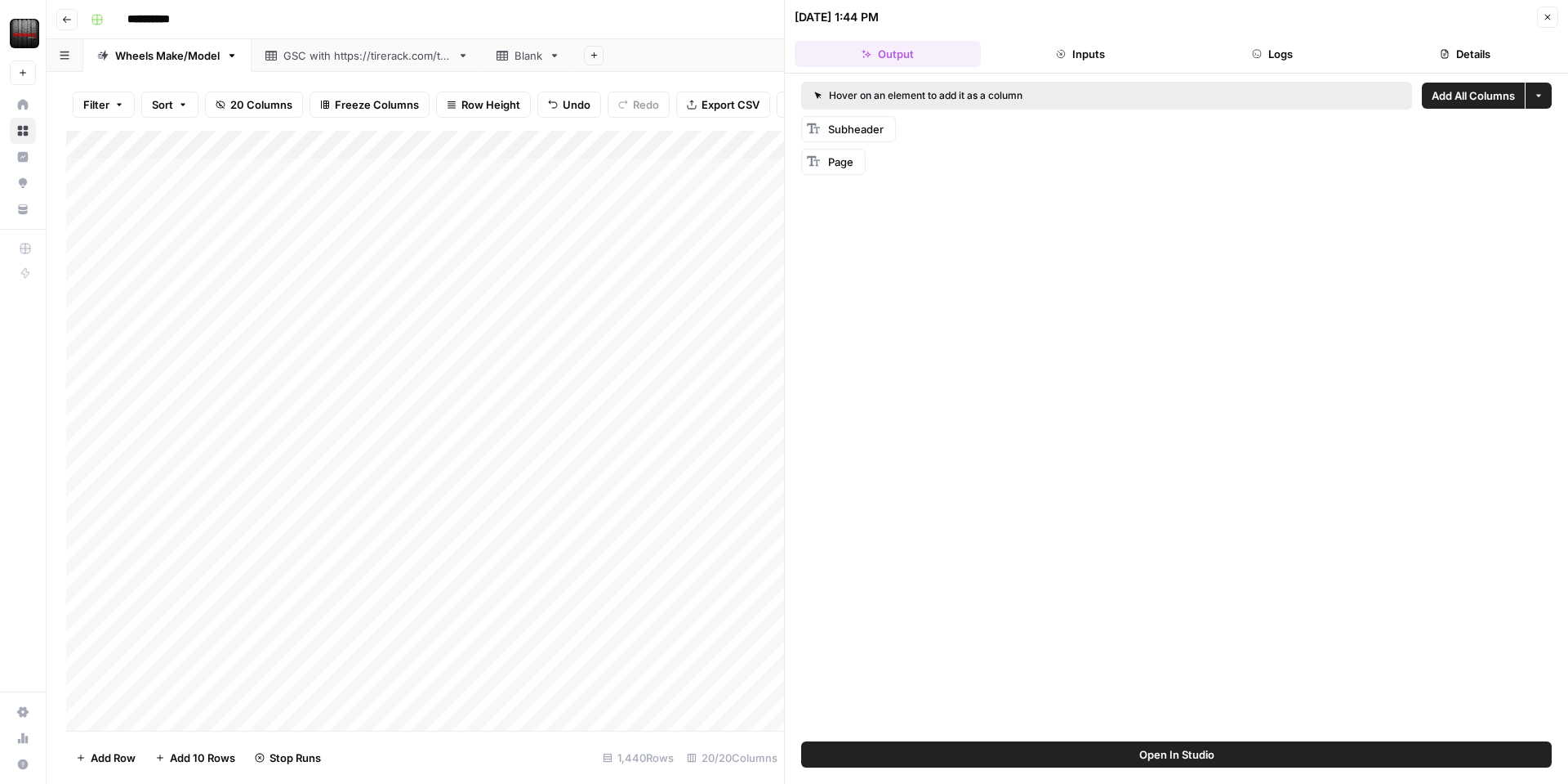
drag, startPoint x: 1541, startPoint y: 14, endPoint x: 1018, endPoint y: 225, distance: 564.0
click at [1541, 14] on button "Close" at bounding box center [1547, 18] width 22 height 22
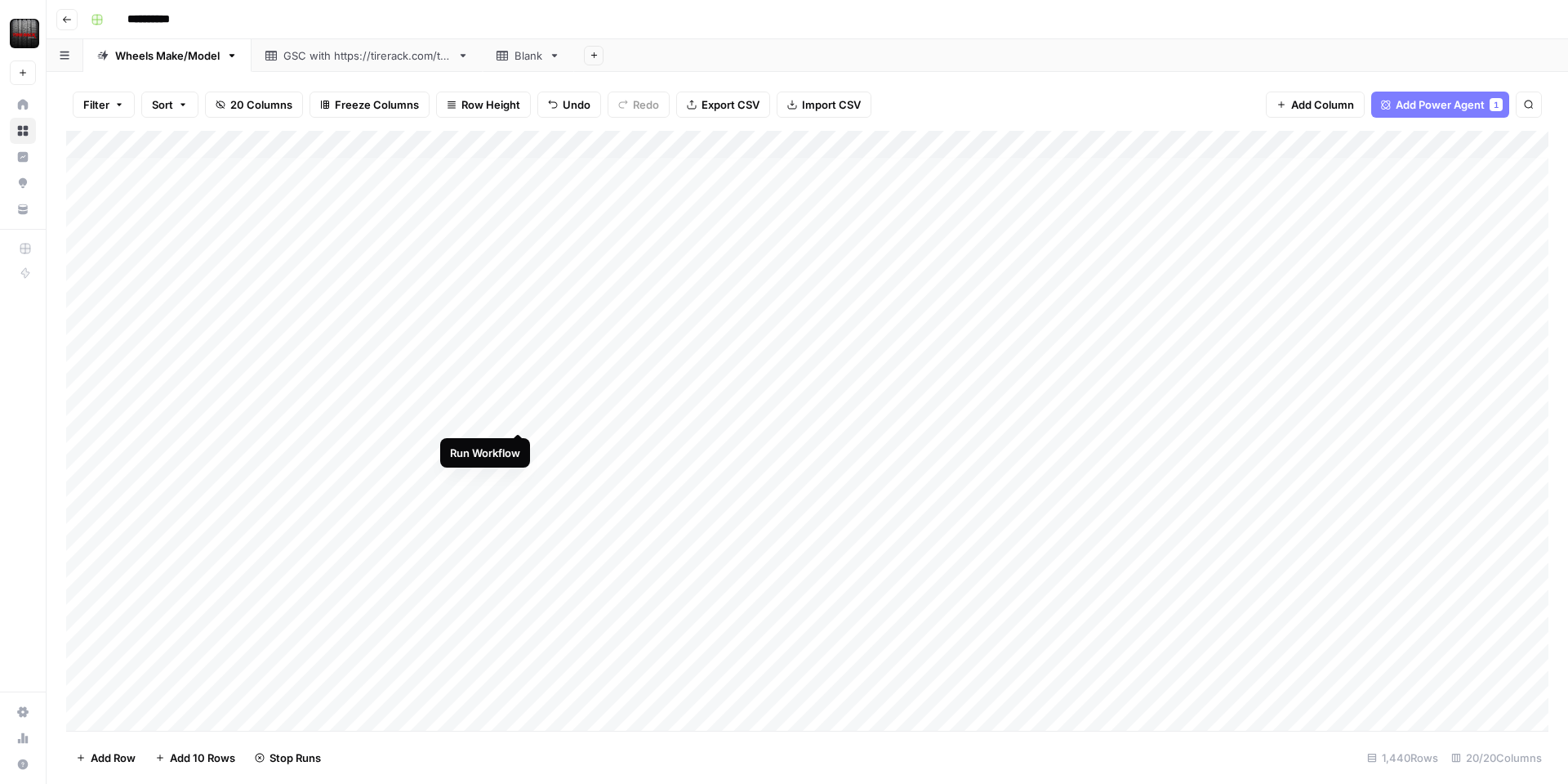
click at [518, 416] on div "Add Column" at bounding box center [807, 430] width 1482 height 600
click at [961, 421] on div "Add Column" at bounding box center [807, 430] width 1482 height 600
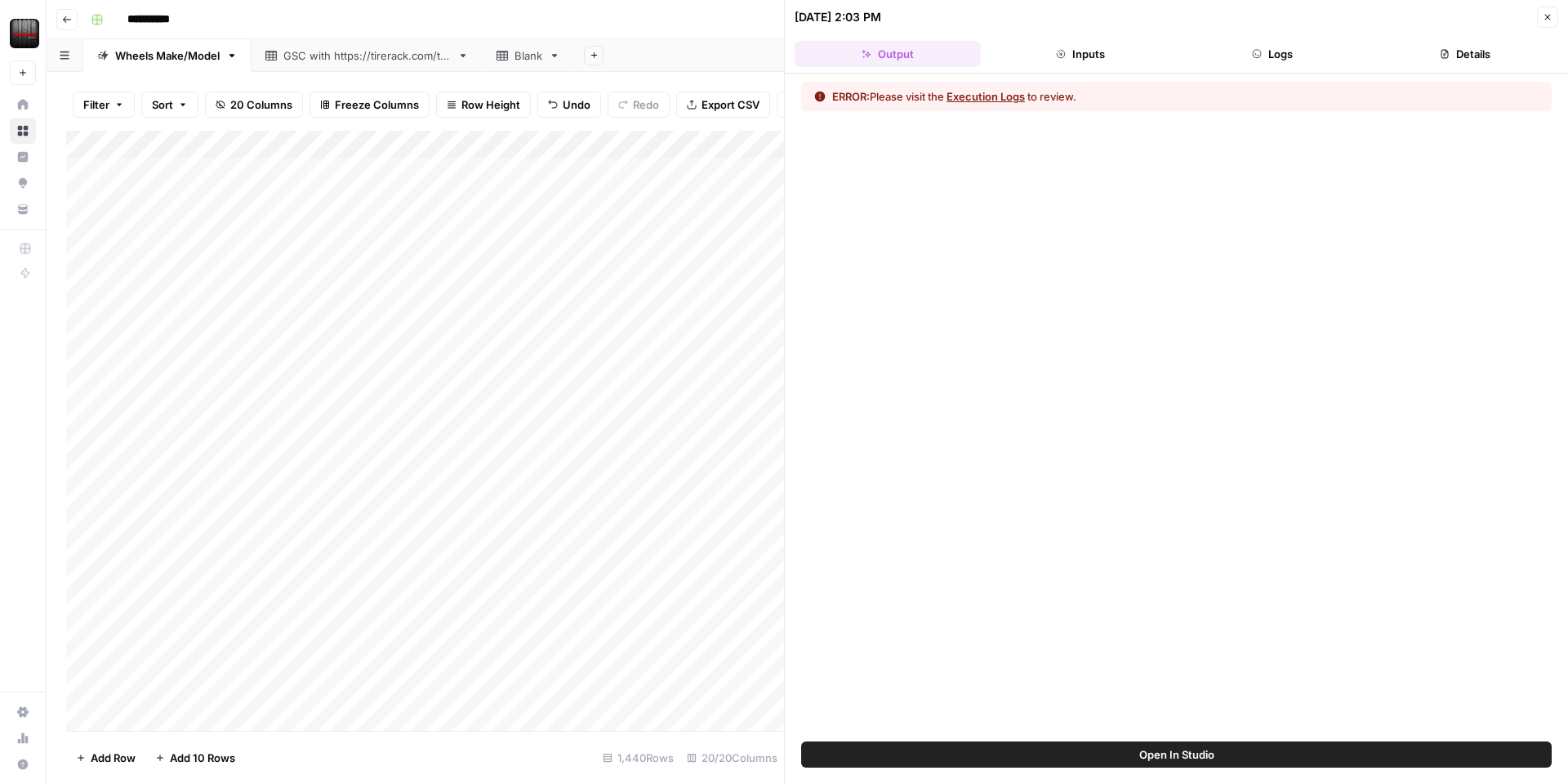
drag, startPoint x: 1544, startPoint y: 21, endPoint x: 1409, endPoint y: 117, distance: 165.7
click at [1534, 22] on div "09/18/25 at 2:03 PM Close" at bounding box center [1176, 18] width 764 height 22
drag, startPoint x: 1544, startPoint y: 21, endPoint x: 1409, endPoint y: 137, distance: 178.0
click at [1543, 22] on icon "button" at bounding box center [1547, 18] width 10 height 10
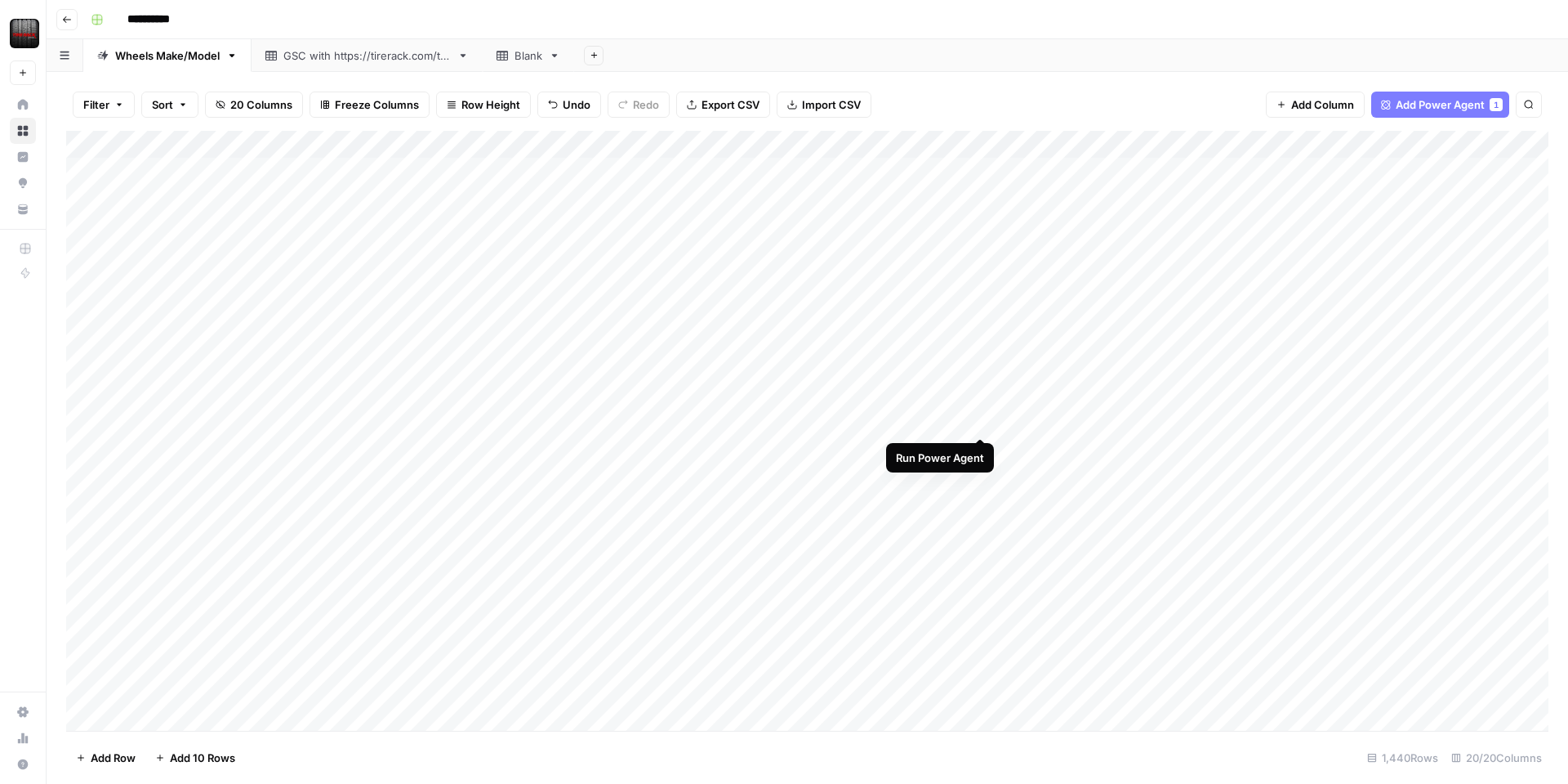
click at [979, 418] on div "Add Column" at bounding box center [807, 430] width 1482 height 600
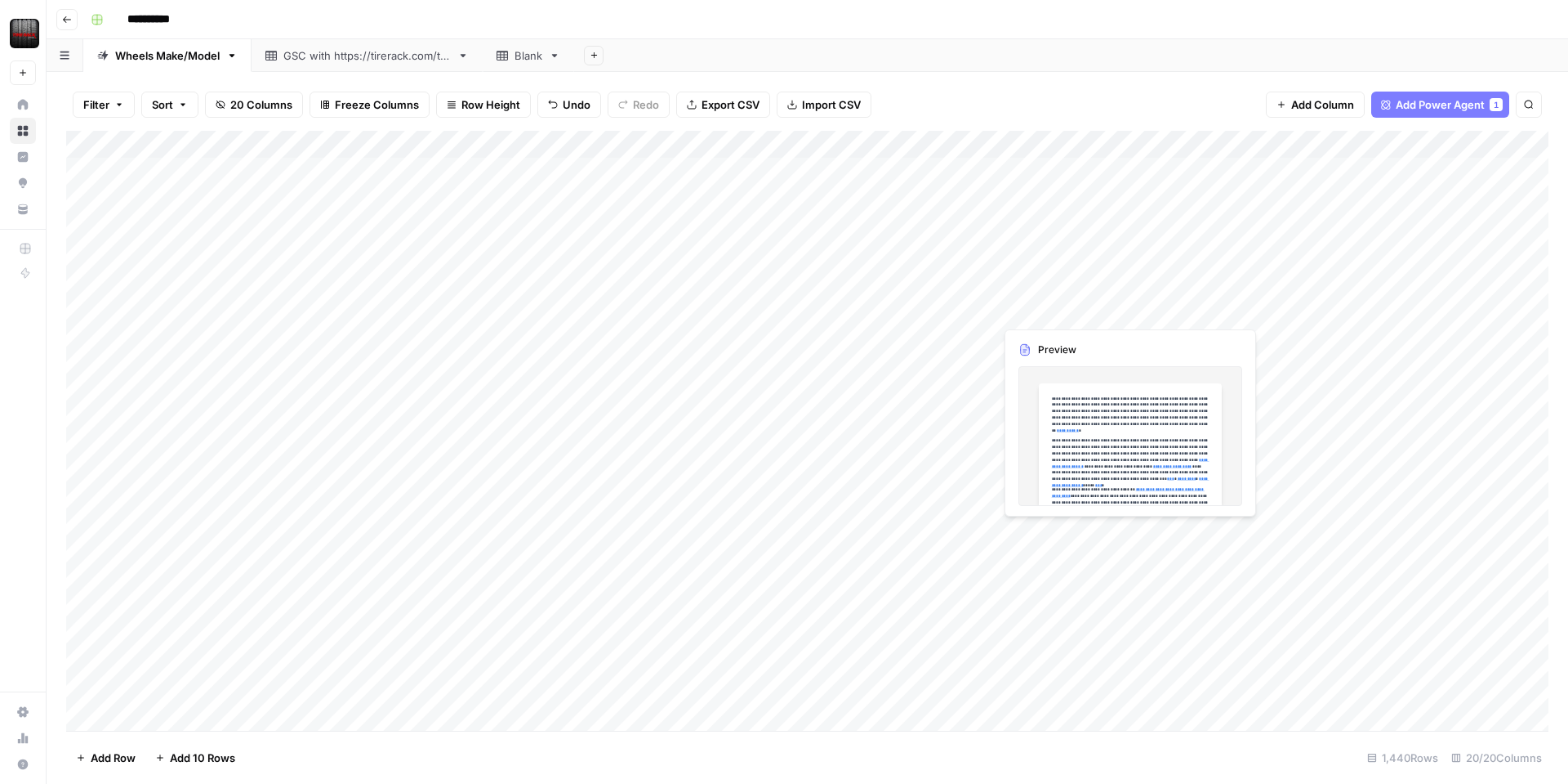
scroll to position [2, 1]
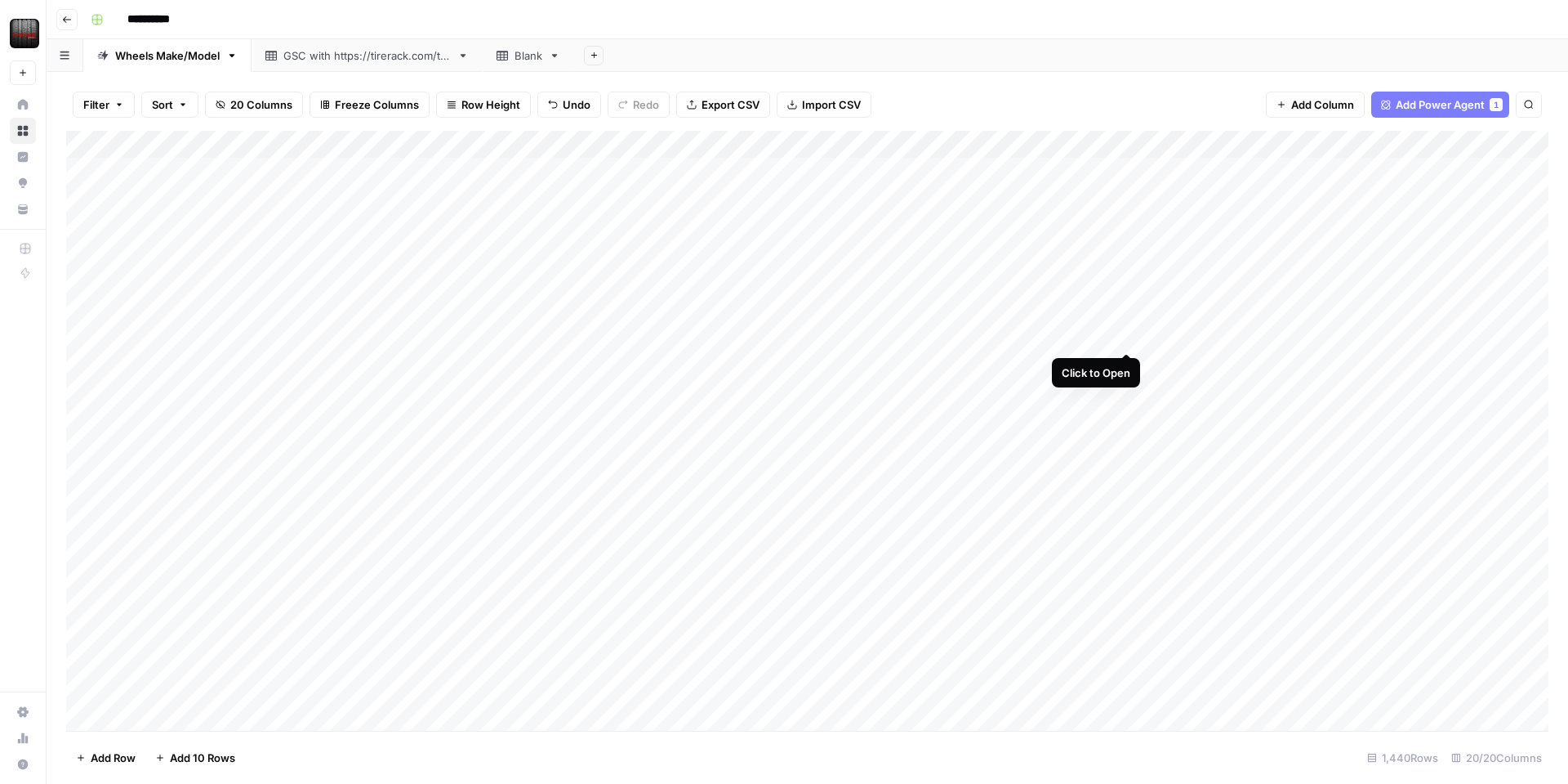
click at [1122, 333] on div "Add Column" at bounding box center [807, 430] width 1482 height 600
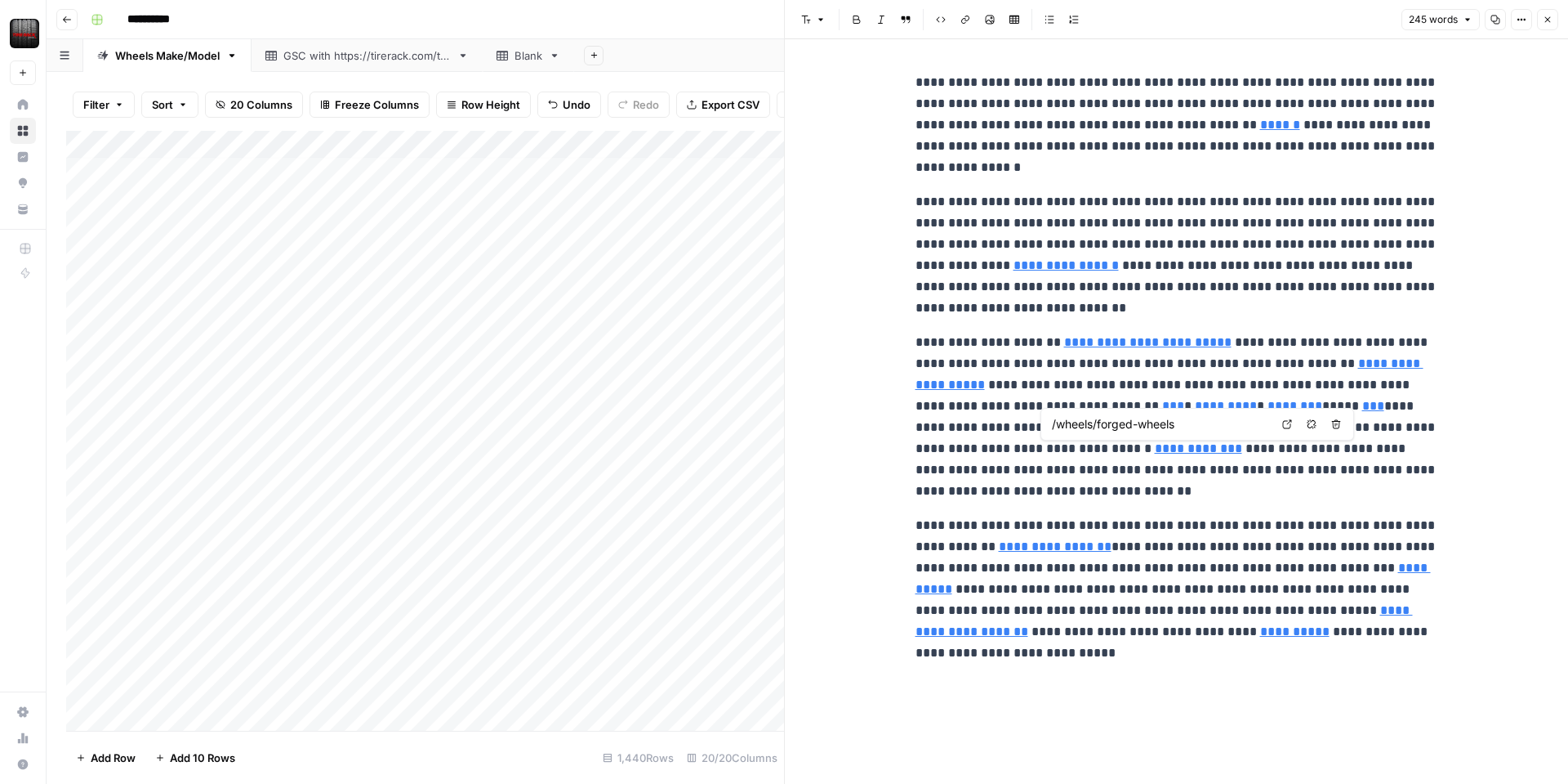
scroll to position [5, 1]
type input "/tires/types/performance-tires"
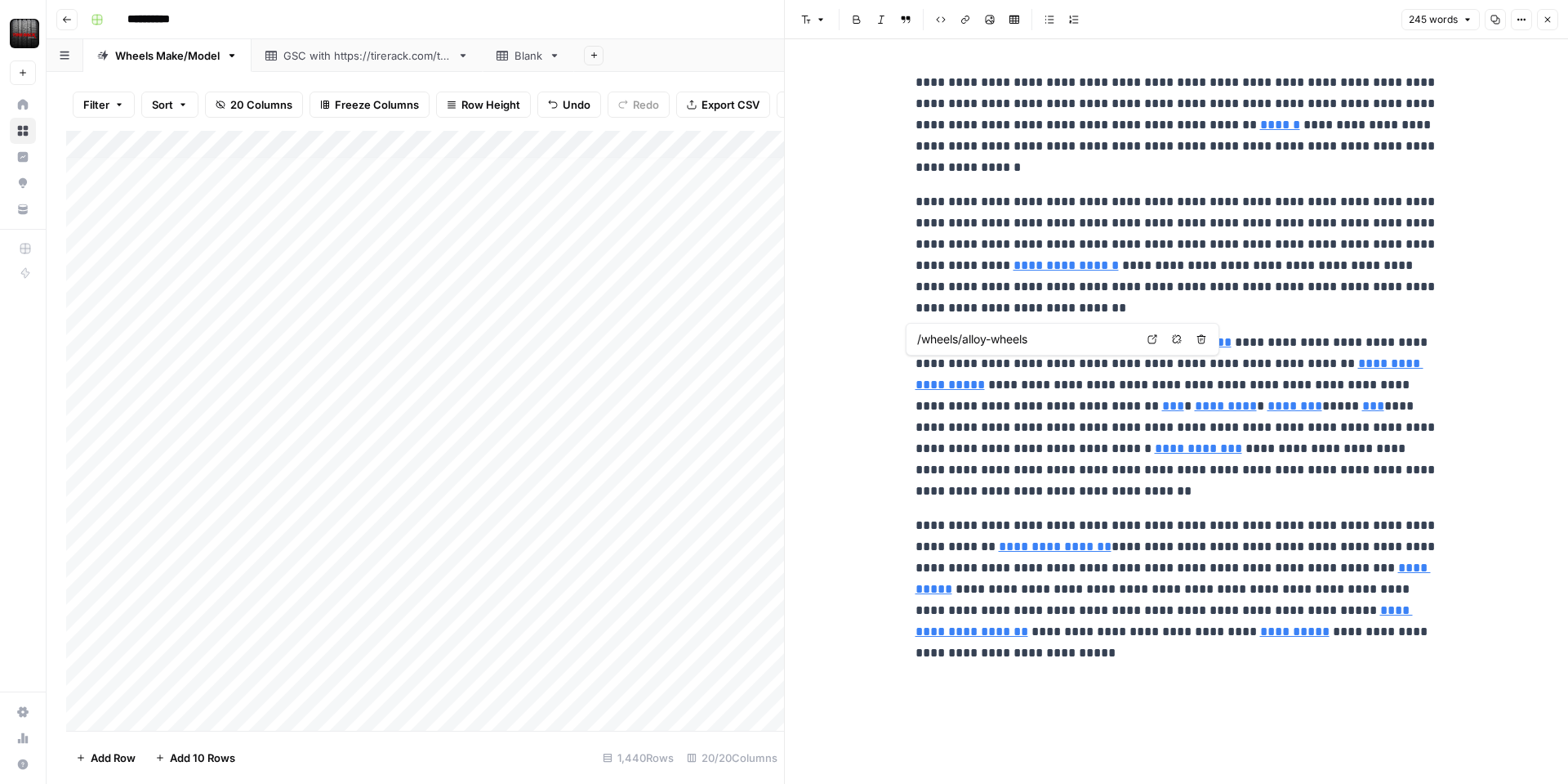
type input "/wheels/brands/tsw"
type input "/wheels/forged-wheels"
type input "/installers/index"
type input "[URL][DOMAIN_NAME]"
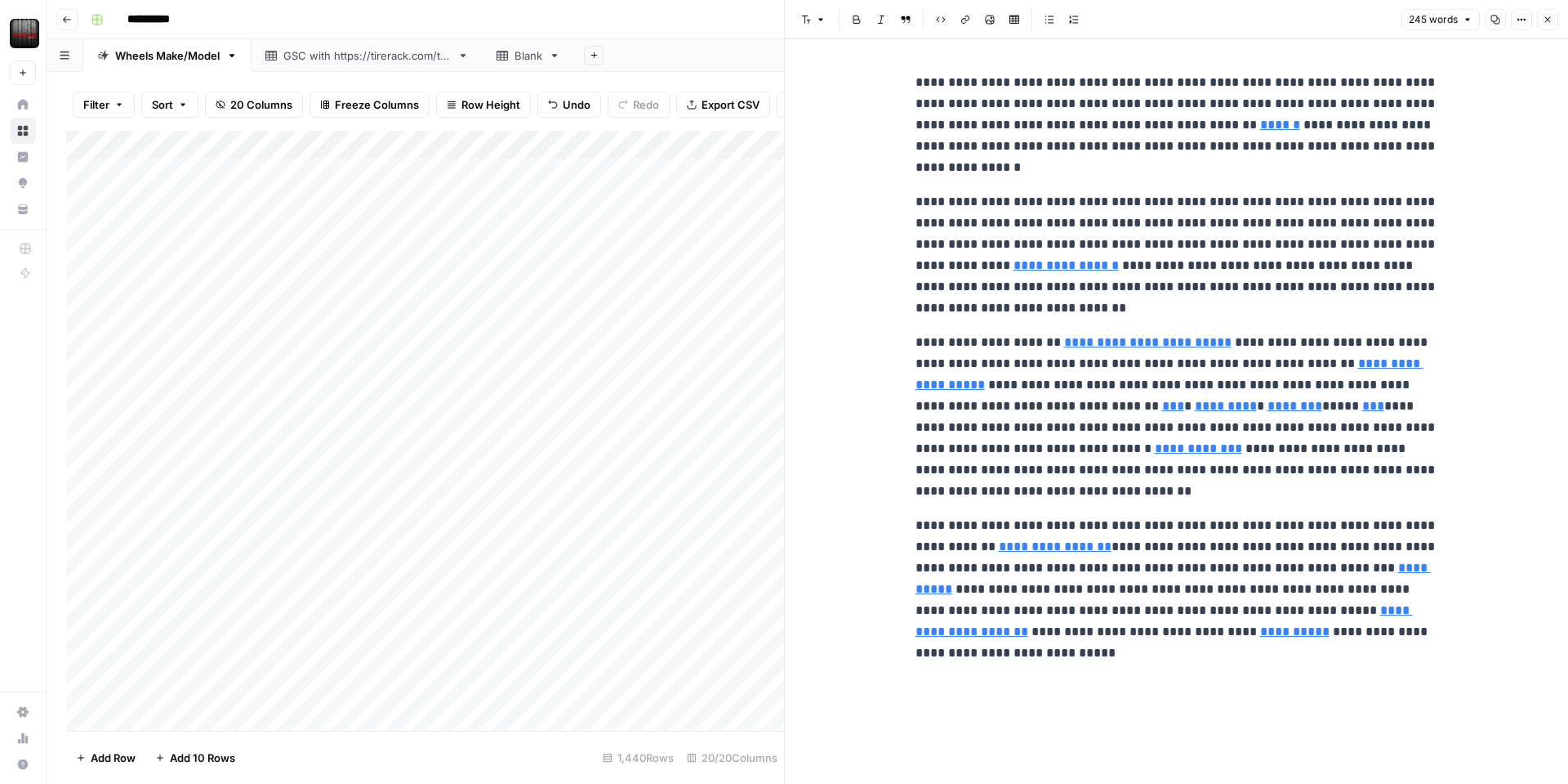
click at [1553, 19] on button "Close" at bounding box center [1547, 20] width 22 height 22
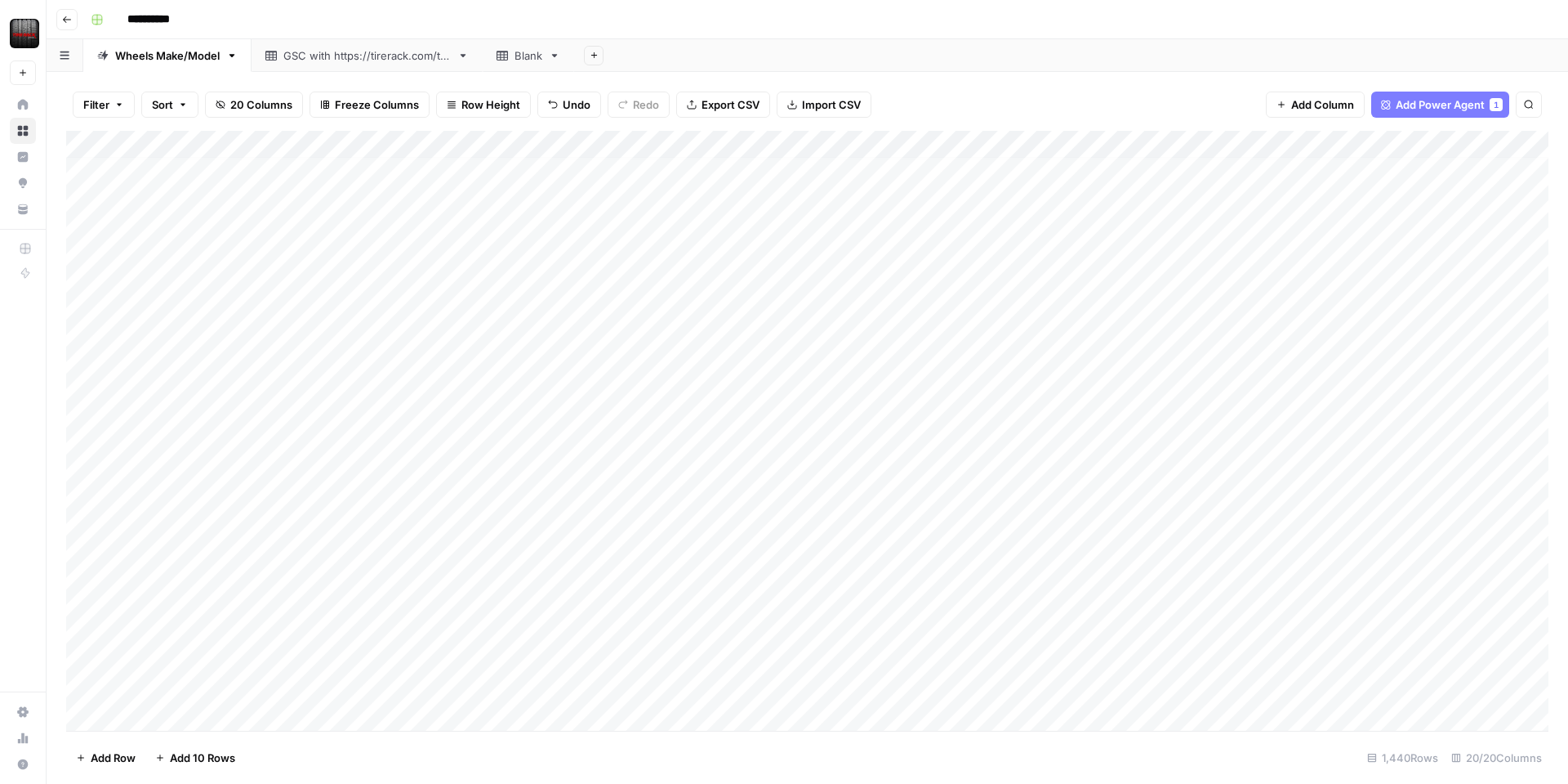
click at [496, 146] on div "Add Column" at bounding box center [807, 430] width 1482 height 600
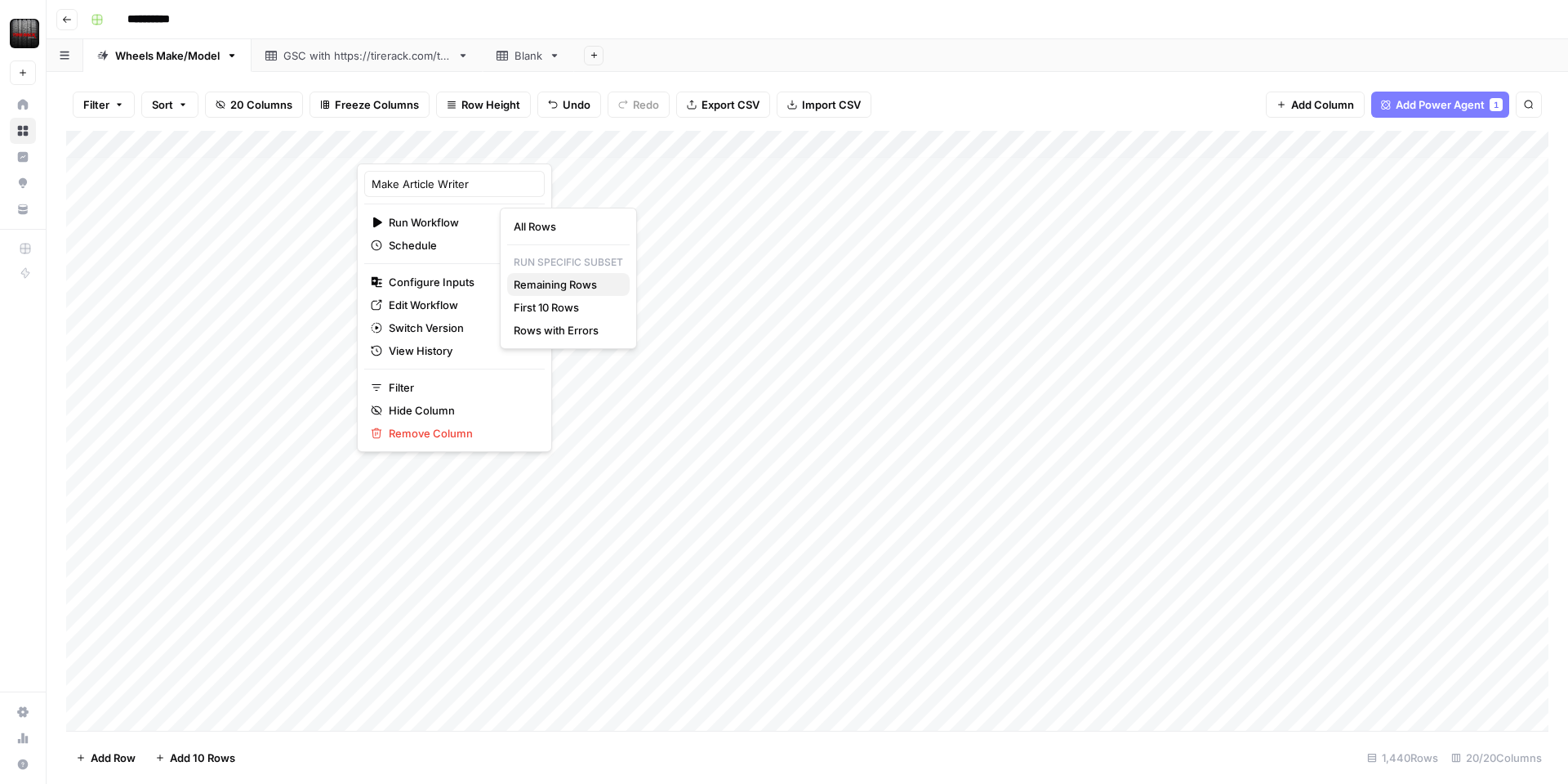
click at [553, 282] on span "Remaining Rows" at bounding box center [564, 284] width 103 height 17
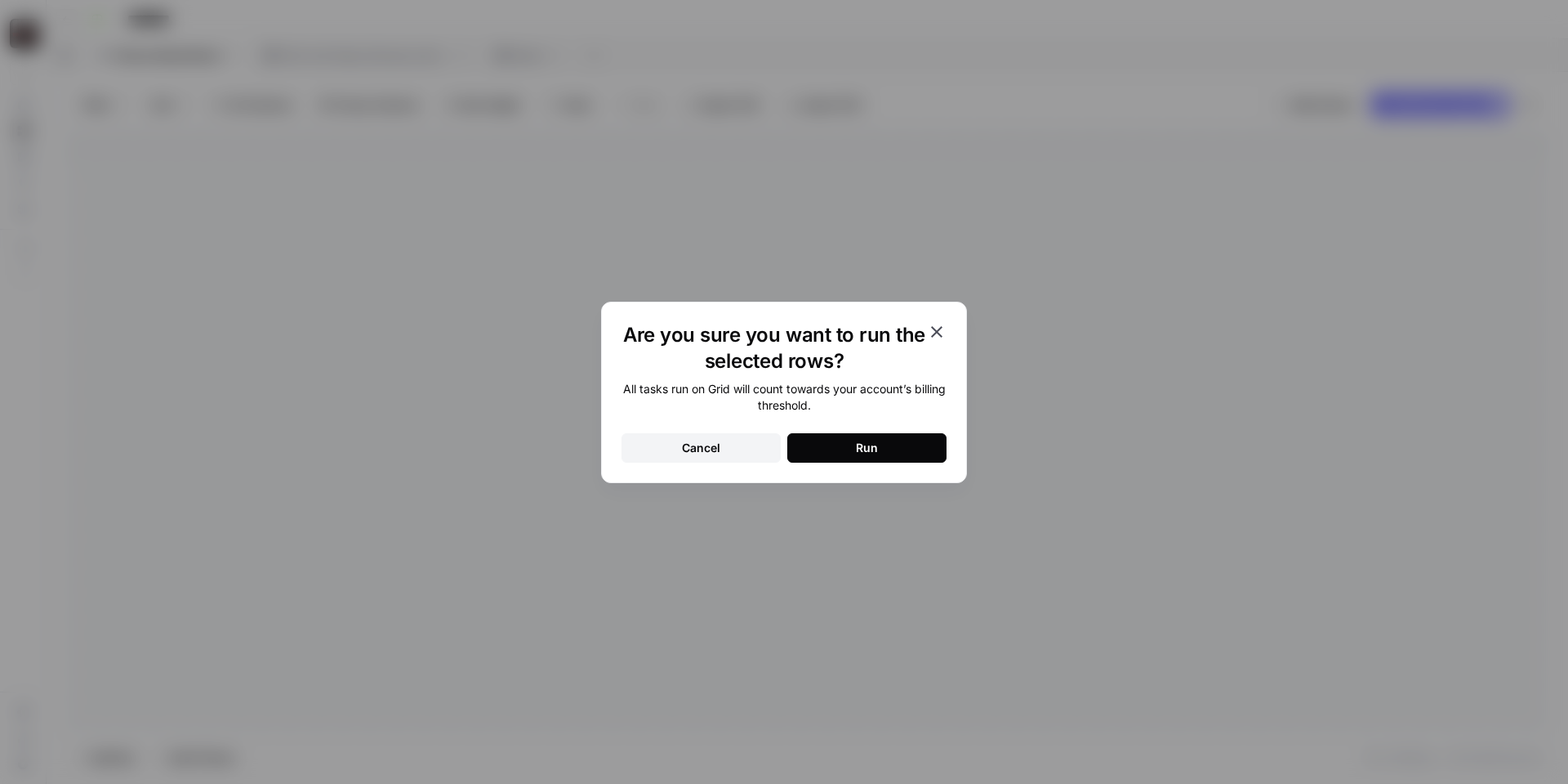
drag, startPoint x: 864, startPoint y: 456, endPoint x: 877, endPoint y: 463, distance: 14.8
click at [864, 456] on button "Run" at bounding box center [867, 448] width 160 height 29
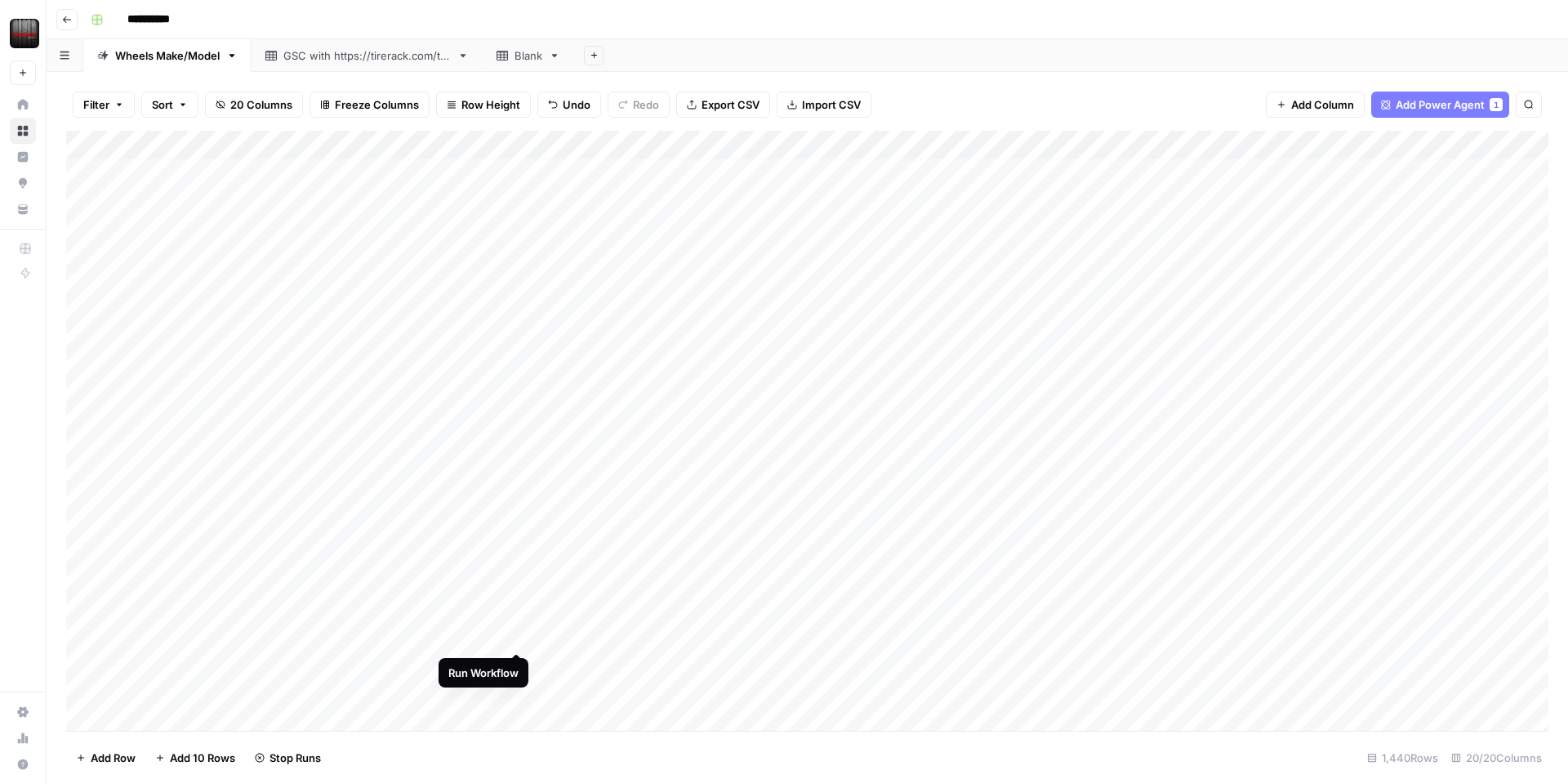
click at [516, 634] on div "Add Column" at bounding box center [807, 430] width 1482 height 600
click at [439, 386] on div "Add Column" at bounding box center [807, 430] width 1482 height 600
click at [432, 614] on div "Add Column" at bounding box center [807, 430] width 1482 height 600
click at [517, 612] on div "Add Column" at bounding box center [807, 430] width 1482 height 600
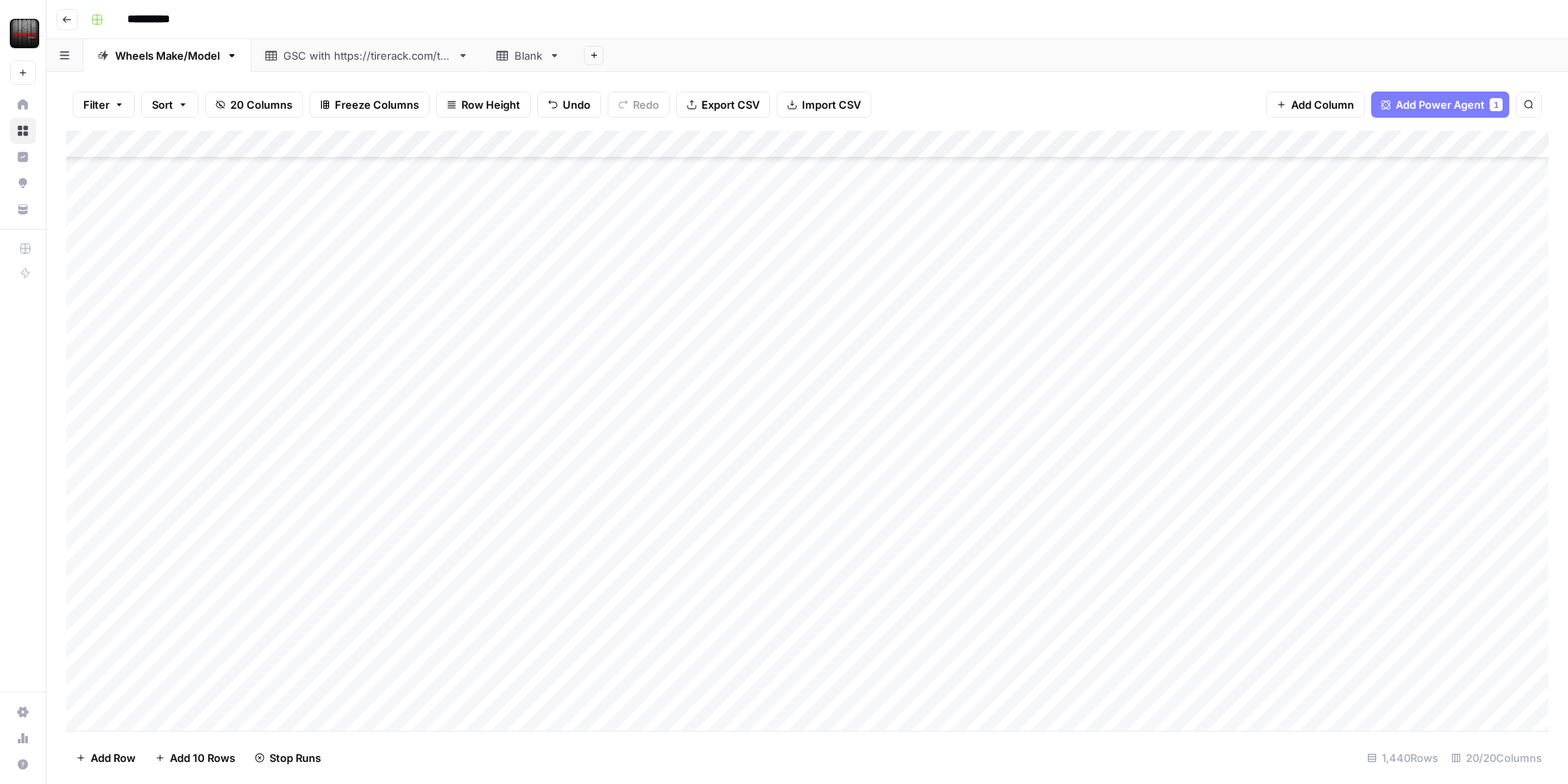
scroll to position [418, 2]
click at [734, 341] on div "Add Column" at bounding box center [807, 430] width 1482 height 600
click at [739, 303] on div "Add Column" at bounding box center [807, 430] width 1482 height 600
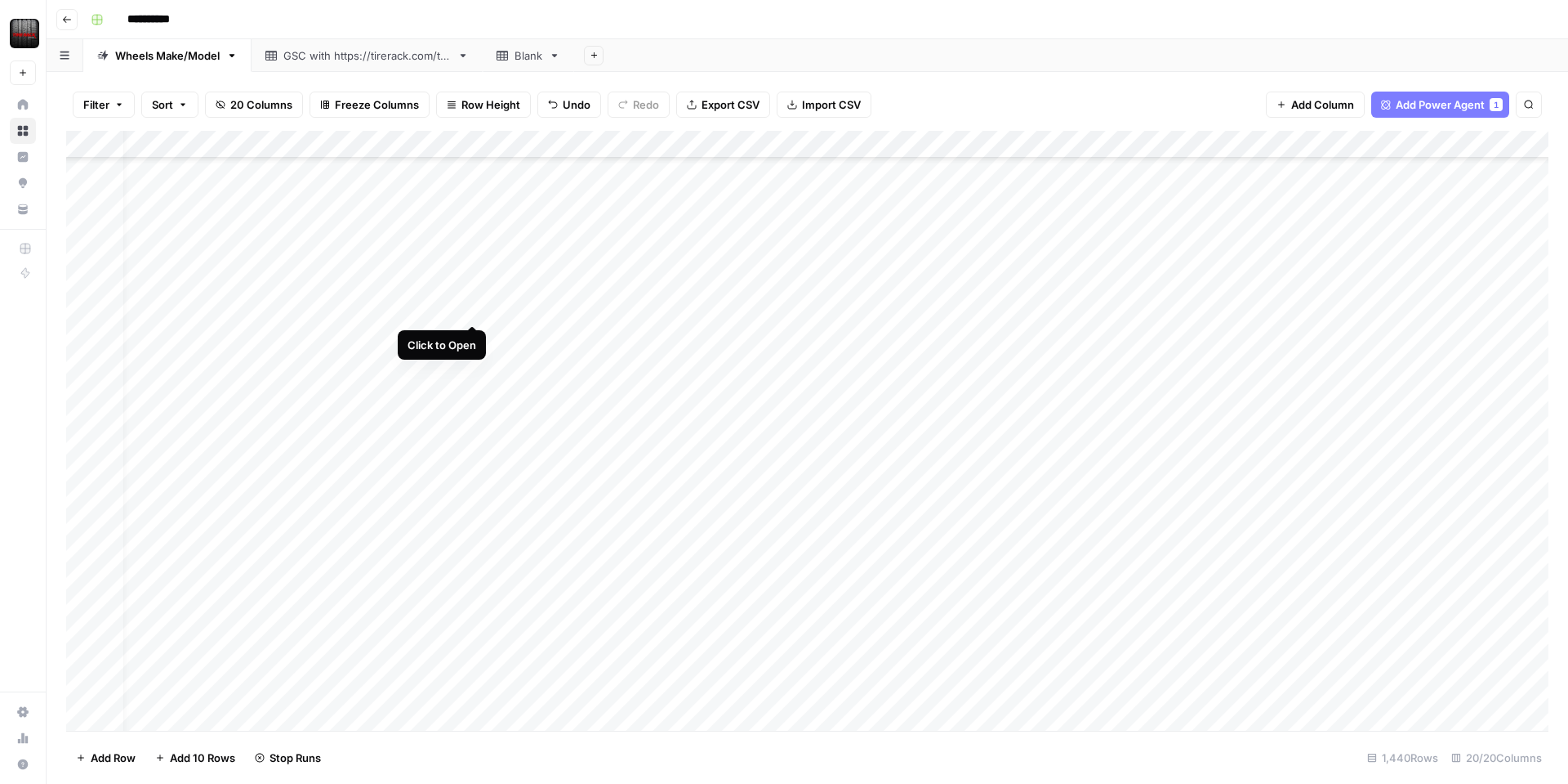
click at [474, 308] on div "Add Column" at bounding box center [807, 430] width 1482 height 600
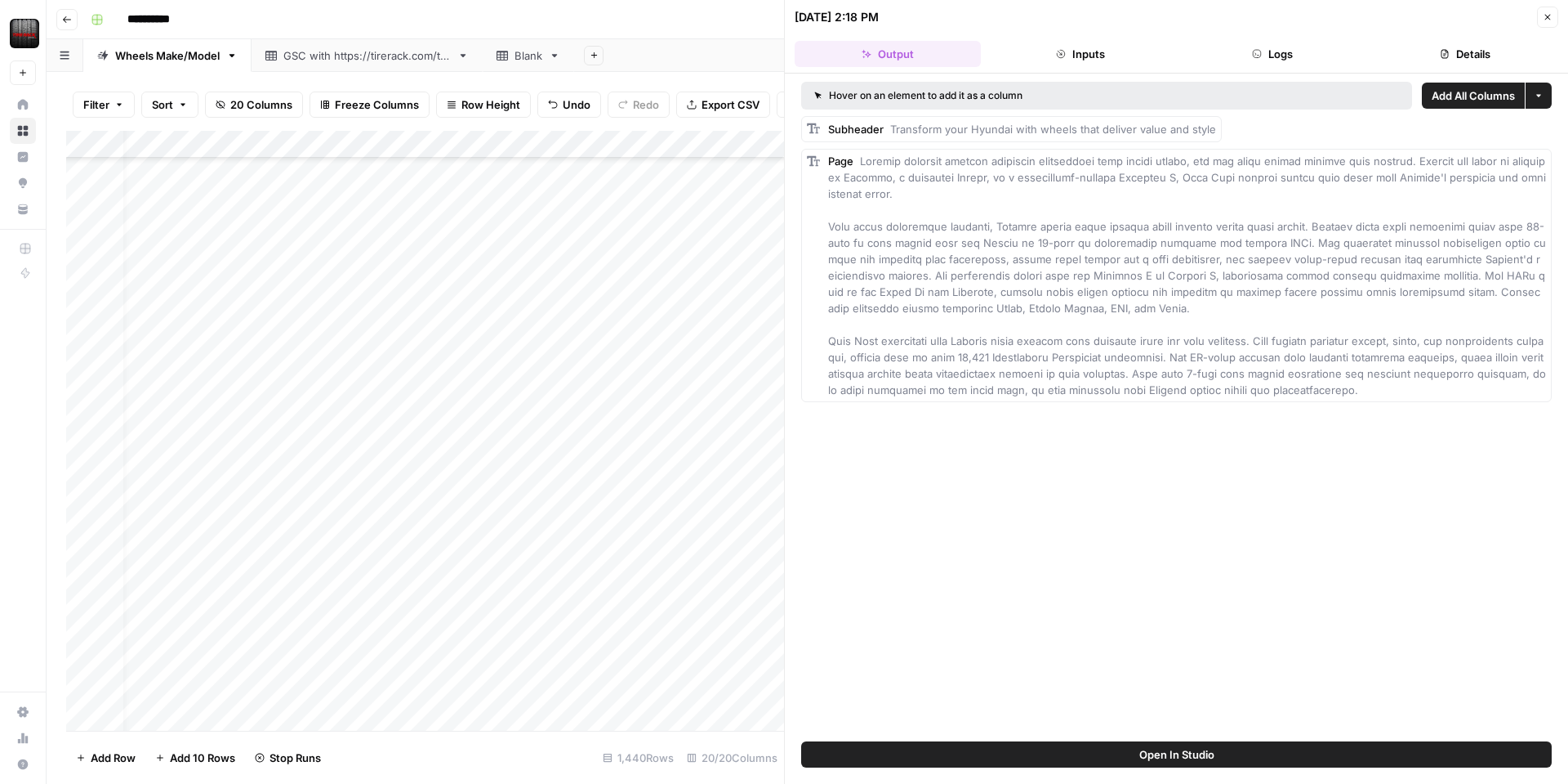
scroll to position [416, 22]
click at [1547, 23] on button "Close" at bounding box center [1547, 18] width 22 height 22
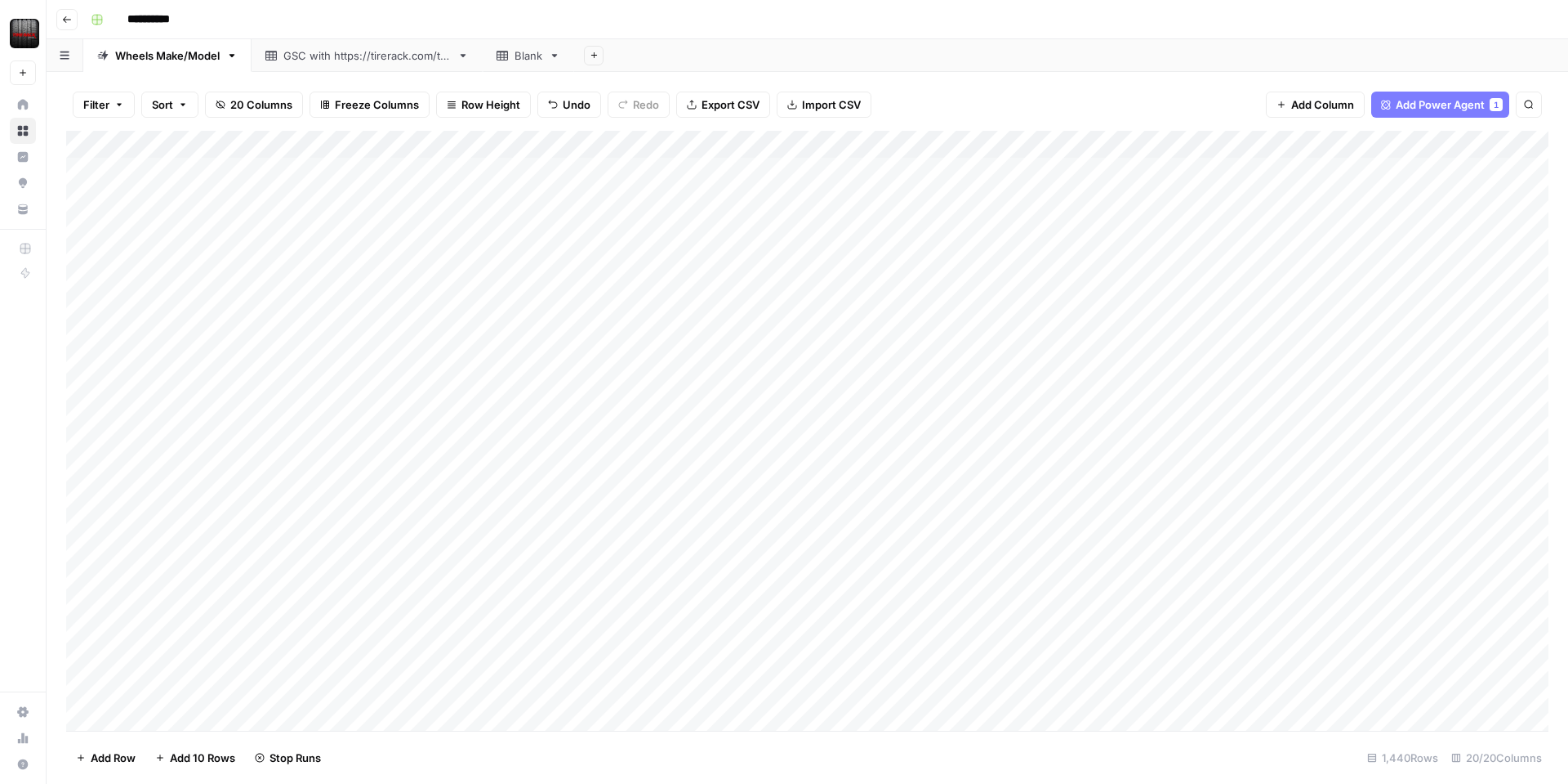
scroll to position [0, 5]
click at [441, 640] on div "Add Column" at bounding box center [807, 430] width 1482 height 600
click at [508, 141] on div "Add Column" at bounding box center [807, 430] width 1482 height 600
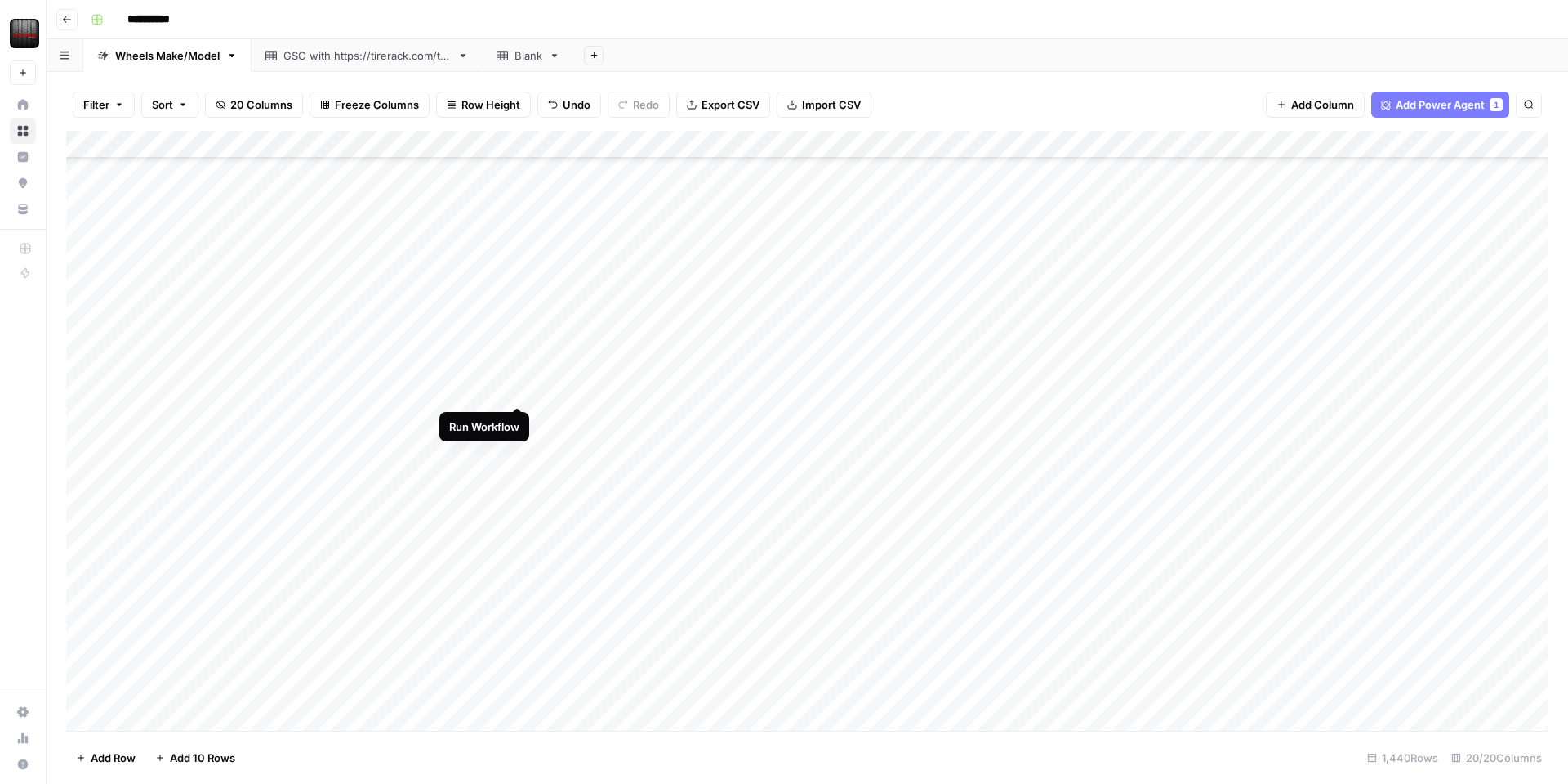
click at [515, 387] on div "Add Column" at bounding box center [807, 430] width 1482 height 600
click at [813, 401] on div "Add Column" at bounding box center [807, 430] width 1482 height 600
click at [496, 401] on div "Add Column" at bounding box center [807, 430] width 1482 height 600
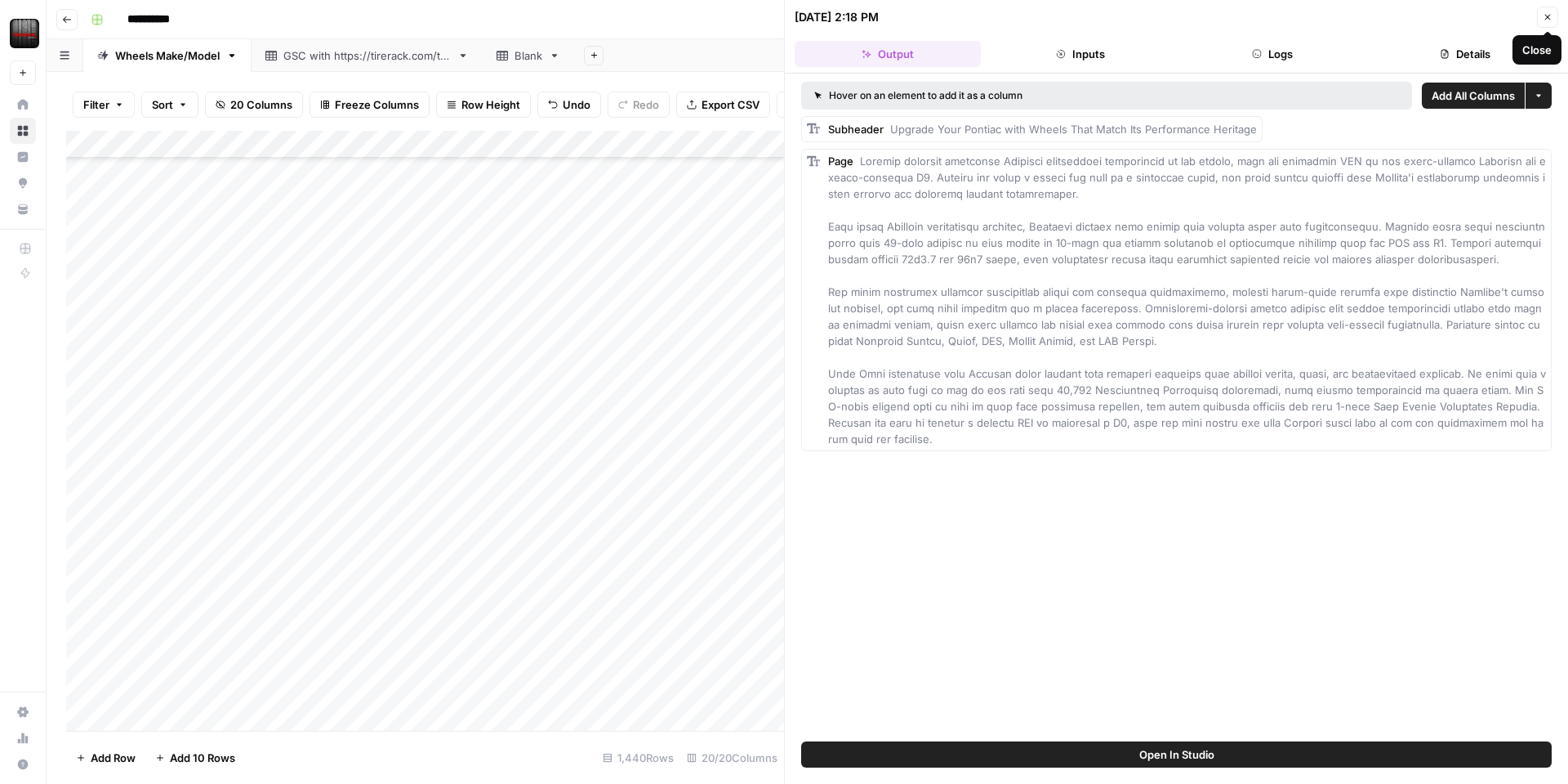
drag, startPoint x: 1546, startPoint y: 27, endPoint x: 1536, endPoint y: 37, distance: 14.1
click at [1546, 27] on header "[DATE] 2:18 PM Close Output Inputs Logs Details" at bounding box center [1176, 36] width 784 height 74
click at [1551, 18] on span "Close" at bounding box center [1551, 18] width 1 height 1
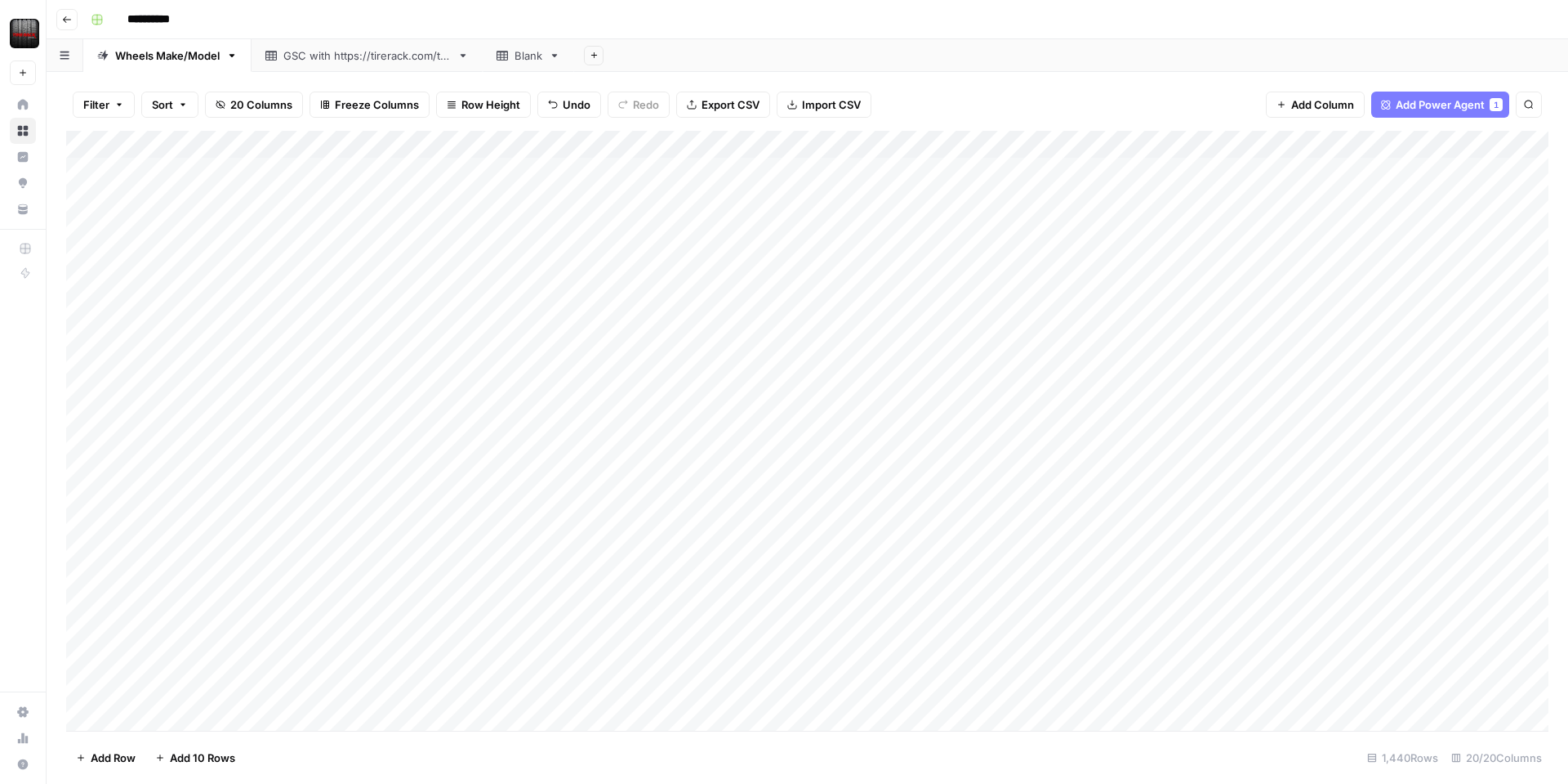
scroll to position [0, 1]
click at [953, 421] on div "Add Column" at bounding box center [807, 430] width 1482 height 600
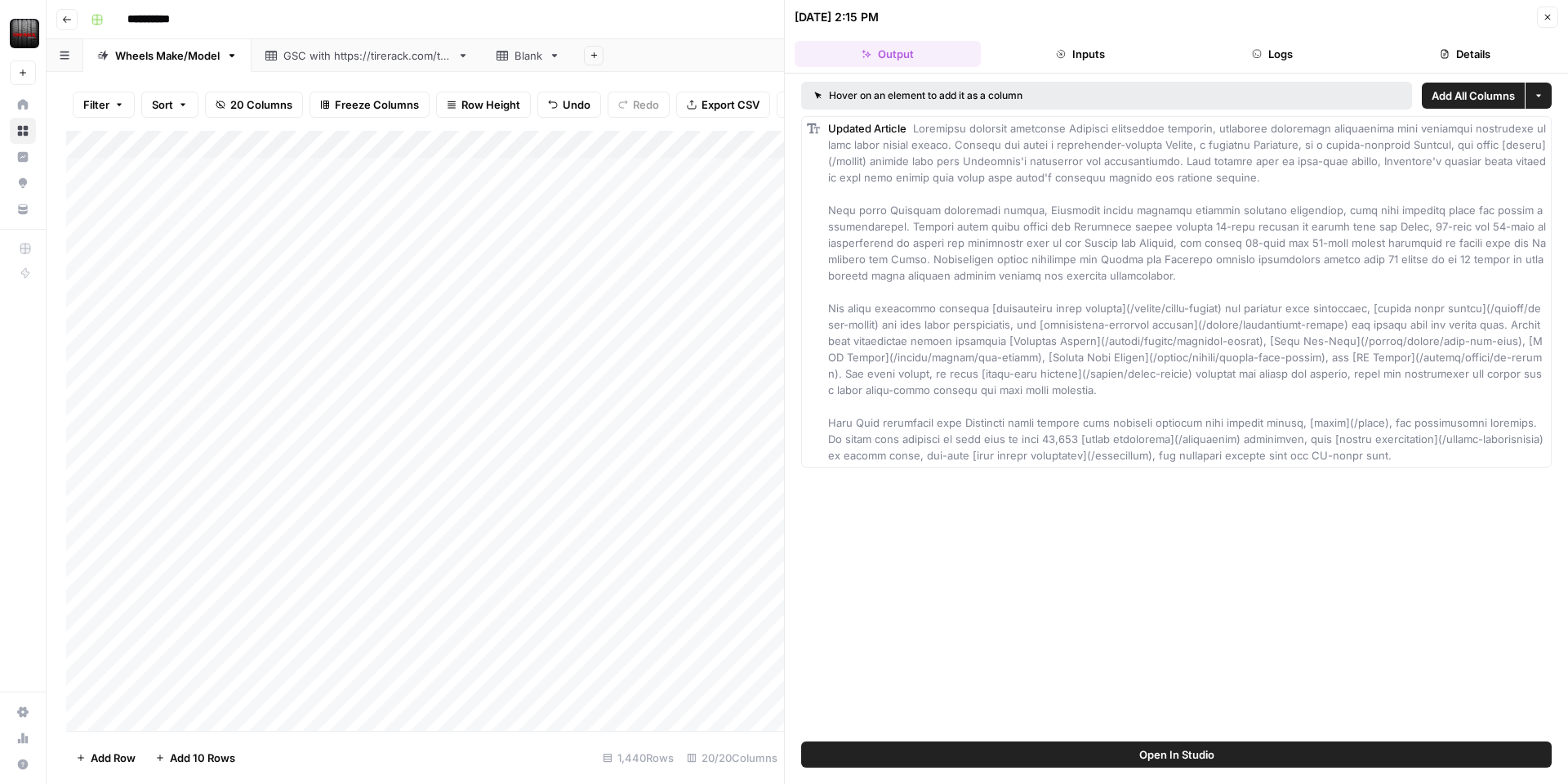
click at [1543, 18] on icon "button" at bounding box center [1547, 18] width 10 height 10
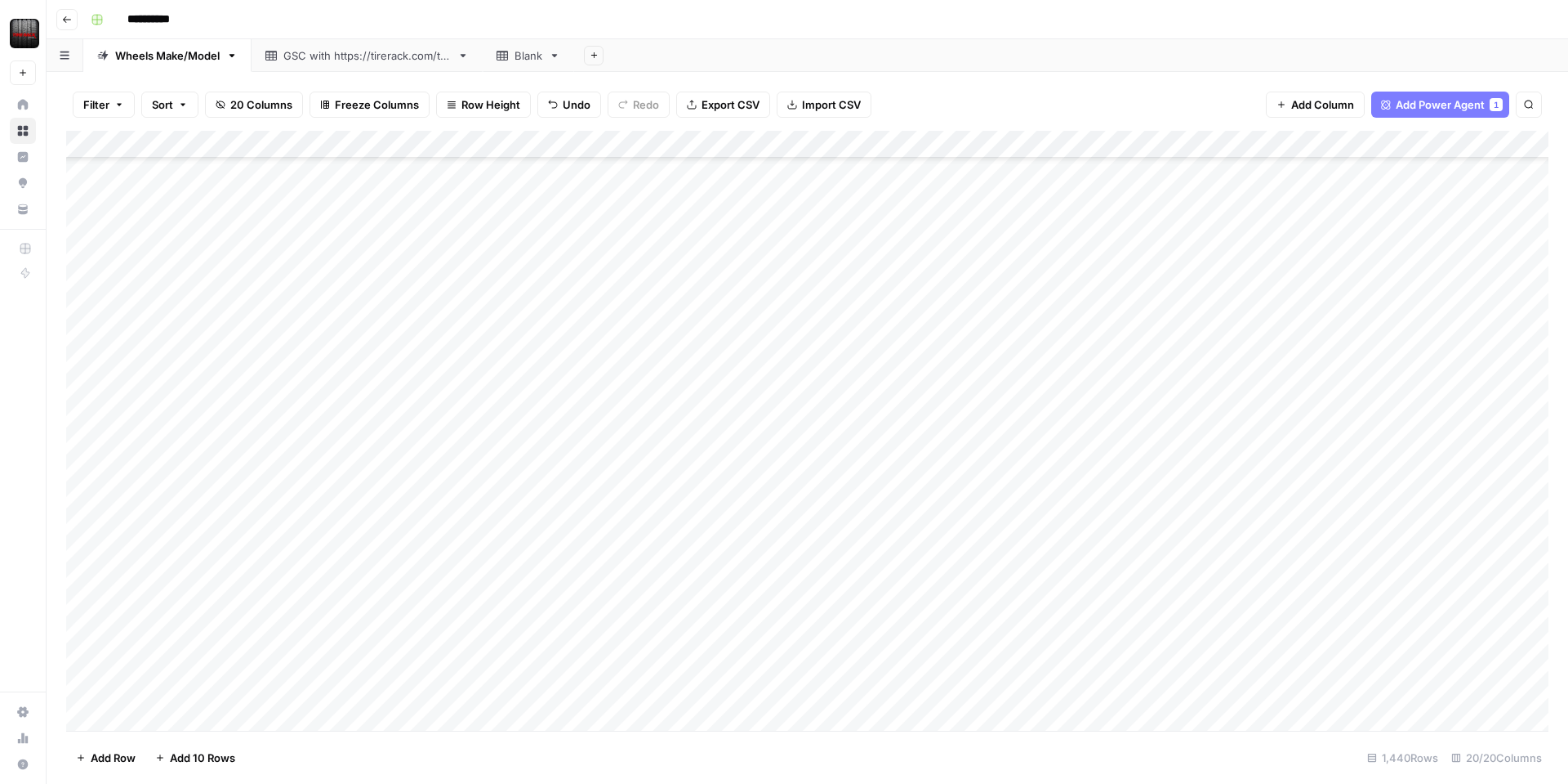
scroll to position [0, 1]
click at [959, 146] on div "Add Column" at bounding box center [807, 430] width 1482 height 600
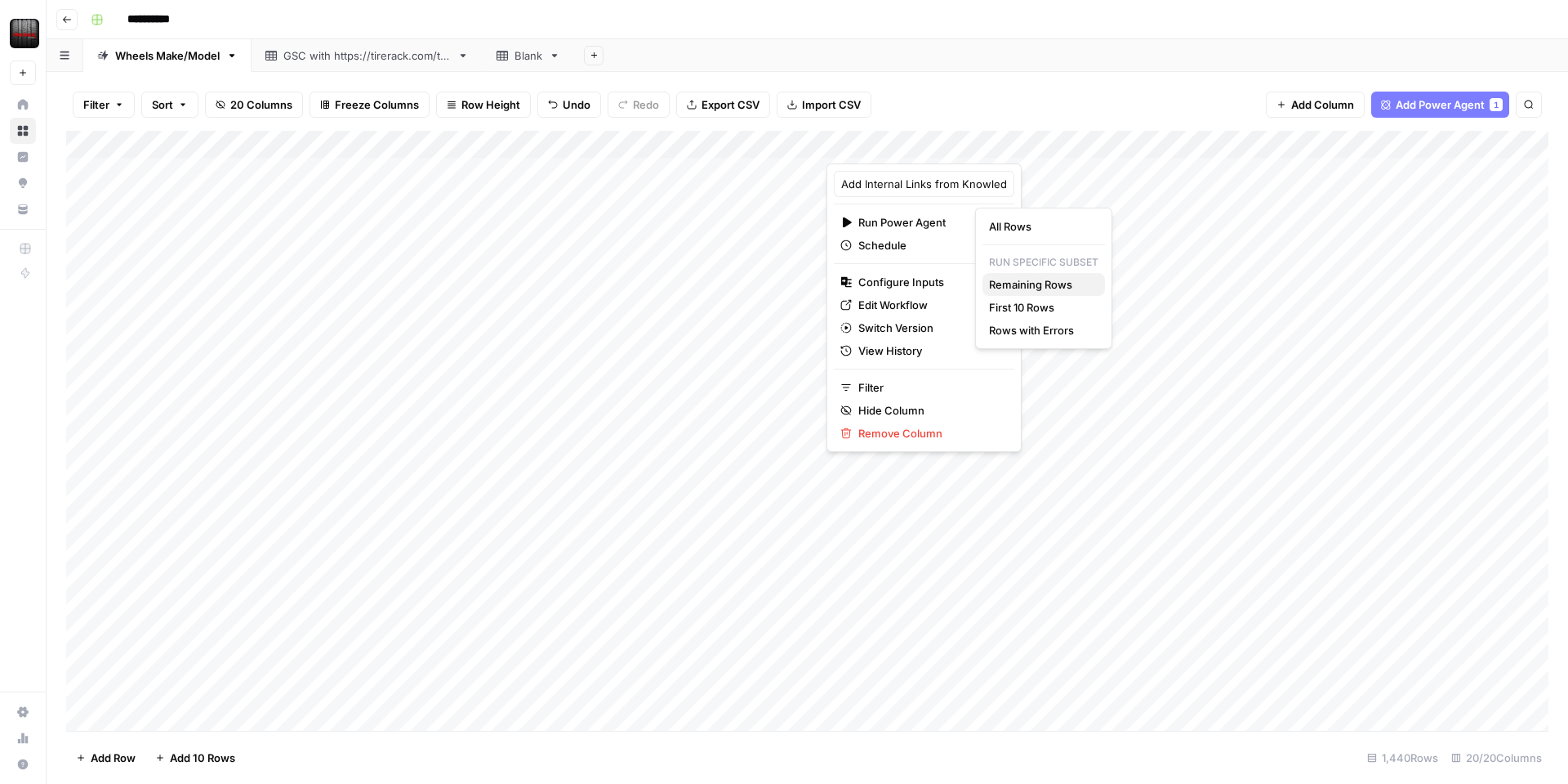
click at [1023, 278] on span "Remaining Rows" at bounding box center [1040, 284] width 103 height 17
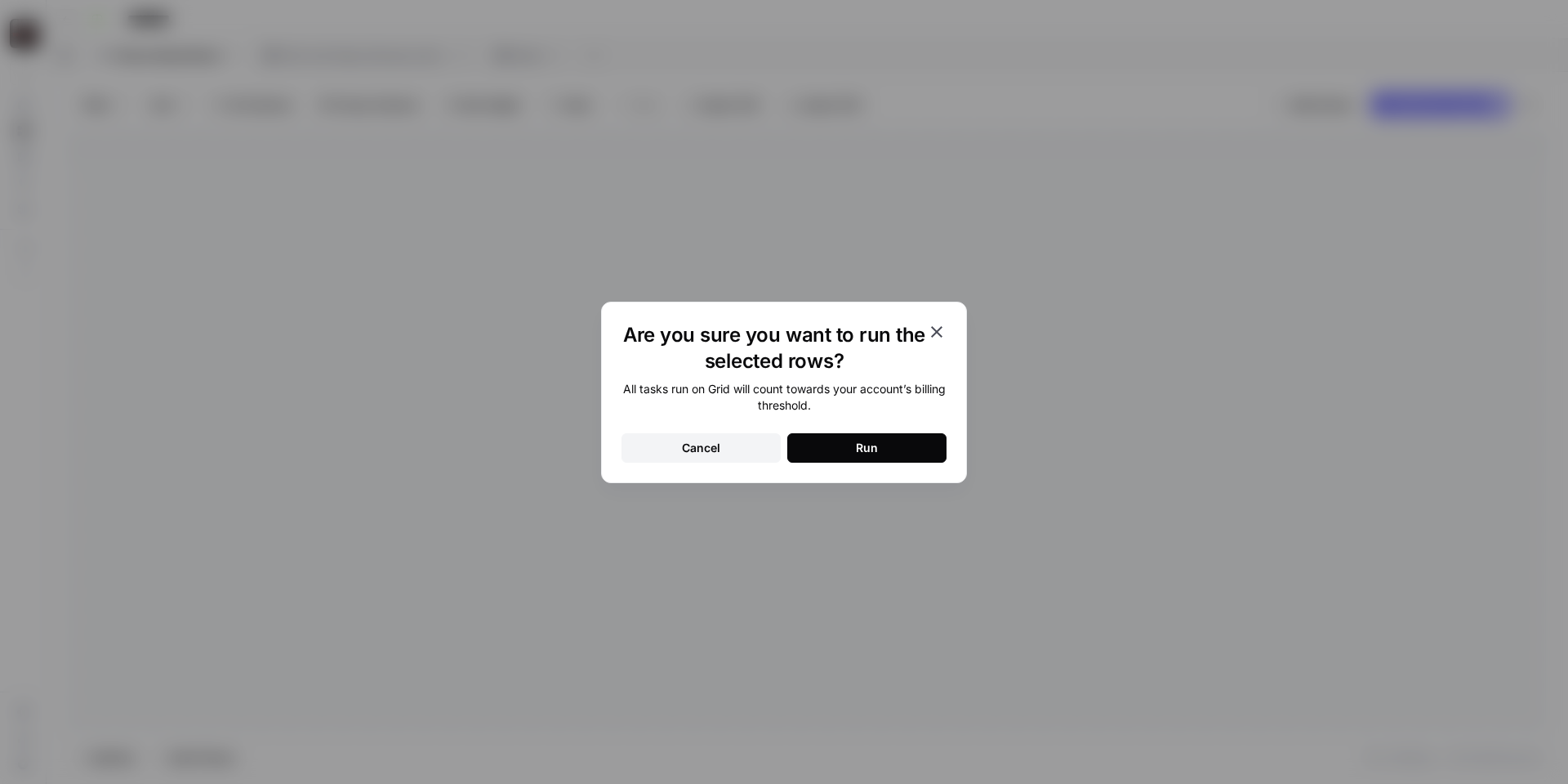
click at [871, 445] on div "Run" at bounding box center [867, 448] width 23 height 17
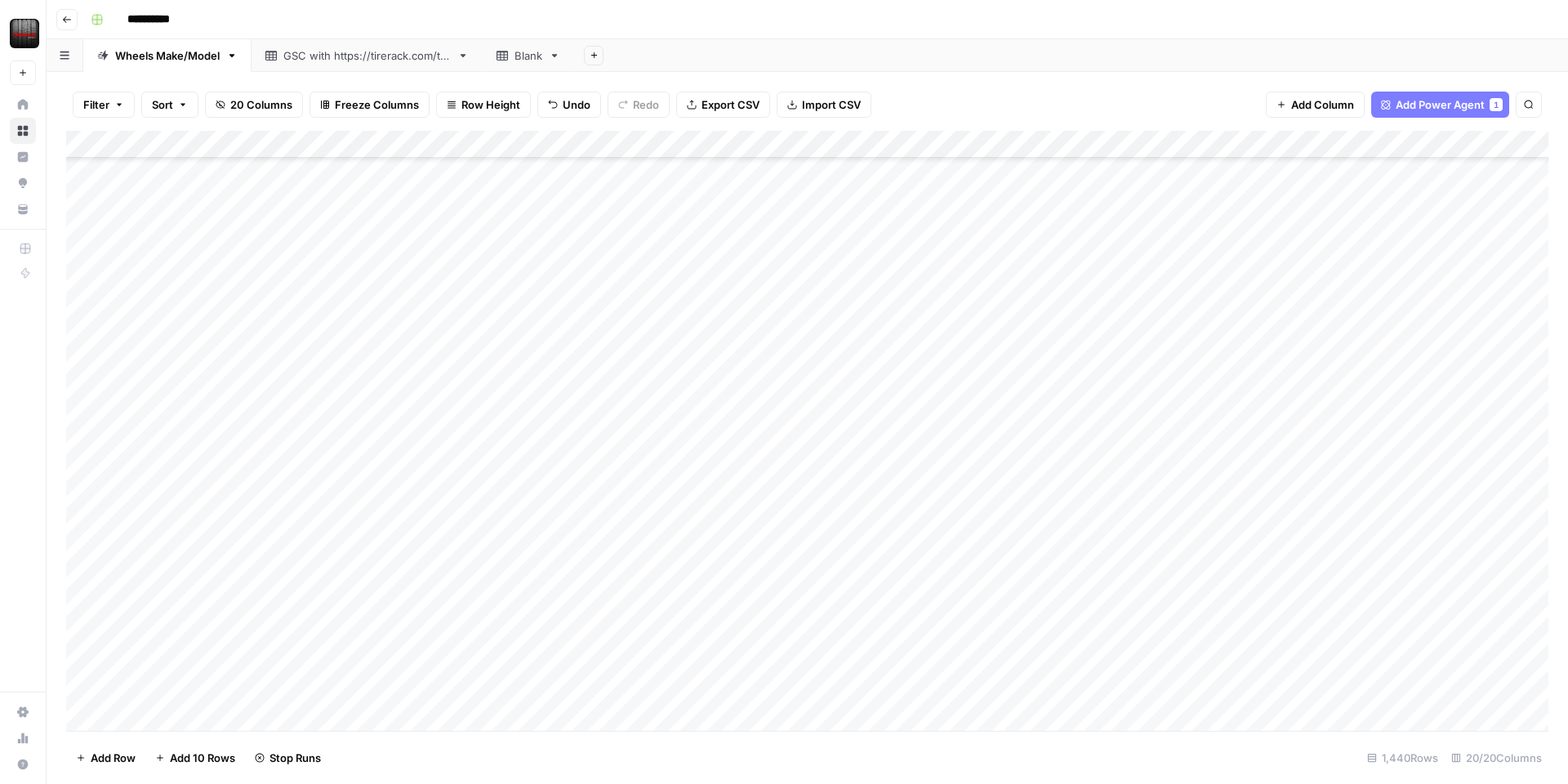
scroll to position [1498, 0]
click at [979, 281] on div "Add Column" at bounding box center [807, 430] width 1482 height 600
click at [1129, 315] on div "Add Column" at bounding box center [807, 430] width 1482 height 600
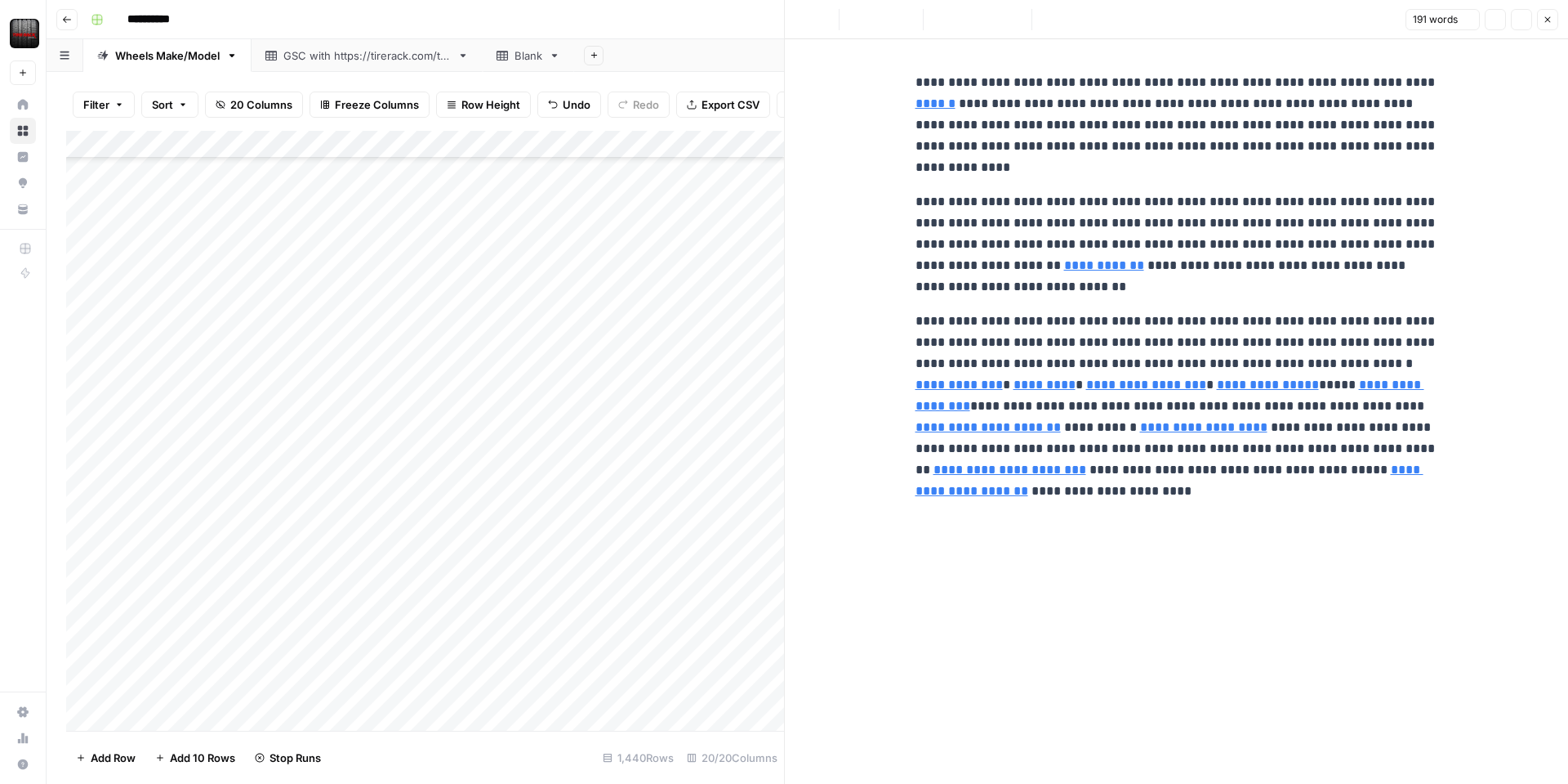
scroll to position [1217, 0]
type input "/delivery-installation"
type input "[URL][DOMAIN_NAME]"
type input "/mobile-installation"
click at [435, 366] on div "Add Column" at bounding box center [425, 430] width 718 height 600
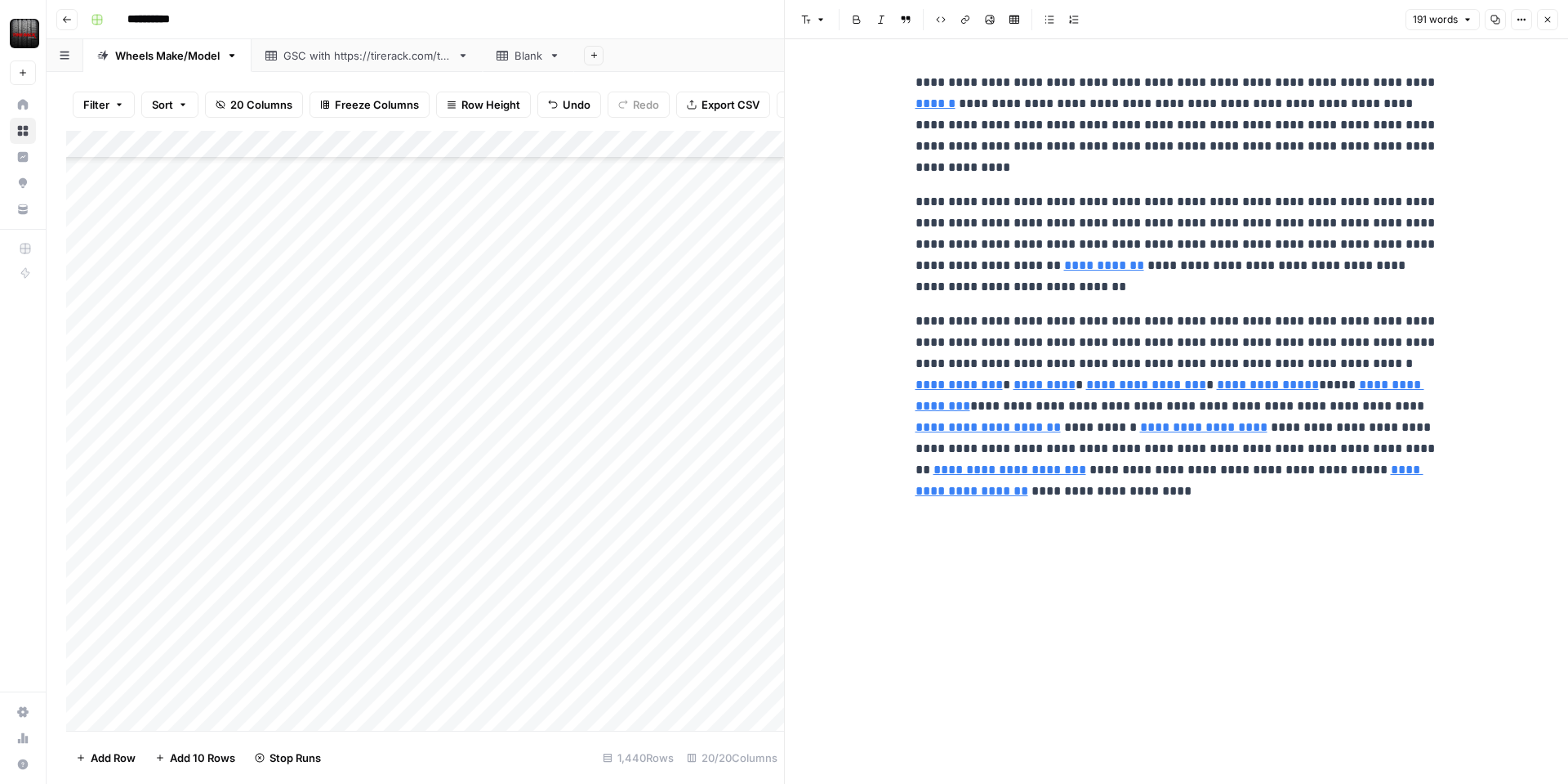
click at [579, 27] on div "**********" at bounding box center [818, 20] width 1467 height 26
click at [1550, 24] on icon "button" at bounding box center [1547, 20] width 10 height 10
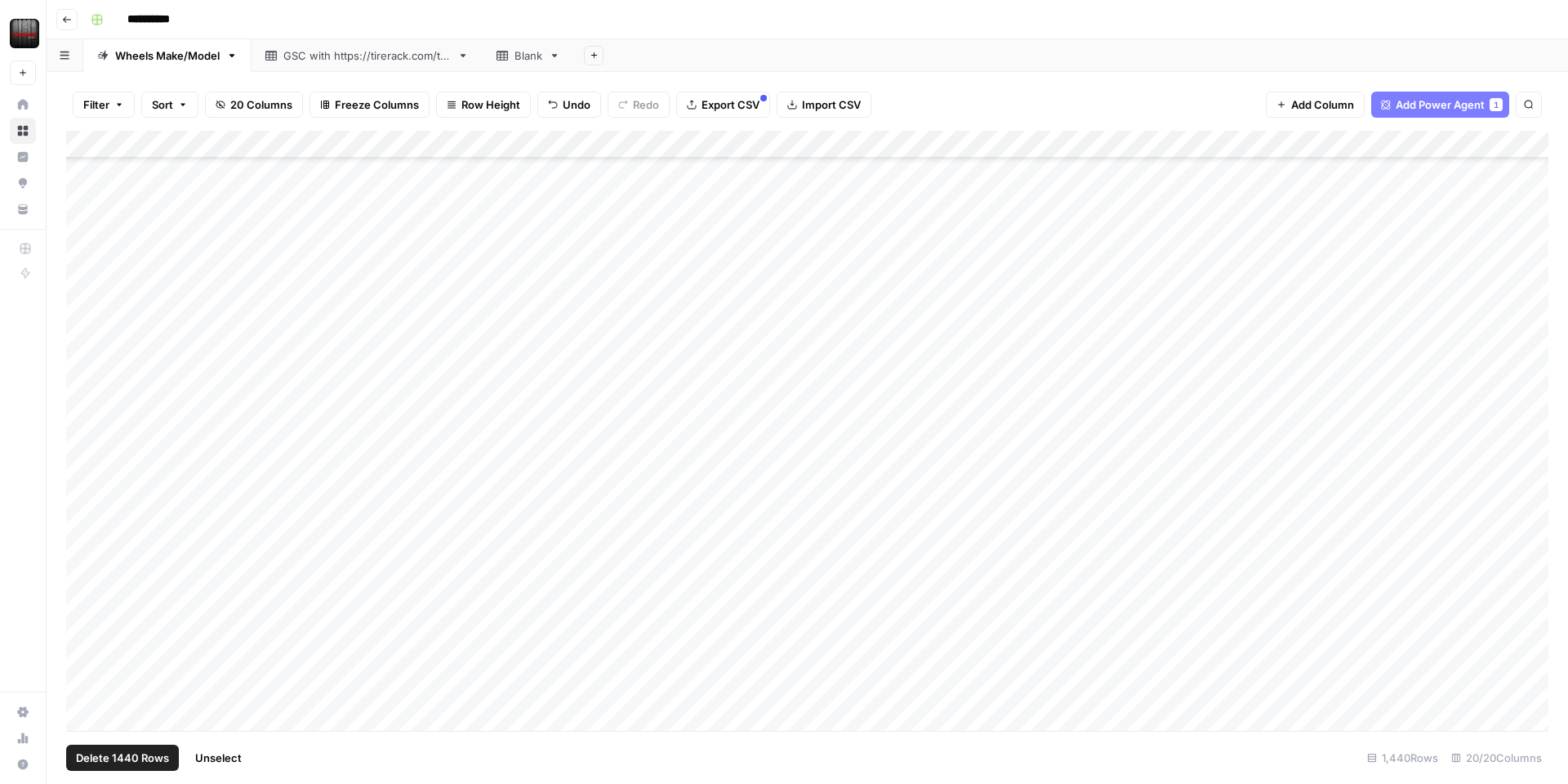
click at [97, 145] on div "Add Column" at bounding box center [807, 430] width 1482 height 600
click at [154, 148] on div "Add Column" at bounding box center [807, 430] width 1482 height 600
click at [391, 145] on div "Add Column" at bounding box center [807, 430] width 1482 height 600
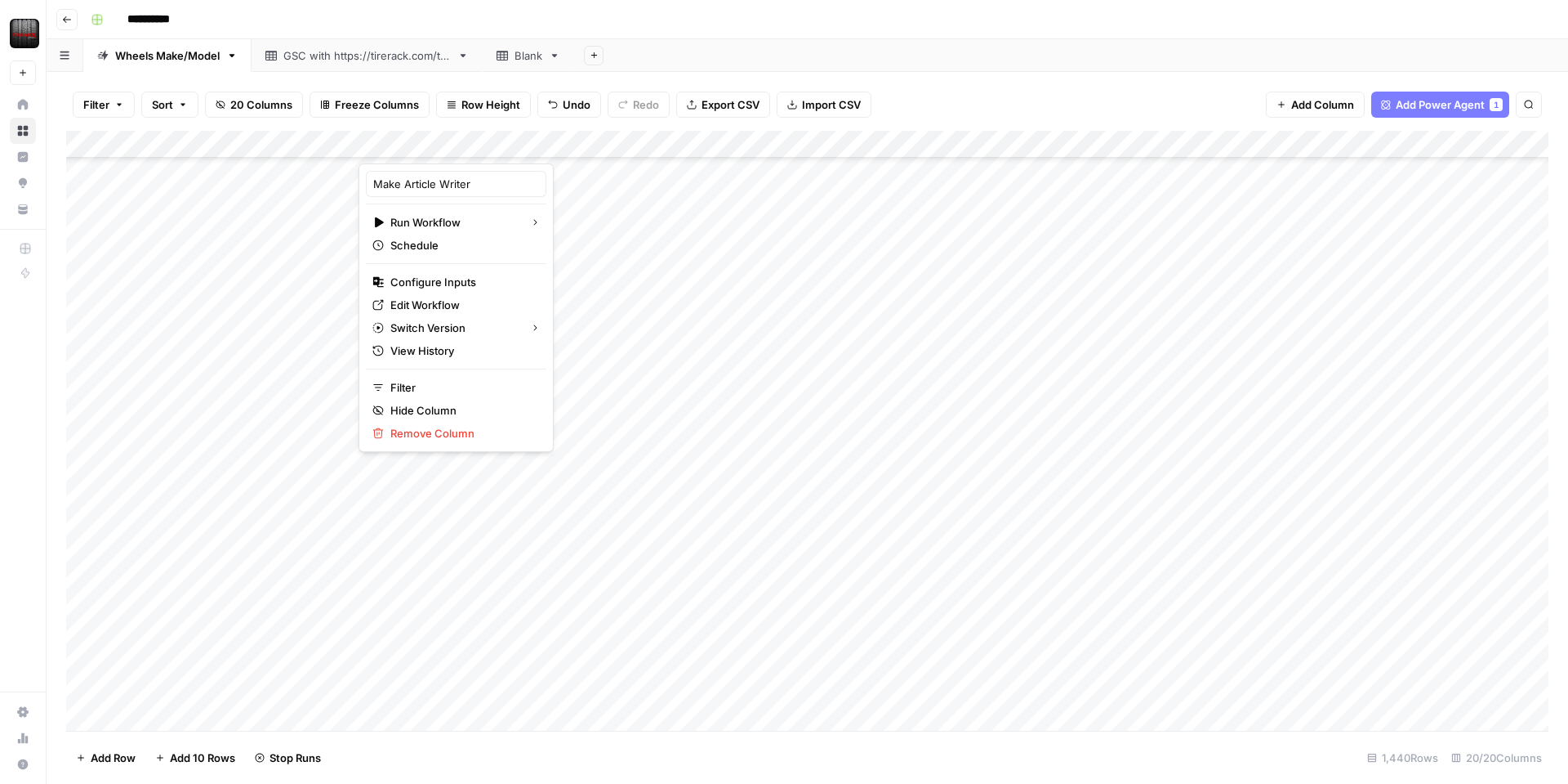
click at [557, 151] on div "Add Column" at bounding box center [807, 430] width 1482 height 600
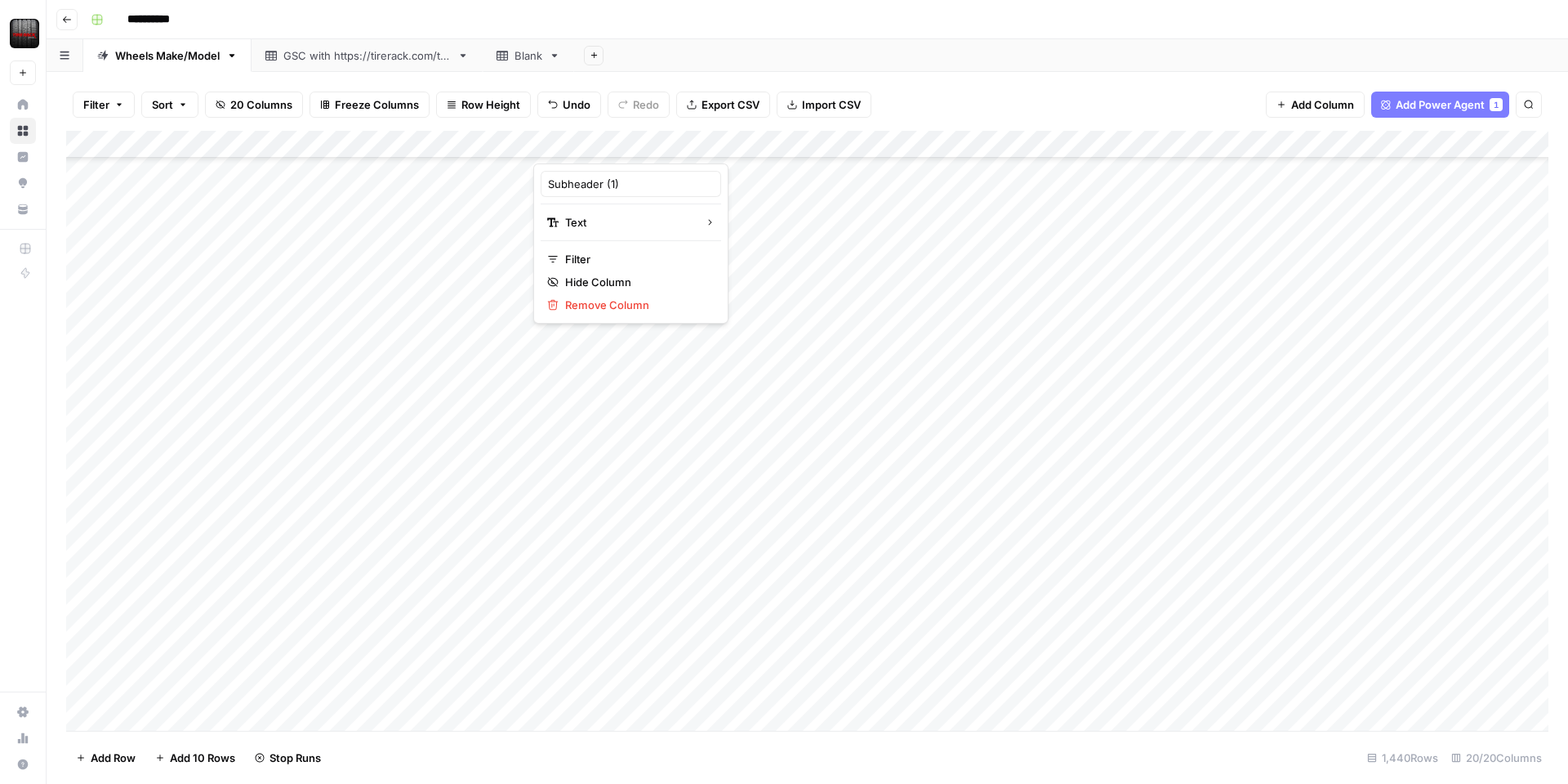
click at [719, 136] on div "Add Column" at bounding box center [807, 430] width 1482 height 600
click at [857, 151] on div "Add Column" at bounding box center [807, 430] width 1482 height 600
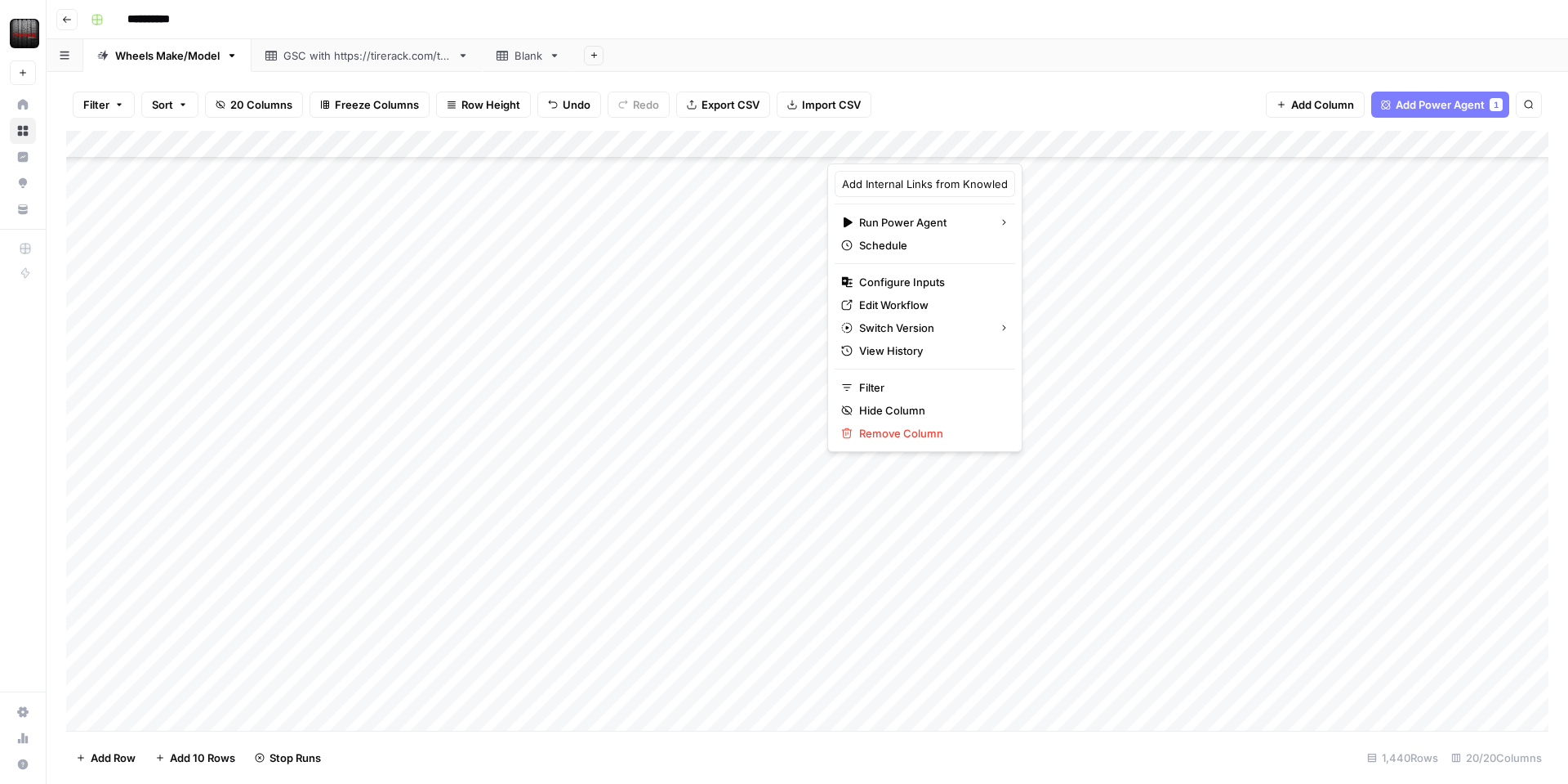
click at [1078, 157] on div "Add Column" at bounding box center [807, 430] width 1482 height 600
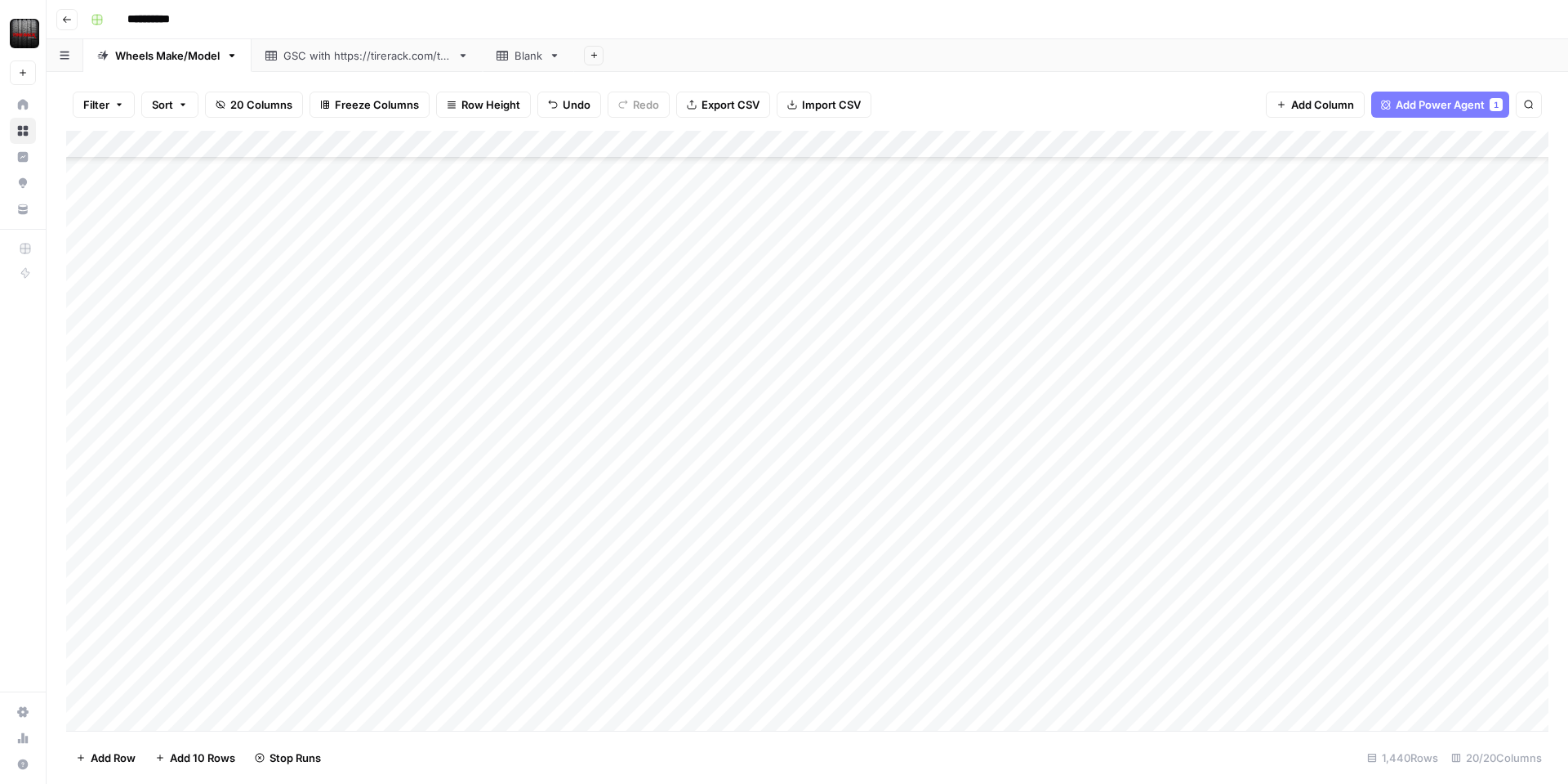
click at [1073, 152] on div "Add Column" at bounding box center [807, 430] width 1482 height 600
click at [264, 143] on div "Add Column" at bounding box center [807, 430] width 1482 height 600
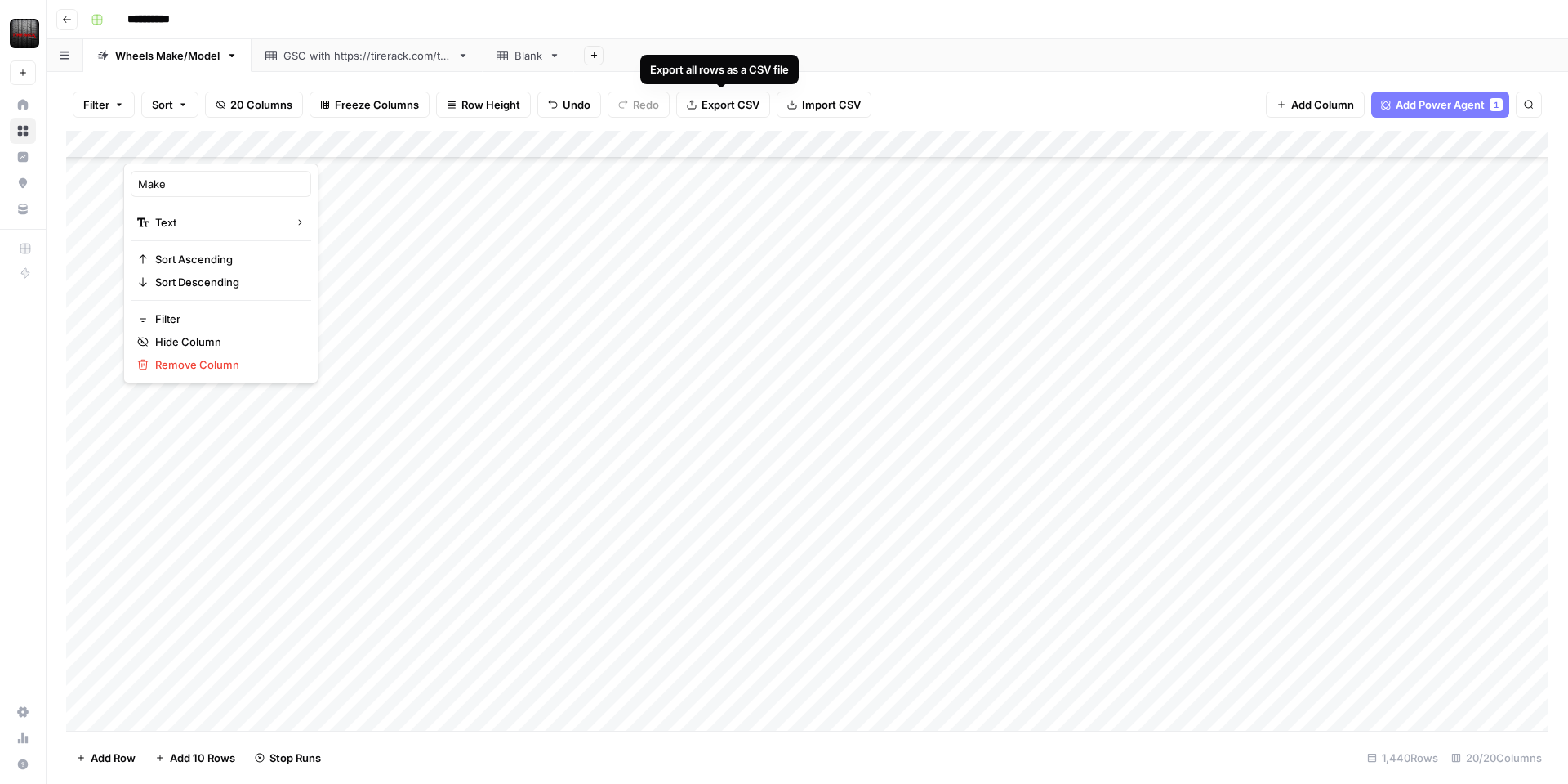
click at [708, 100] on span "Export CSV" at bounding box center [730, 104] width 58 height 17
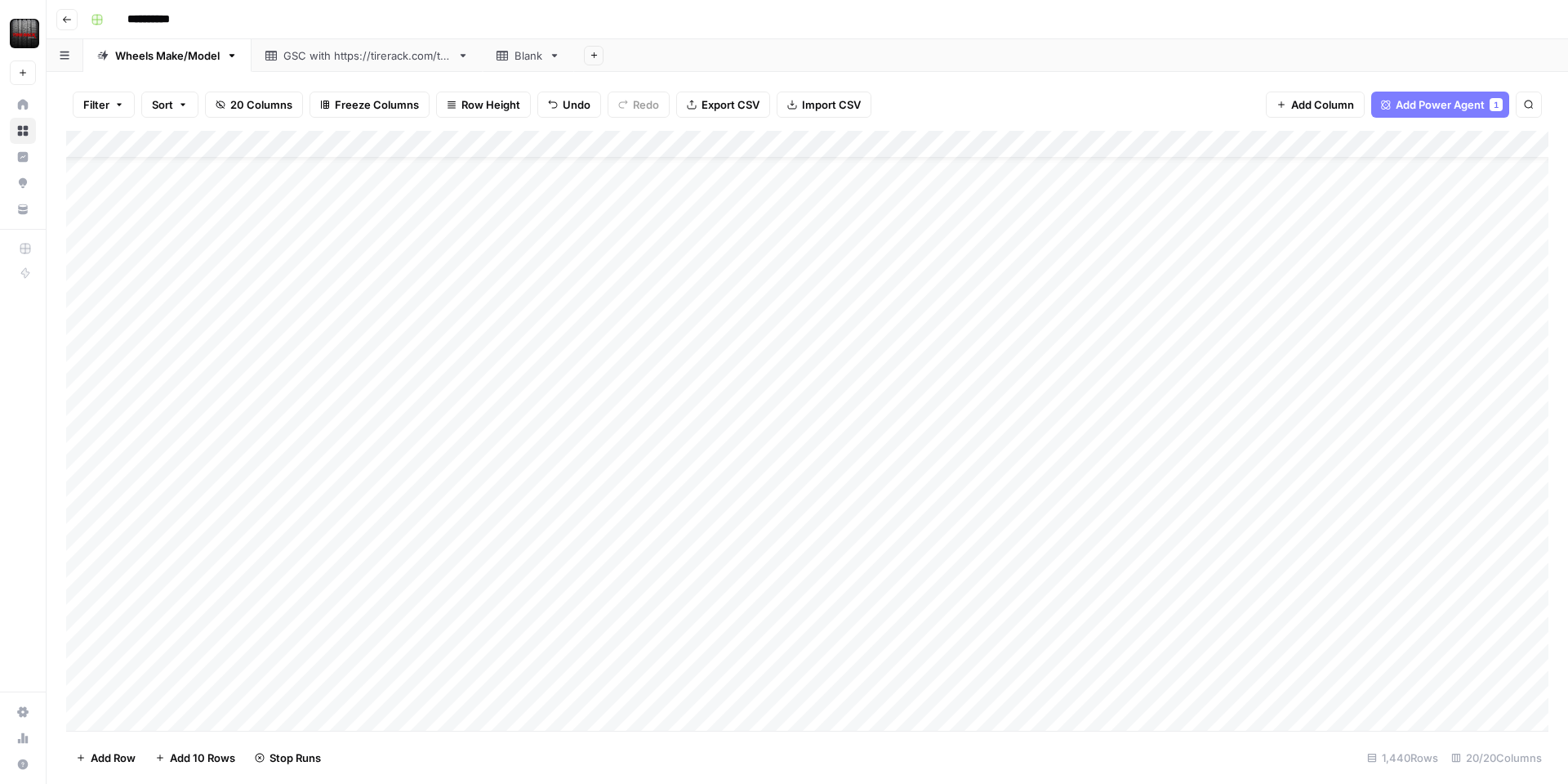
scroll to position [47, 0]
click at [1126, 593] on div "Add Column" at bounding box center [807, 430] width 1482 height 600
click at [1129, 594] on div "Add Column" at bounding box center [807, 430] width 1482 height 600
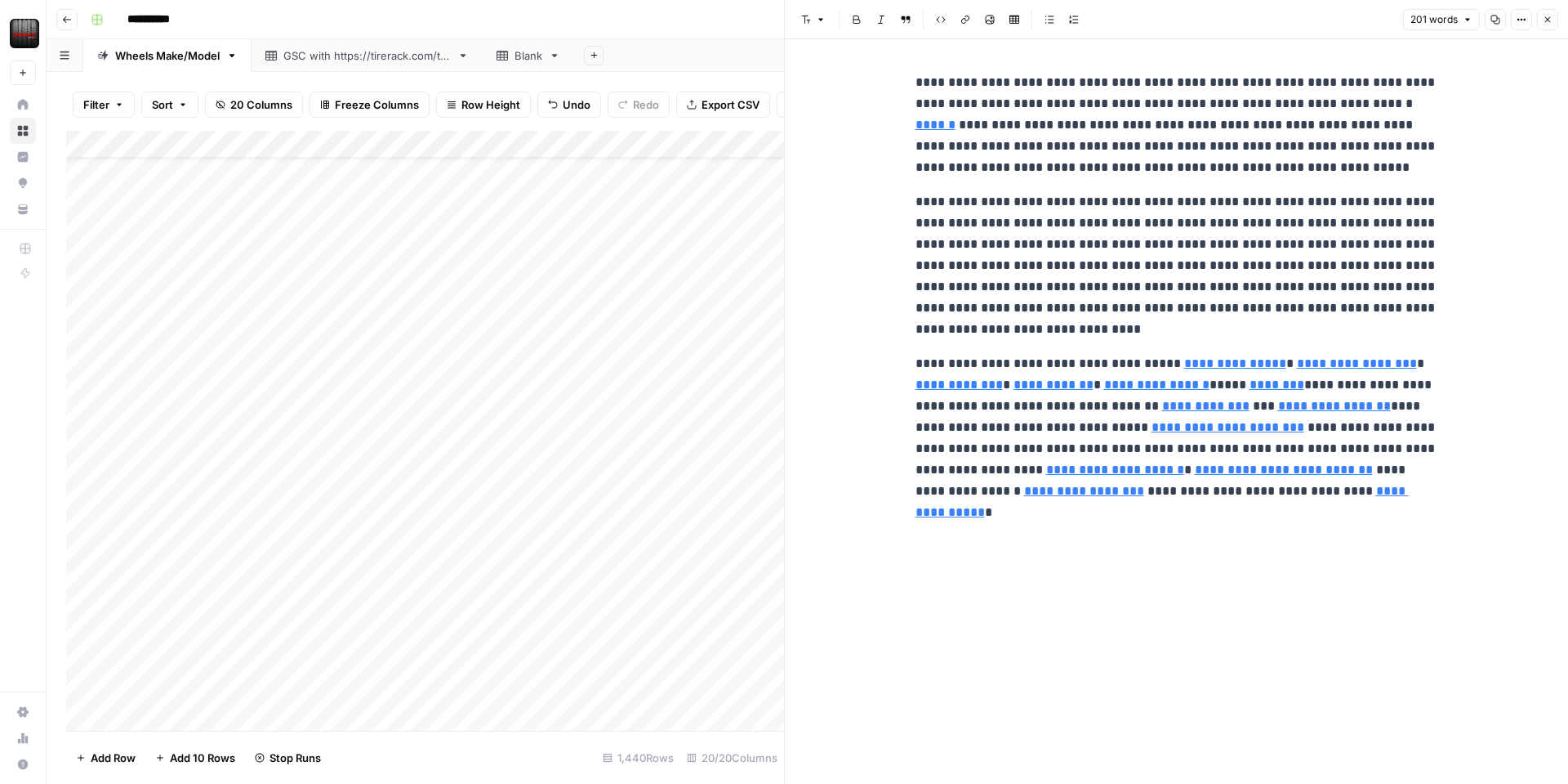
click at [1543, 21] on icon "button" at bounding box center [1547, 20] width 10 height 10
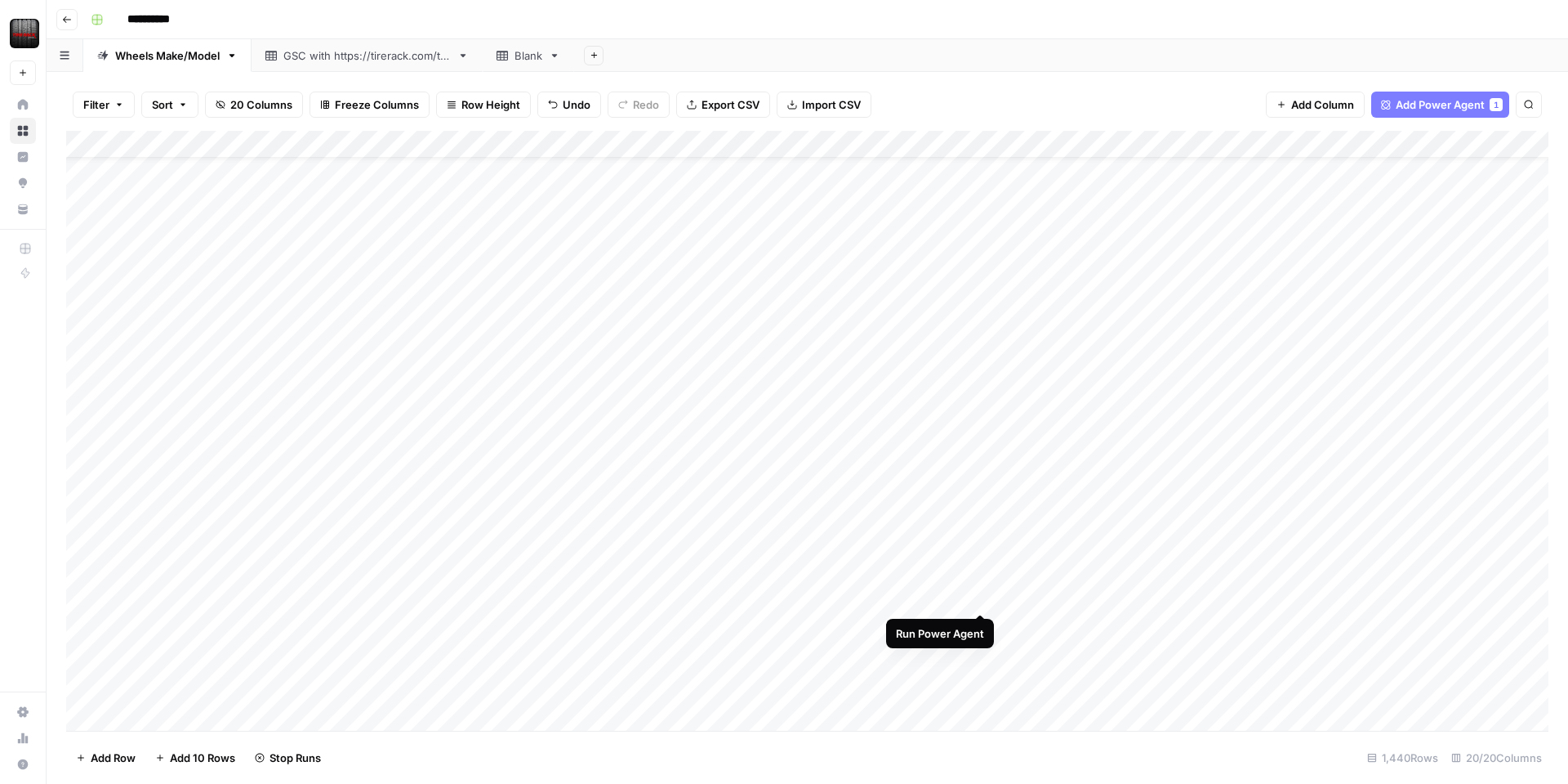
click at [977, 597] on div "Add Column" at bounding box center [807, 430] width 1482 height 600
click at [980, 149] on div "Add Column" at bounding box center [807, 430] width 1482 height 600
click at [984, 144] on div "Add Column" at bounding box center [807, 430] width 1482 height 600
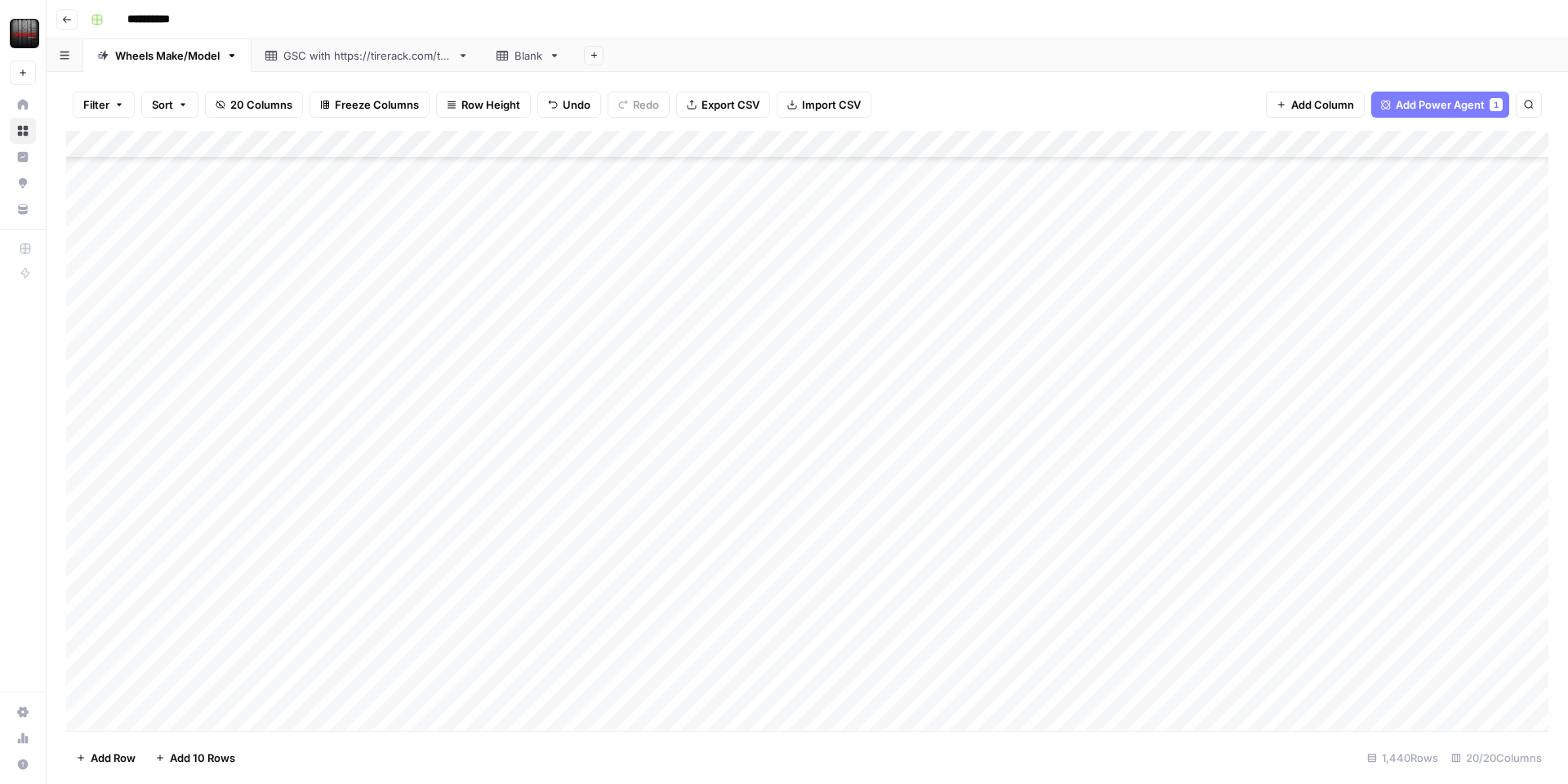
drag, startPoint x: 981, startPoint y: 84, endPoint x: 973, endPoint y: 186, distance: 102.3
click at [981, 85] on div "Filter Sort 20 Columns Freeze Columns Row Height Undo Redo Export CSV Import CS…" at bounding box center [807, 104] width 1482 height 52
click at [977, 640] on div "Add Column" at bounding box center [807, 430] width 1482 height 600
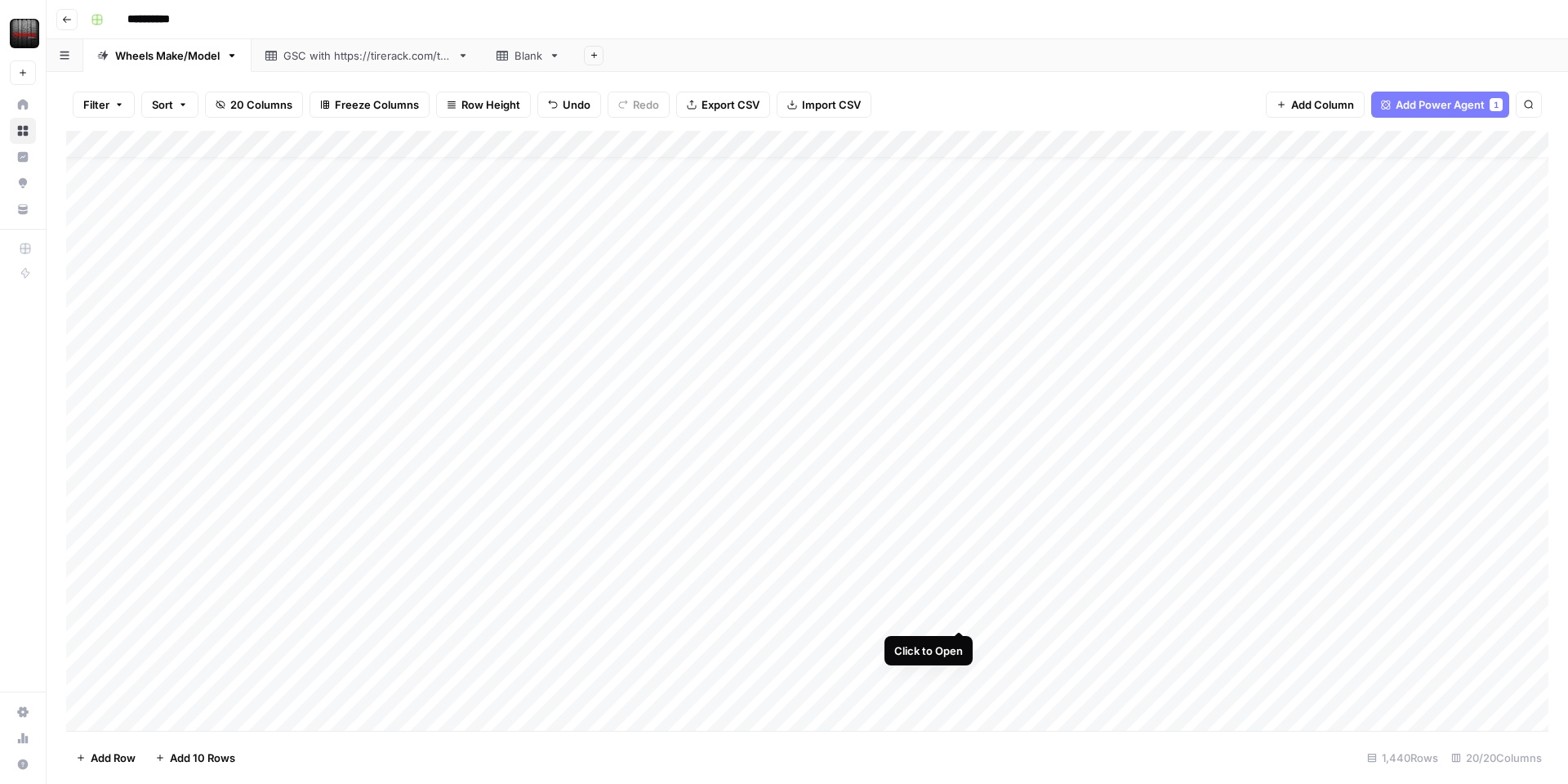
click at [958, 615] on div "Add Column" at bounding box center [807, 430] width 1482 height 600
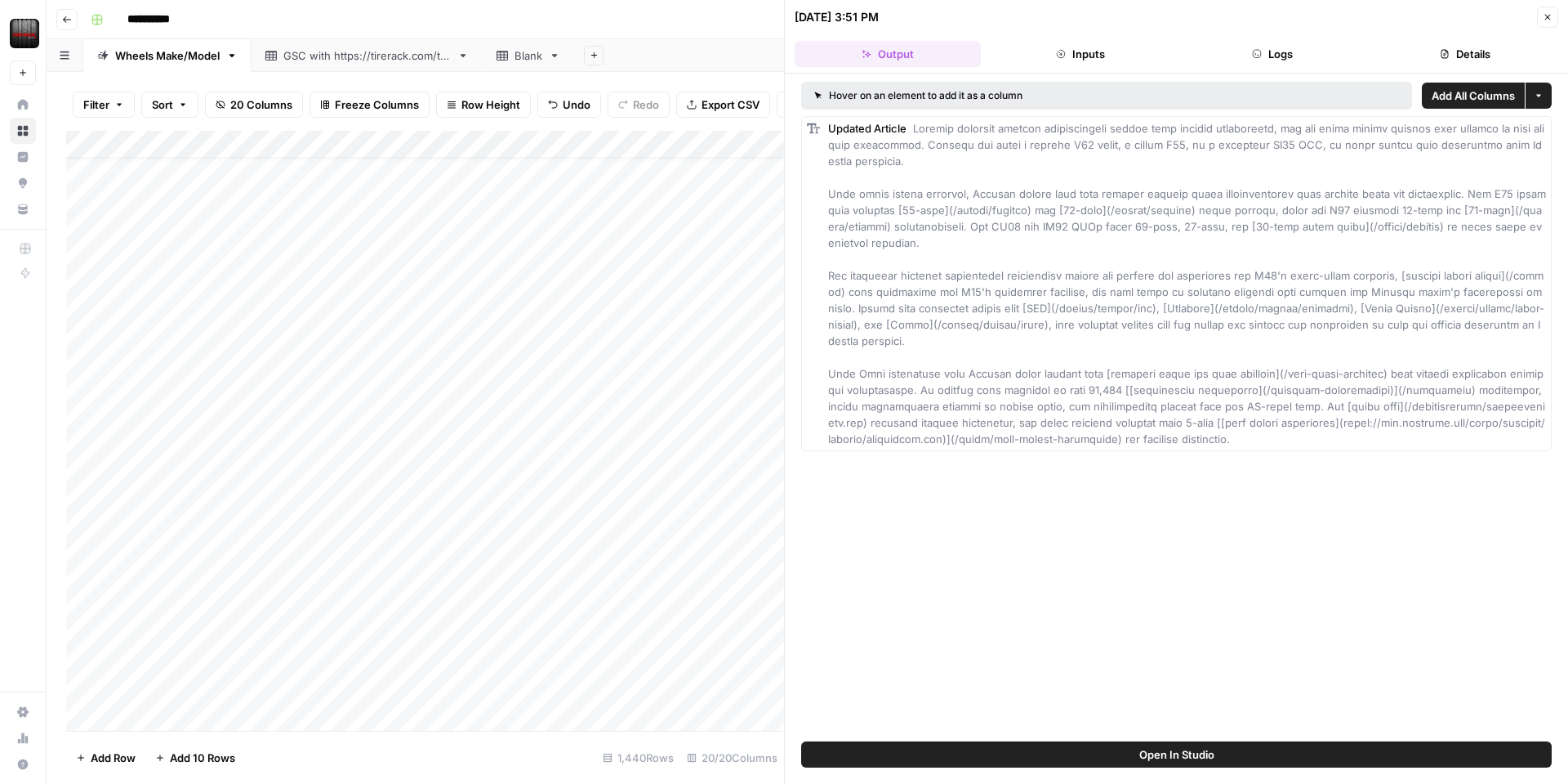
click at [1545, 18] on icon "button" at bounding box center [1547, 18] width 10 height 10
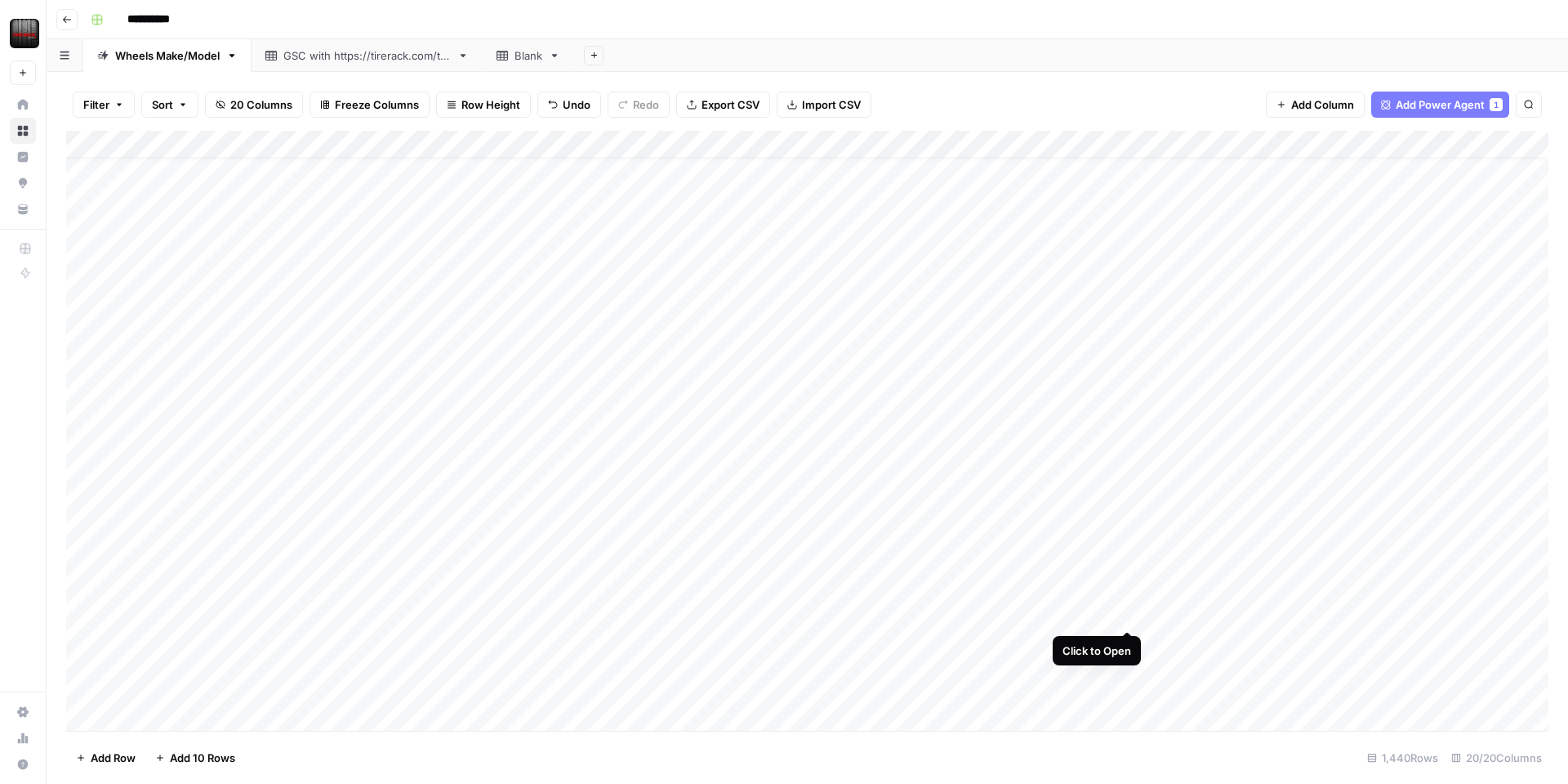
click at [1126, 613] on div "Add Column" at bounding box center [807, 430] width 1482 height 600
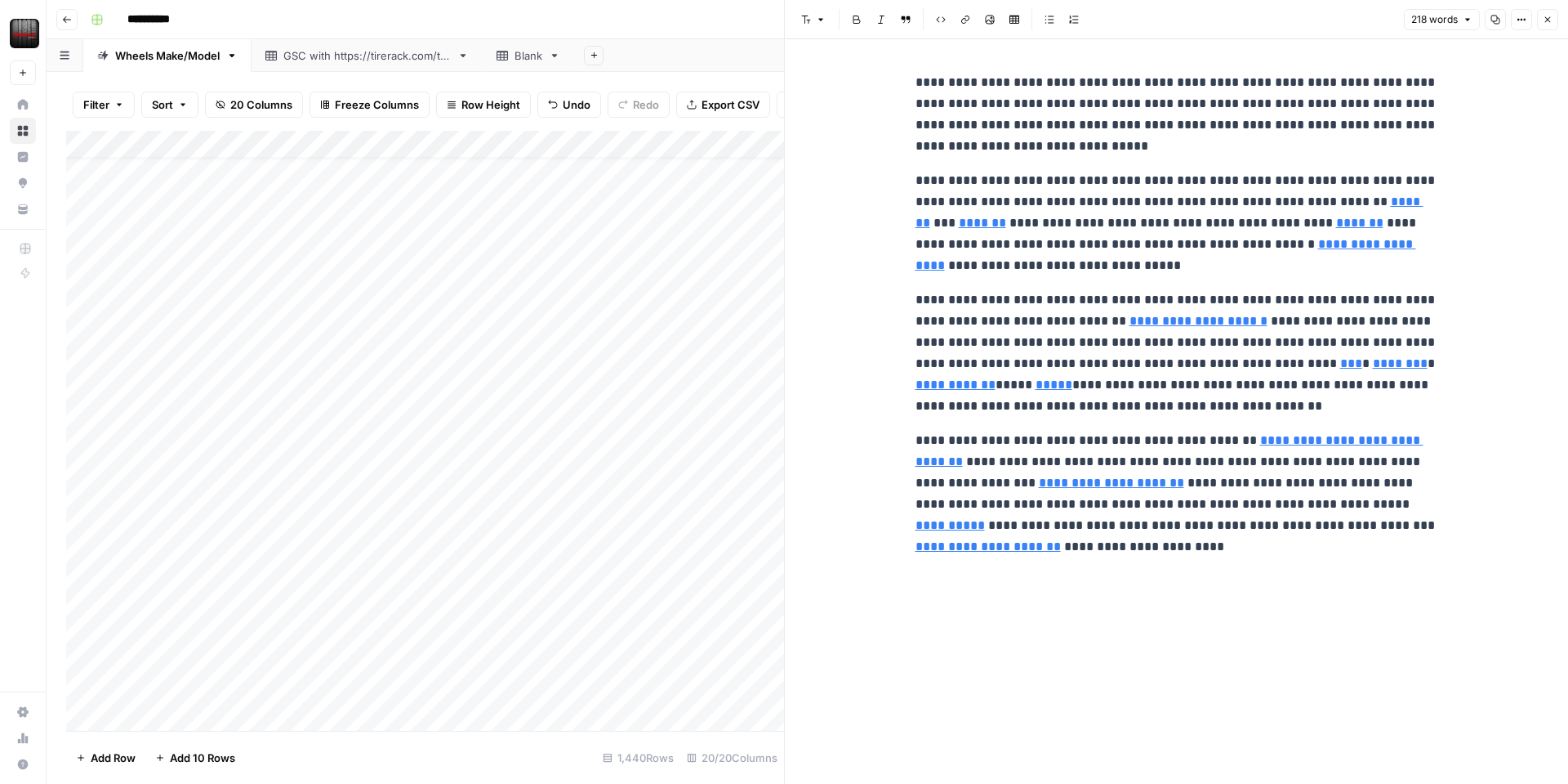
click at [1537, 19] on button "Close" at bounding box center [1547, 20] width 22 height 22
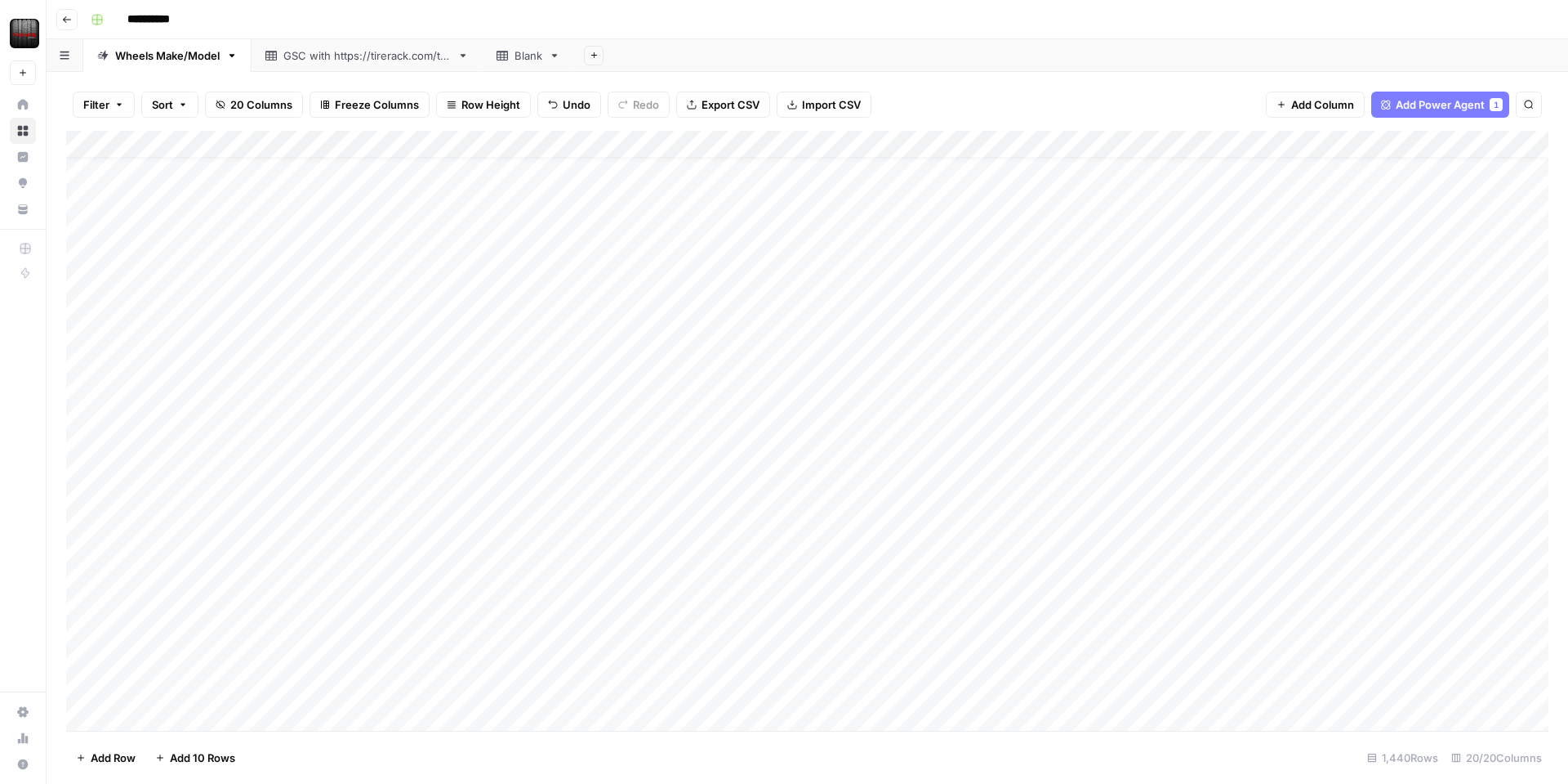
click at [199, 149] on div "Add Column" at bounding box center [807, 430] width 1482 height 600
click at [205, 132] on div at bounding box center [241, 146] width 236 height 32
click at [206, 141] on div at bounding box center [241, 146] width 236 height 32
drag, startPoint x: 1071, startPoint y: 98, endPoint x: 1030, endPoint y: 117, distance: 45.2
click at [1070, 99] on div "Filter Sort 20 Columns Freeze Columns Row Height Undo Redo Export CSV Import CS…" at bounding box center [807, 104] width 1482 height 52
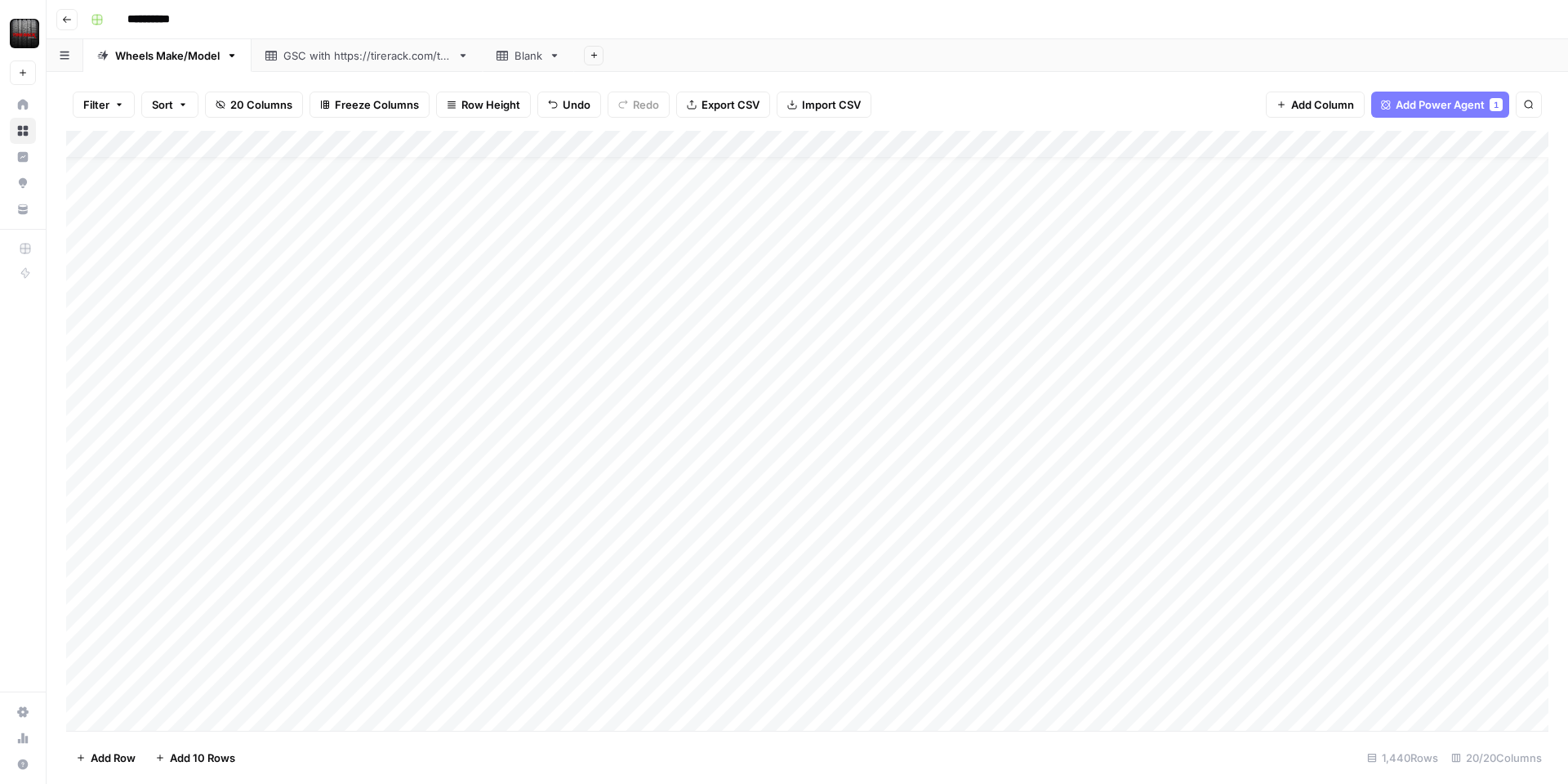
click at [205, 146] on div "Add Column" at bounding box center [807, 430] width 1482 height 600
click at [913, 147] on div "Add Column" at bounding box center [807, 430] width 1482 height 600
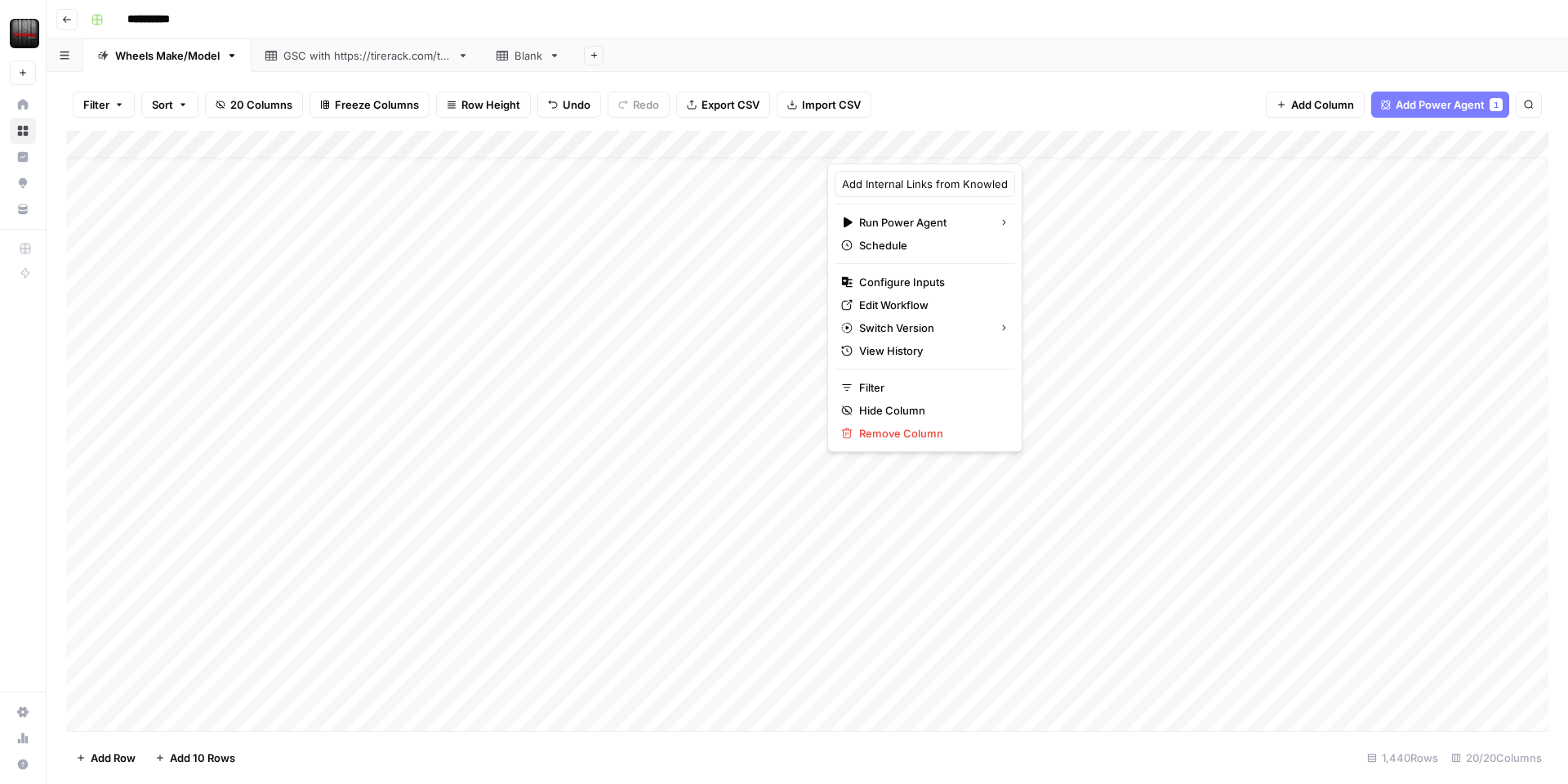
click at [710, 100] on span "Export CSV" at bounding box center [730, 104] width 58 height 17
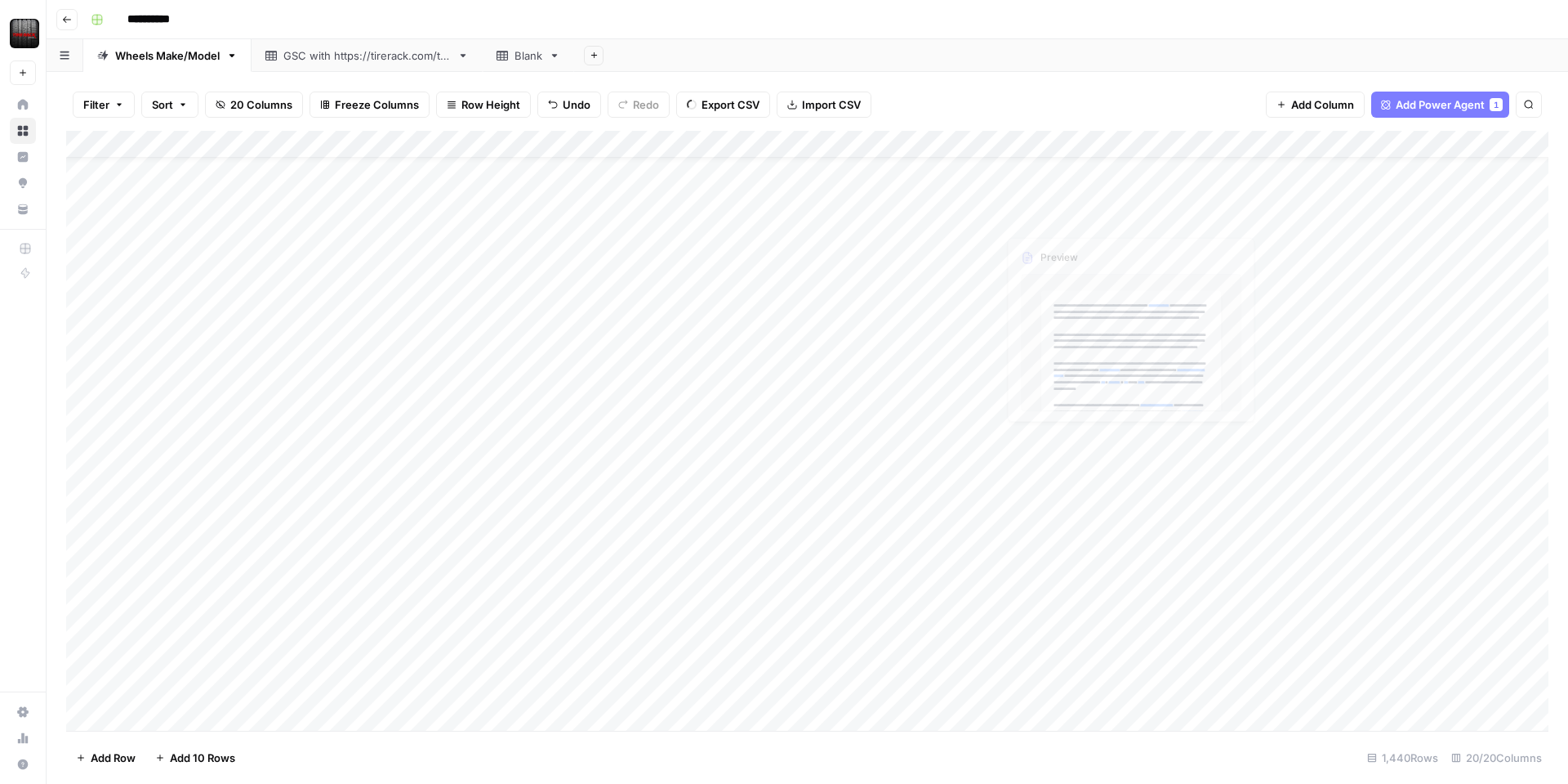
scroll to position [37, 0]
click at [1070, 135] on div "Add Column" at bounding box center [807, 430] width 1482 height 600
